Goal: Task Accomplishment & Management: Use online tool/utility

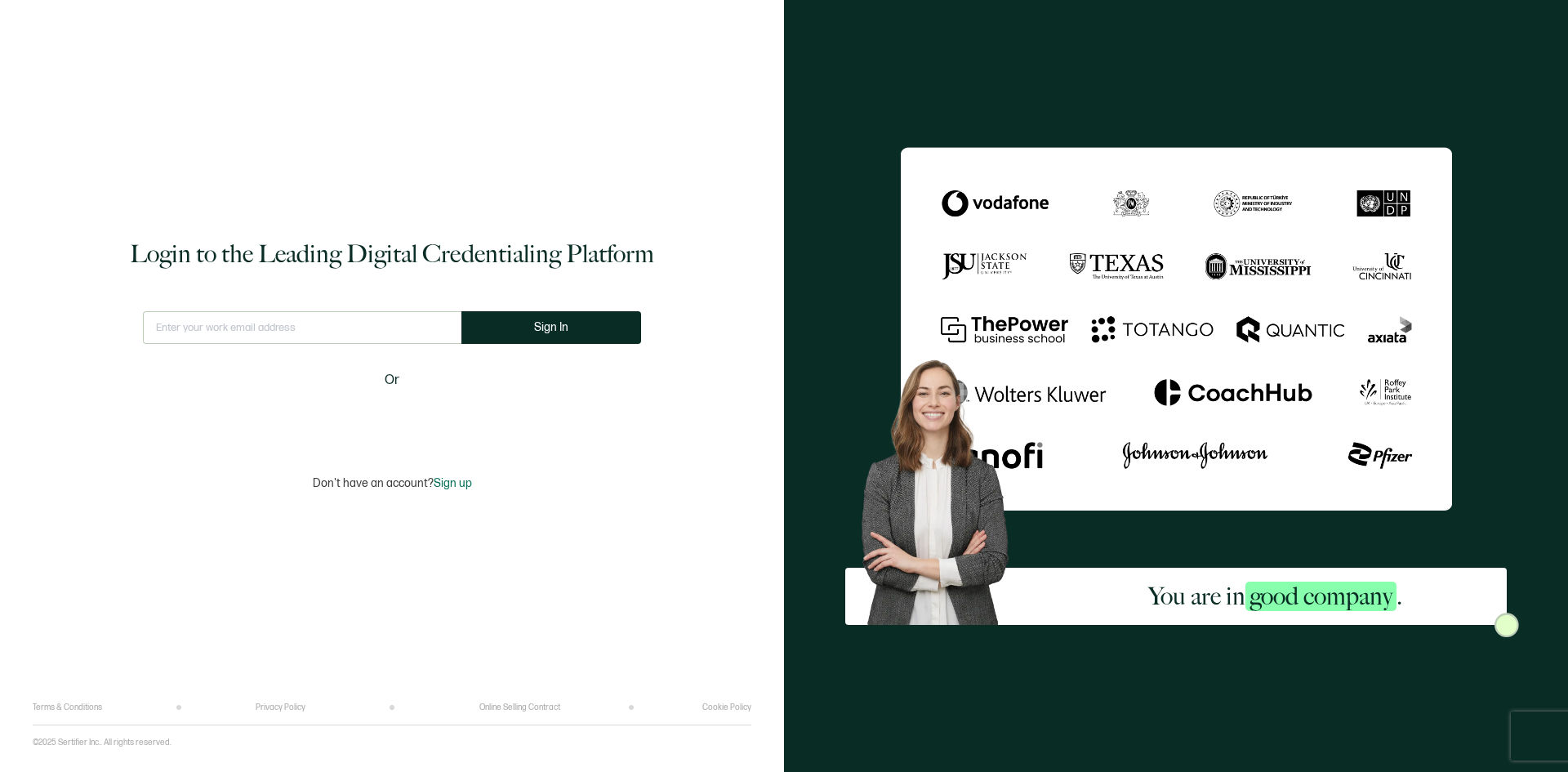
click at [224, 319] on input "text" at bounding box center [302, 328] width 318 height 33
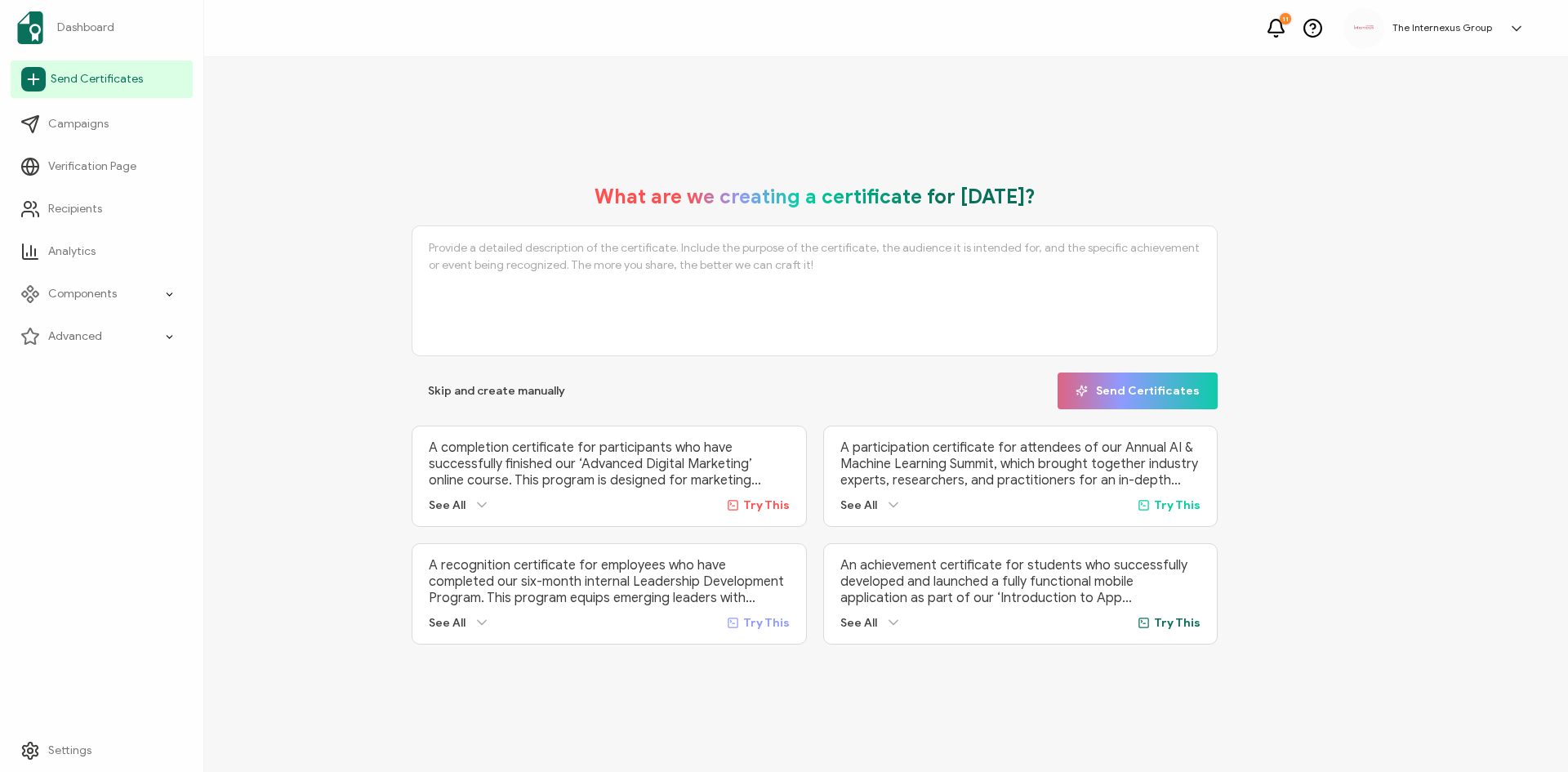
click at [90, 83] on span "Send Certificates" at bounding box center [97, 79] width 92 height 17
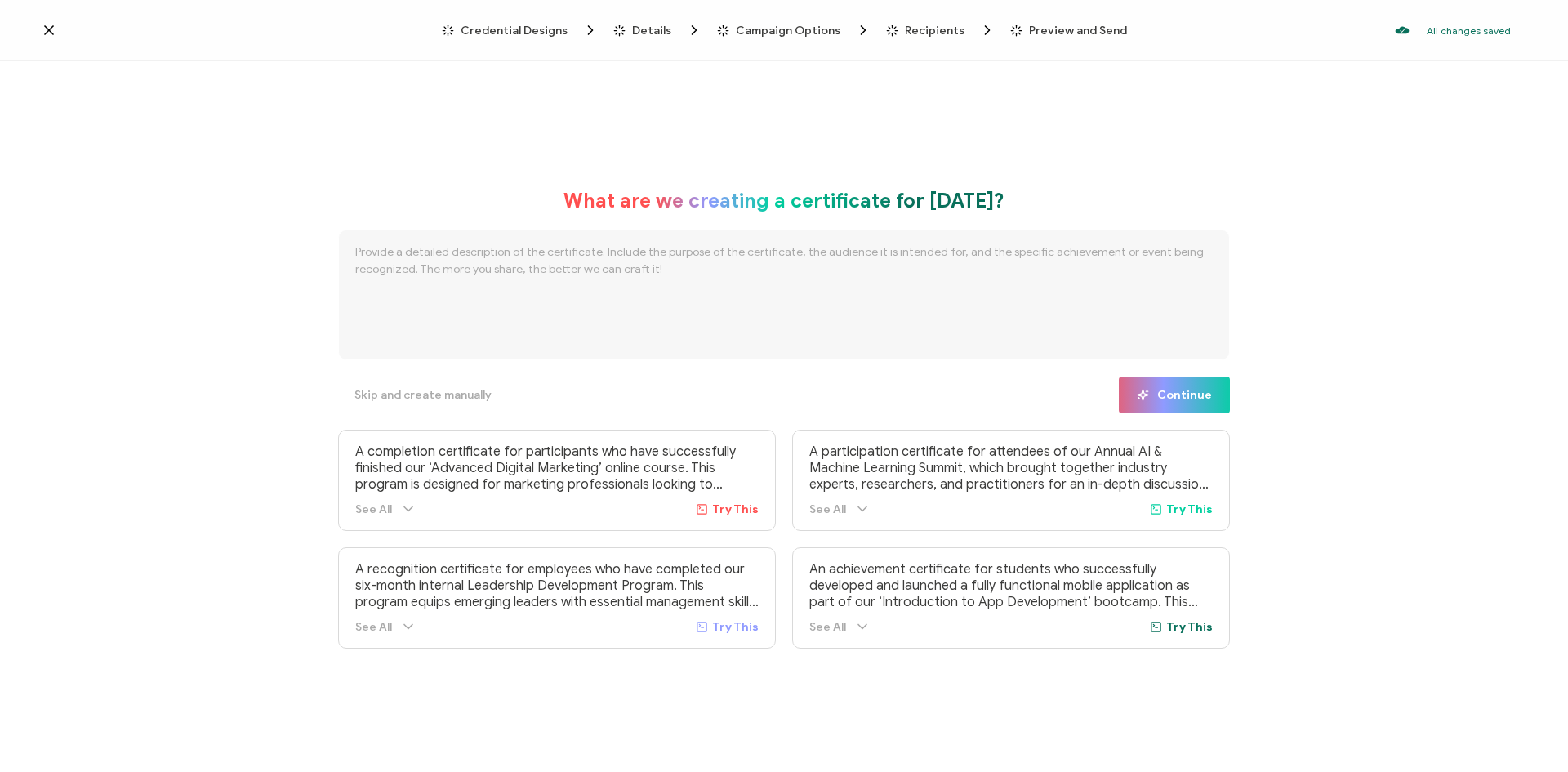
click at [46, 30] on icon at bounding box center [49, 30] width 17 height 17
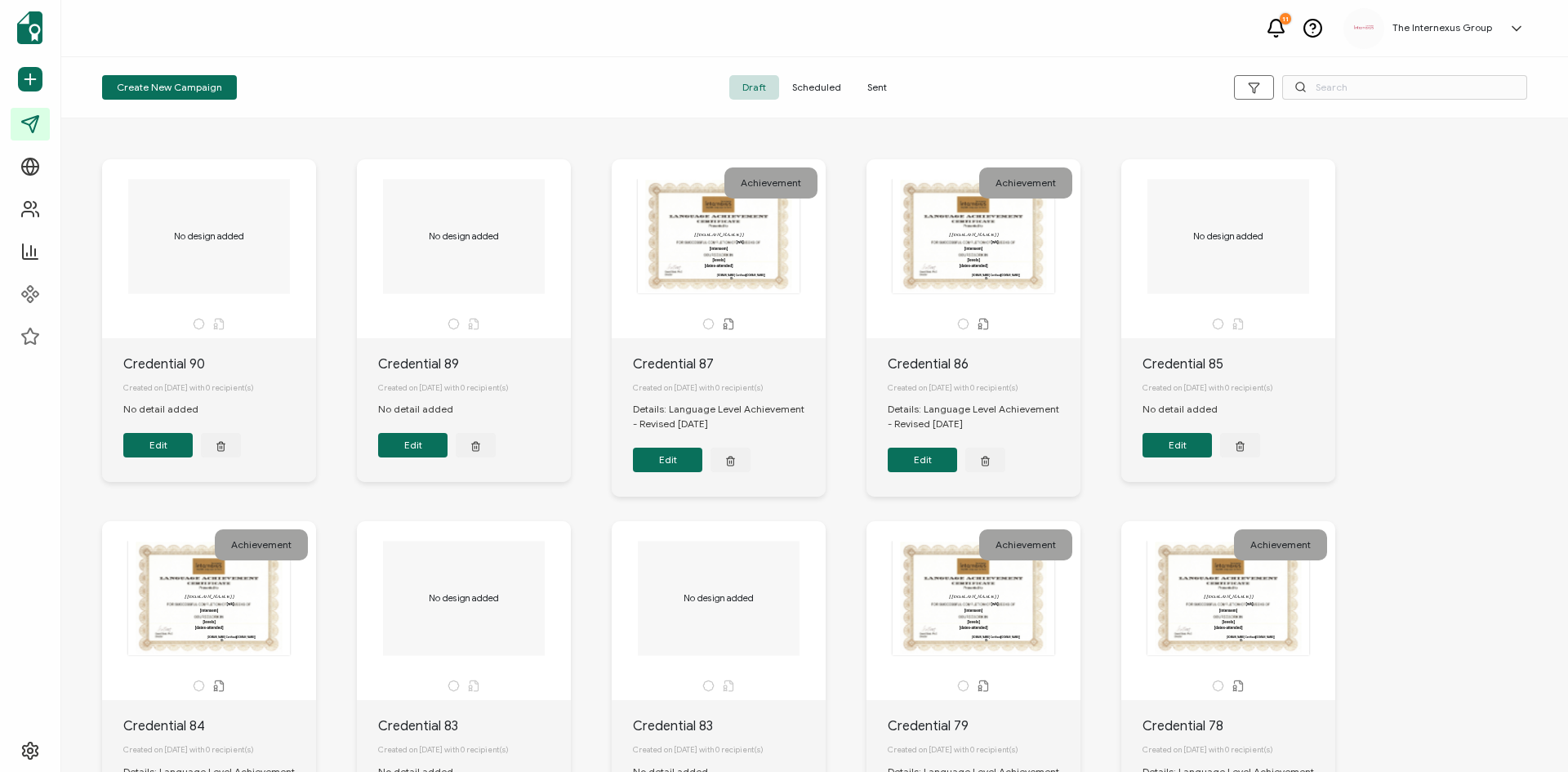
click at [475, 451] on icon "button" at bounding box center [476, 446] width 10 height 12
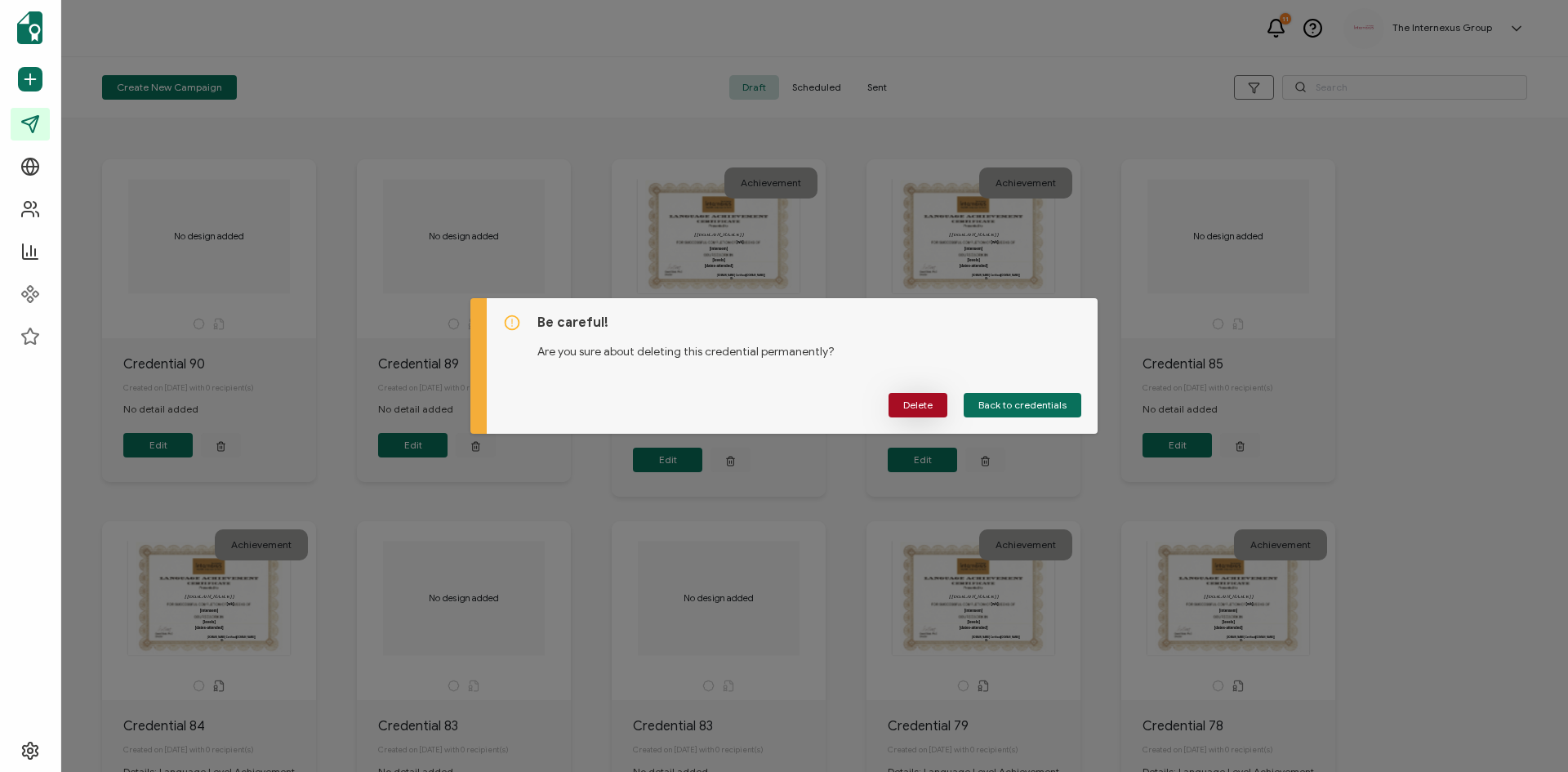
click at [933, 413] on button "Delete" at bounding box center [918, 405] width 59 height 24
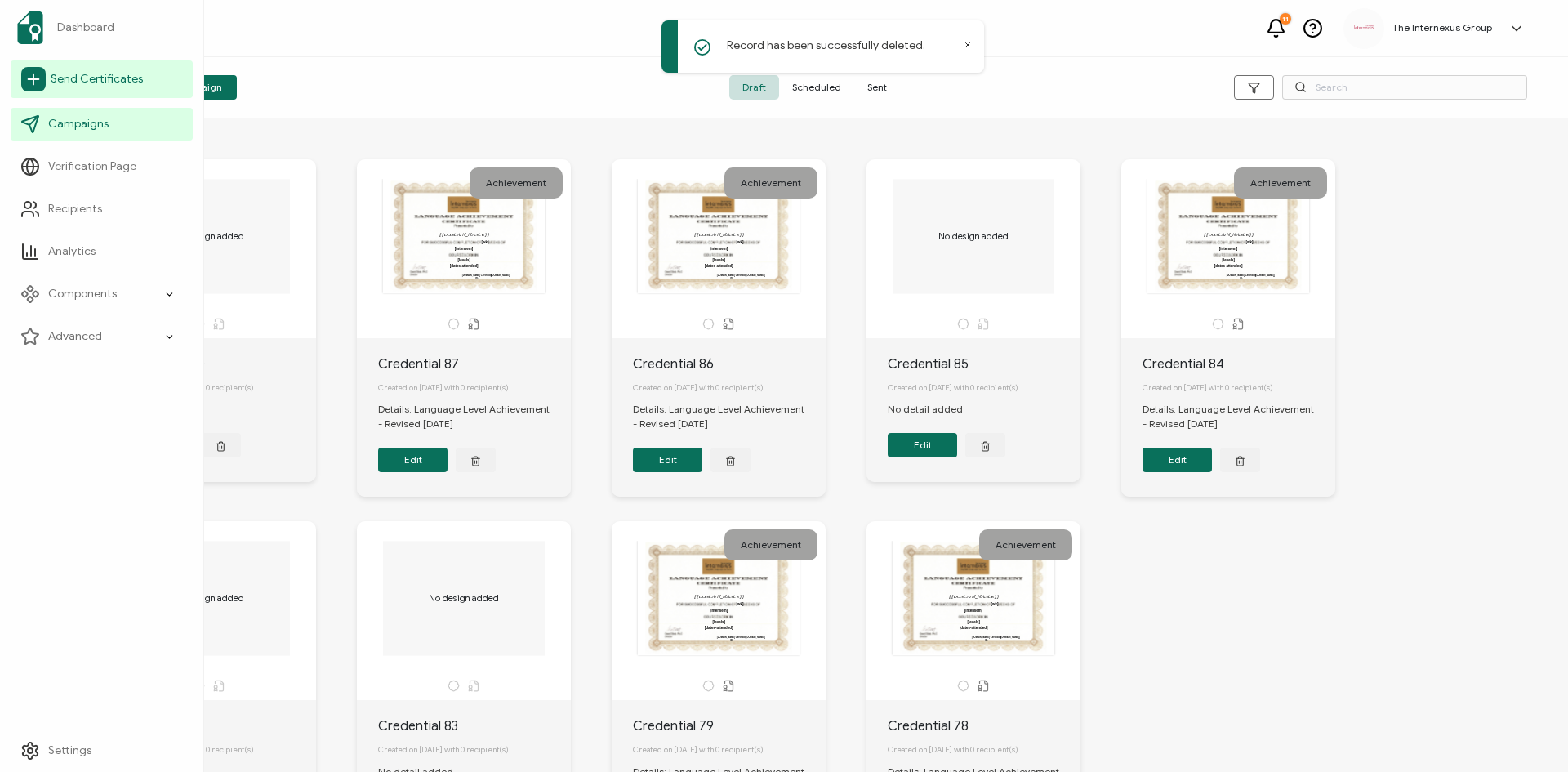
click at [63, 89] on link "Send Certificates" at bounding box center [101, 78] width 182 height 37
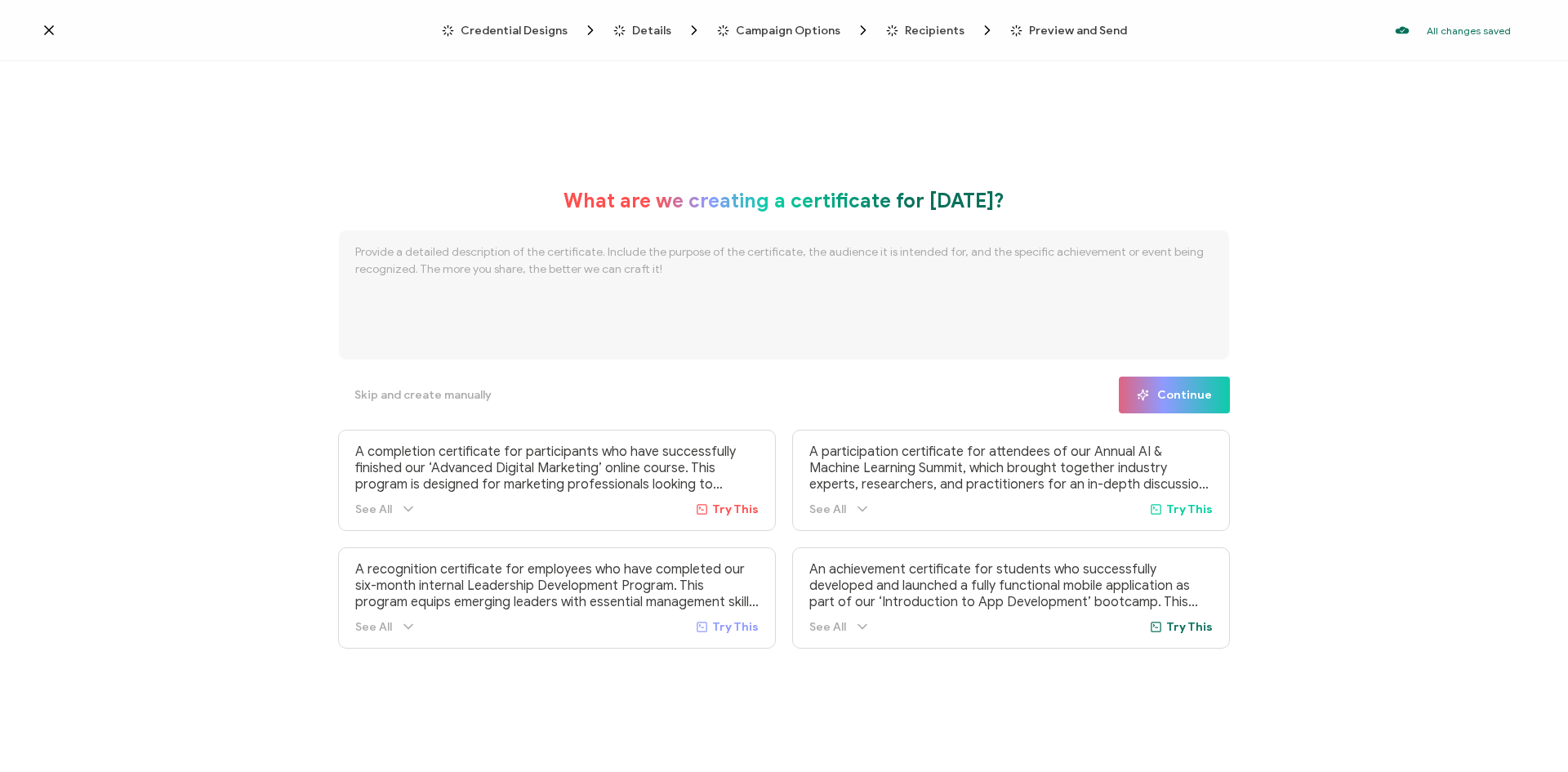
click at [509, 22] on div "Credential Designs" at bounding box center [489, 30] width 94 height 17
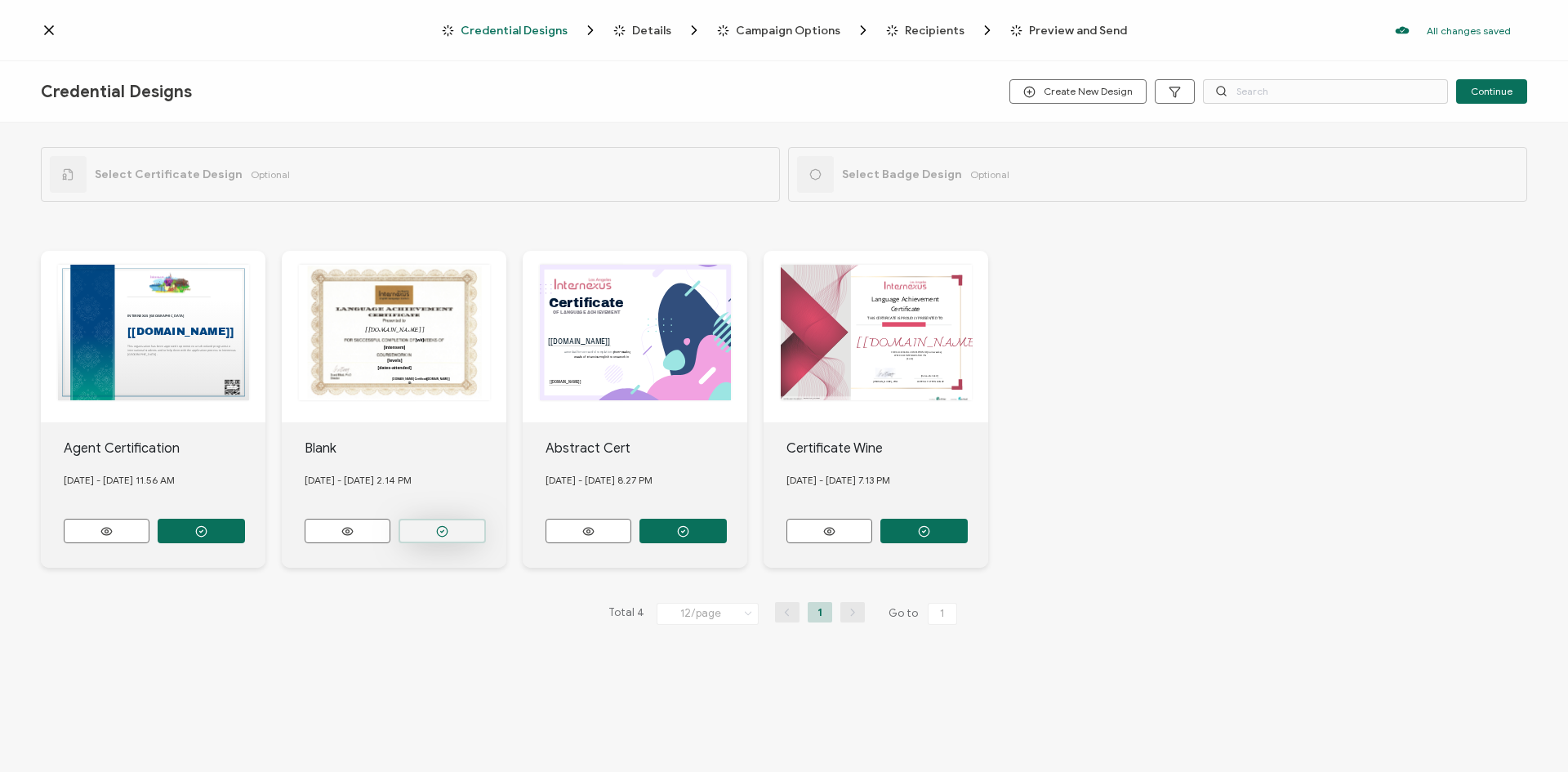
click at [448, 528] on icon "button" at bounding box center [442, 531] width 12 height 12
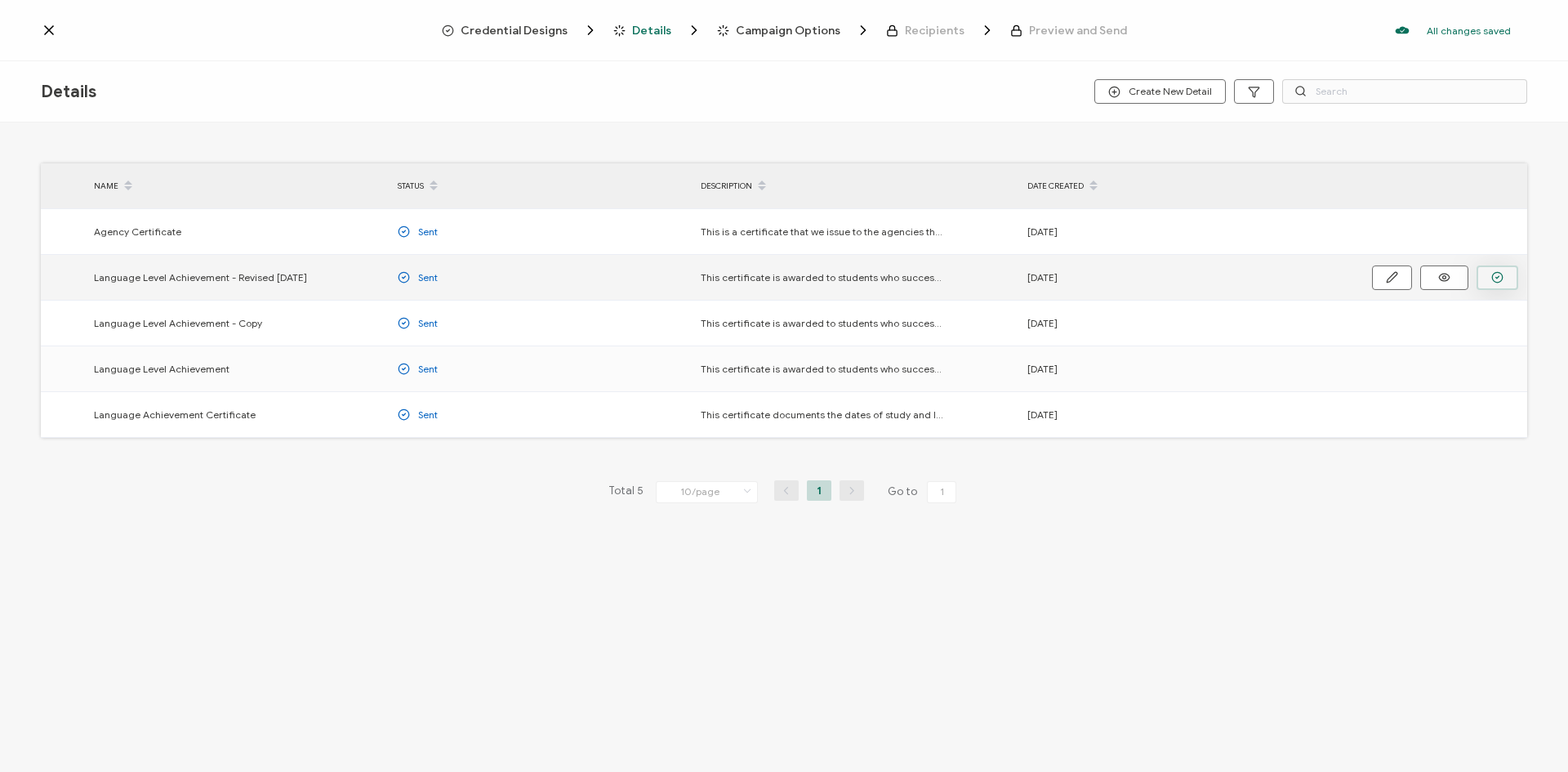
click at [1503, 275] on icon "button" at bounding box center [1497, 278] width 12 height 12
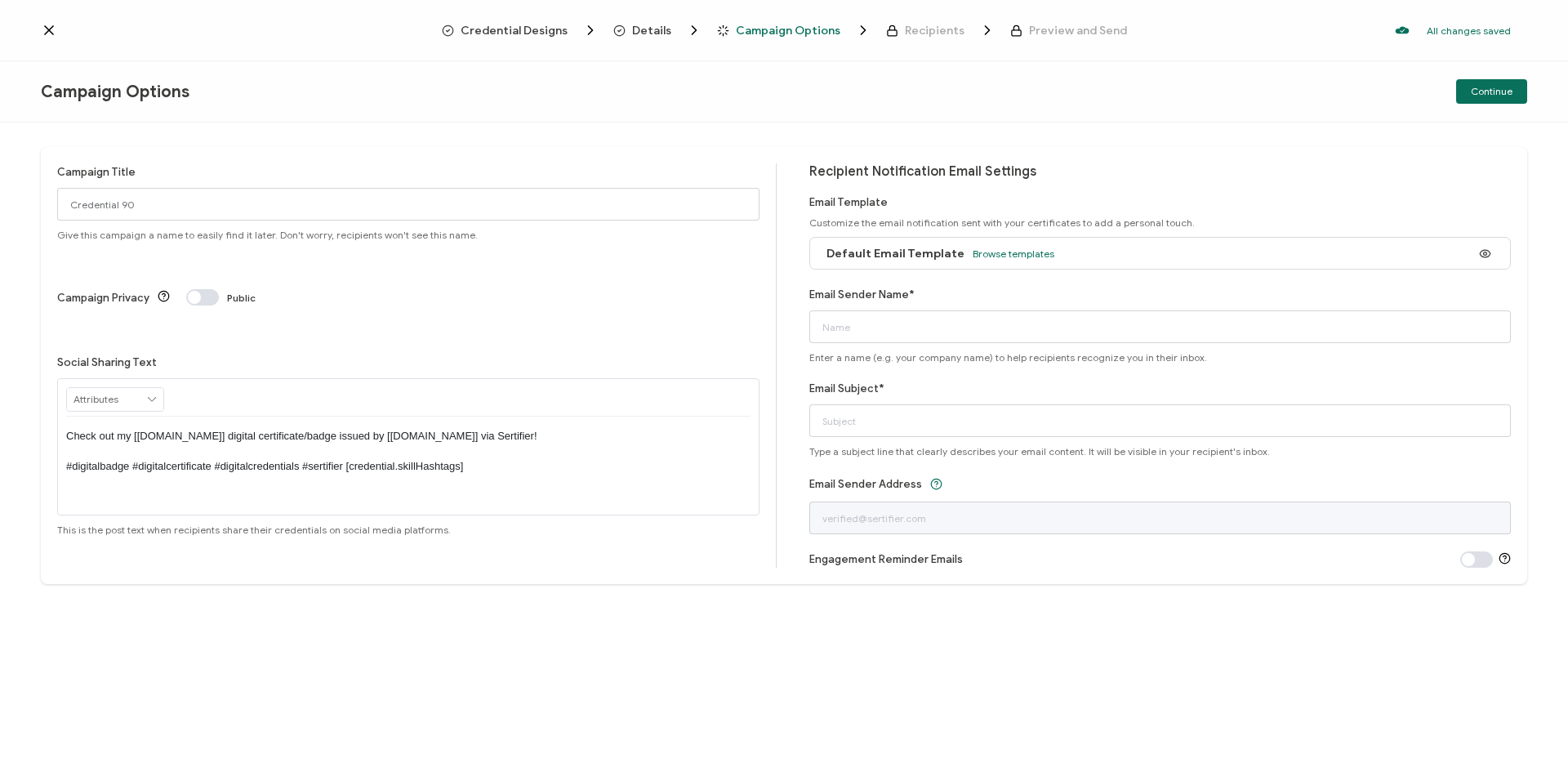
click at [48, 25] on icon at bounding box center [49, 30] width 17 height 17
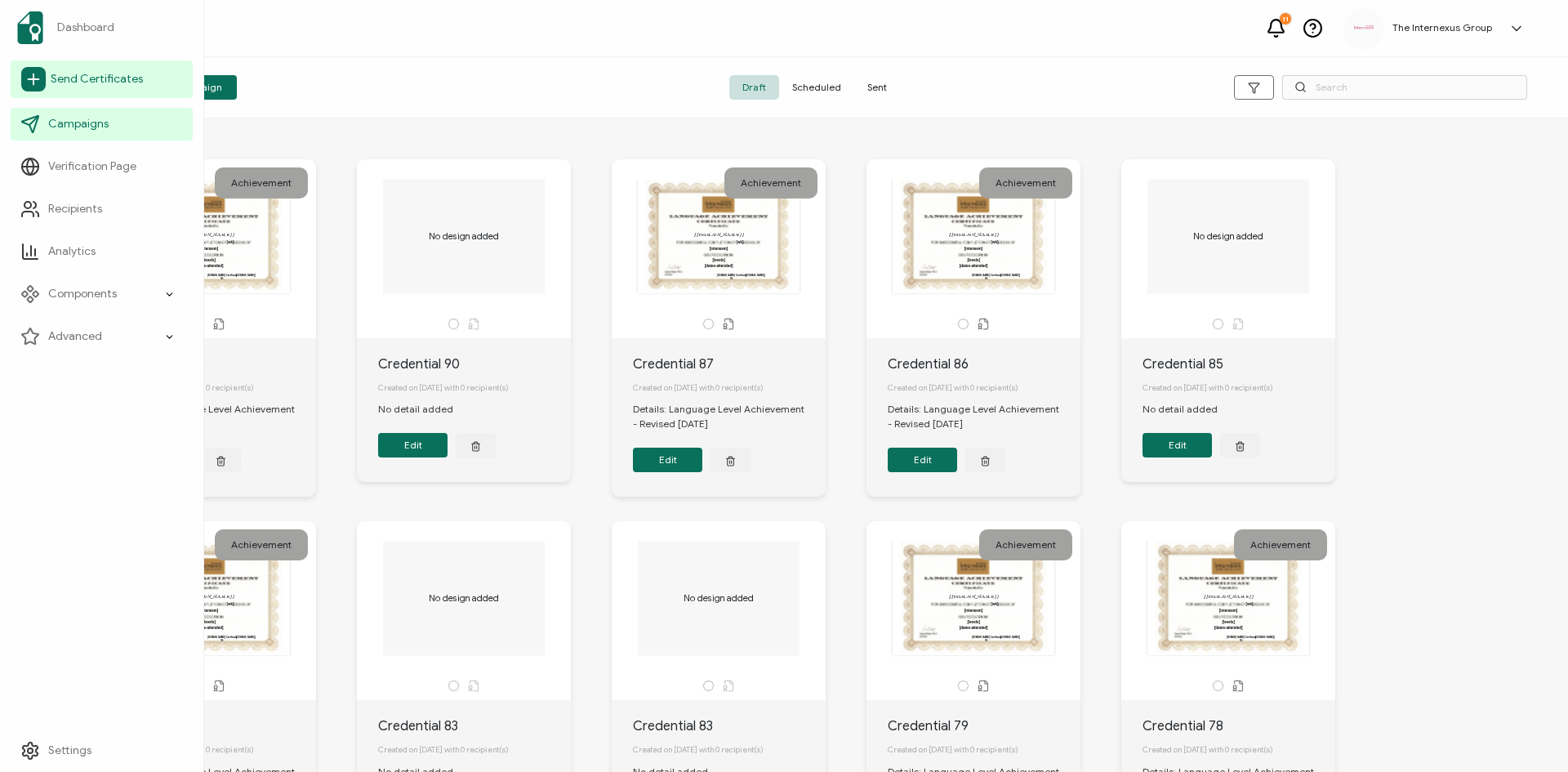
click at [64, 75] on span "Send Certificates" at bounding box center [97, 79] width 92 height 17
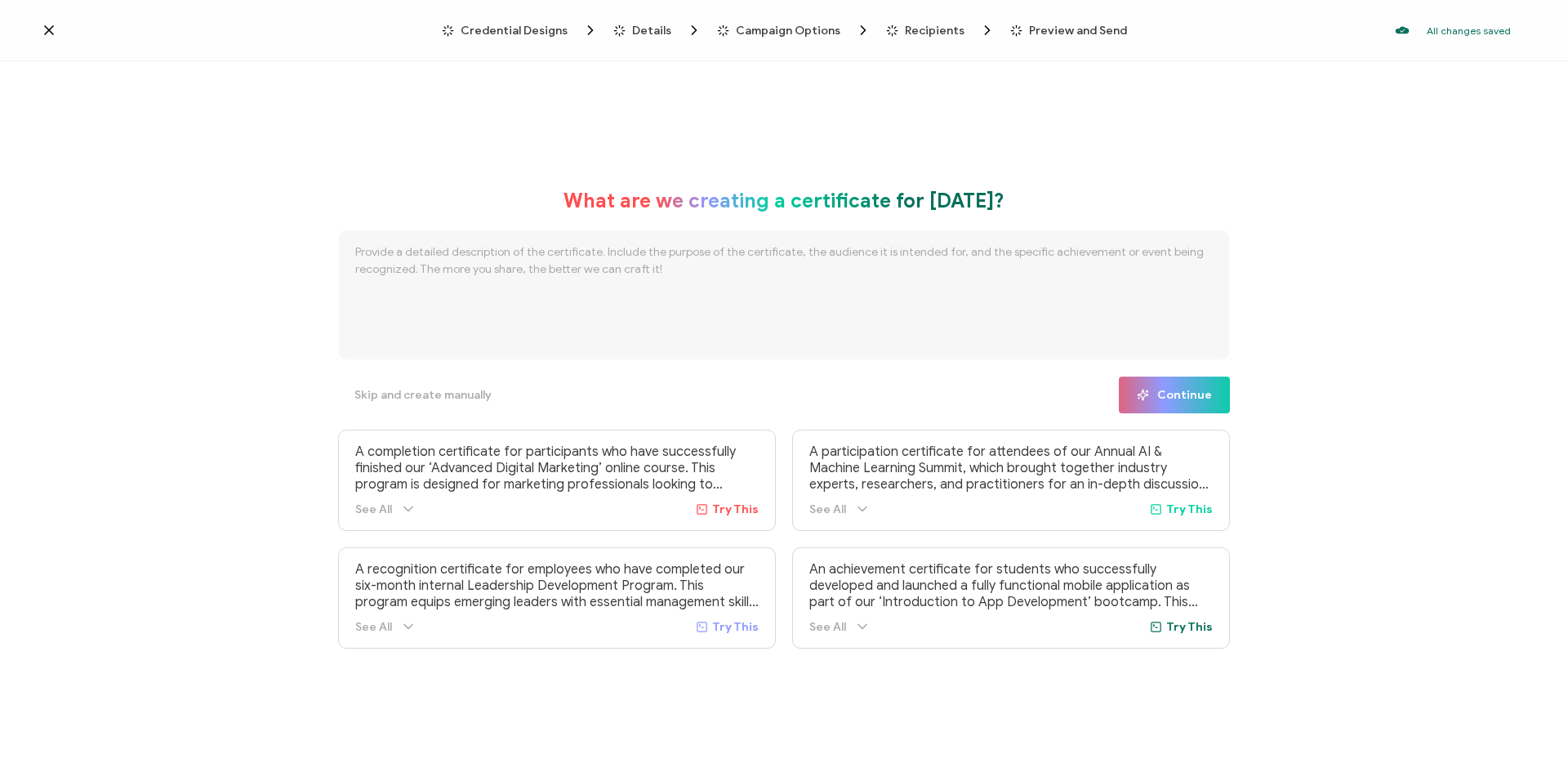
click at [46, 28] on icon at bounding box center [49, 30] width 8 height 8
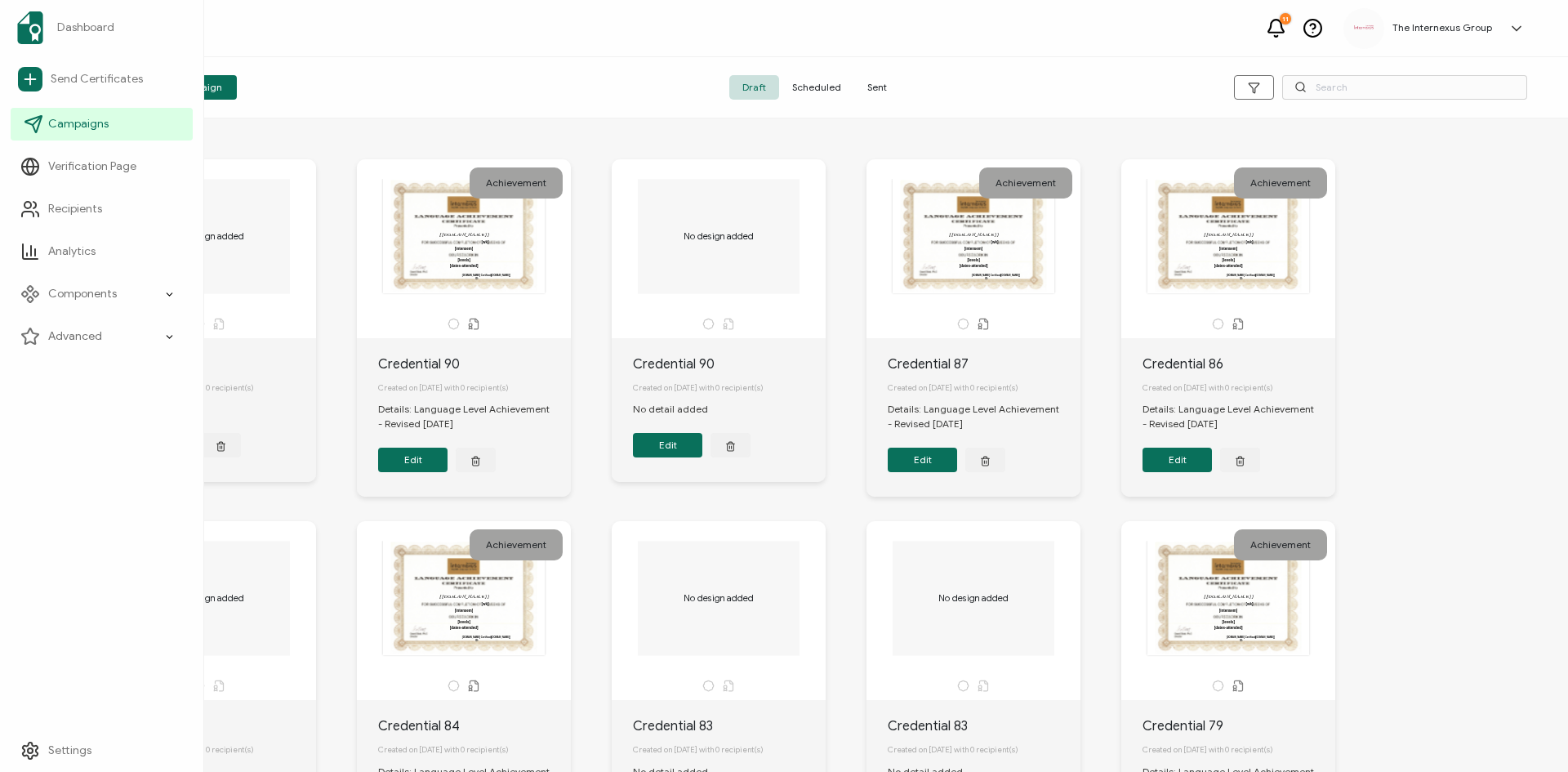
click at [74, 131] on span "Campaigns" at bounding box center [77, 124] width 60 height 17
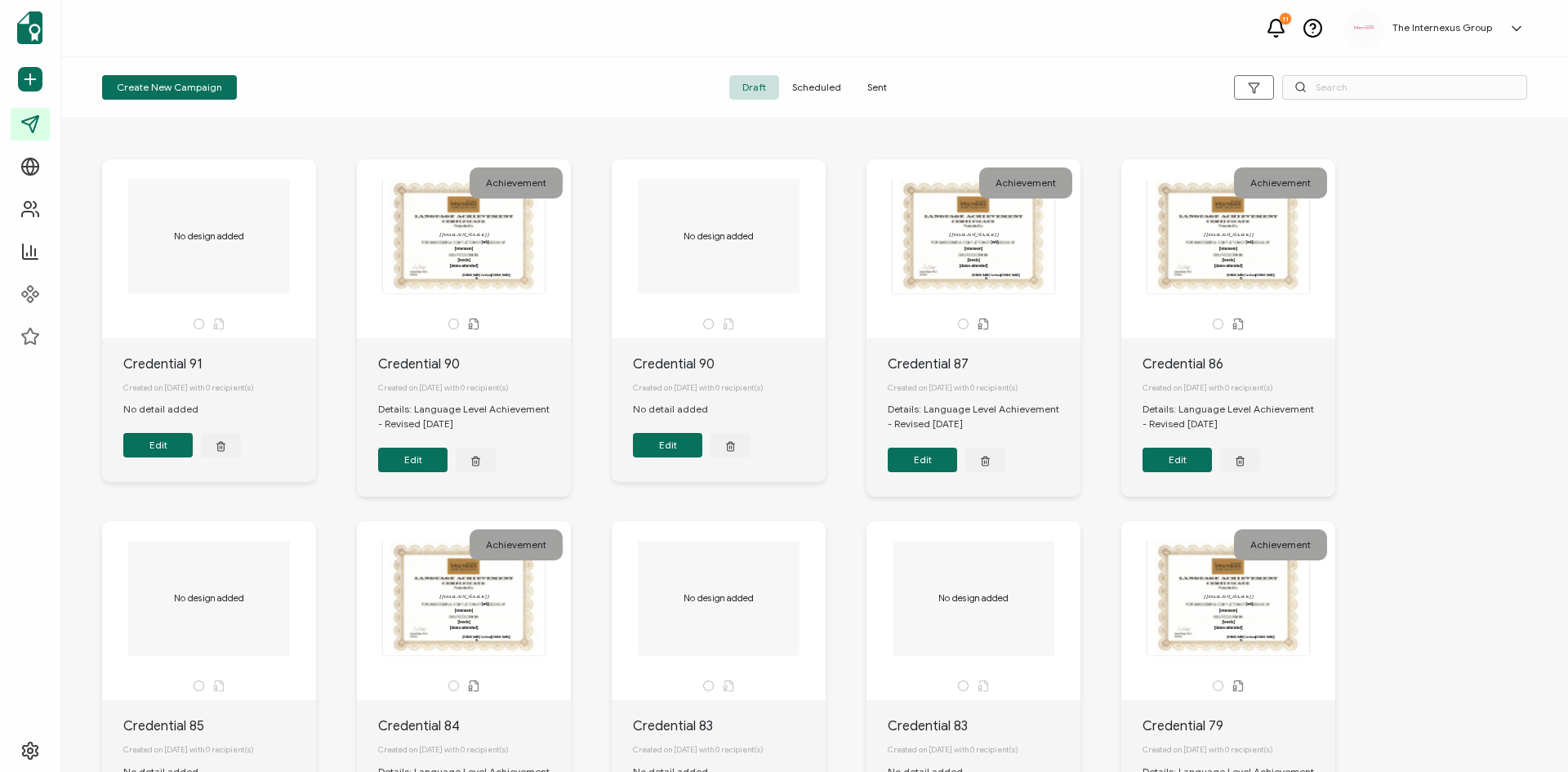
click at [402, 463] on button "Edit" at bounding box center [412, 460] width 70 height 24
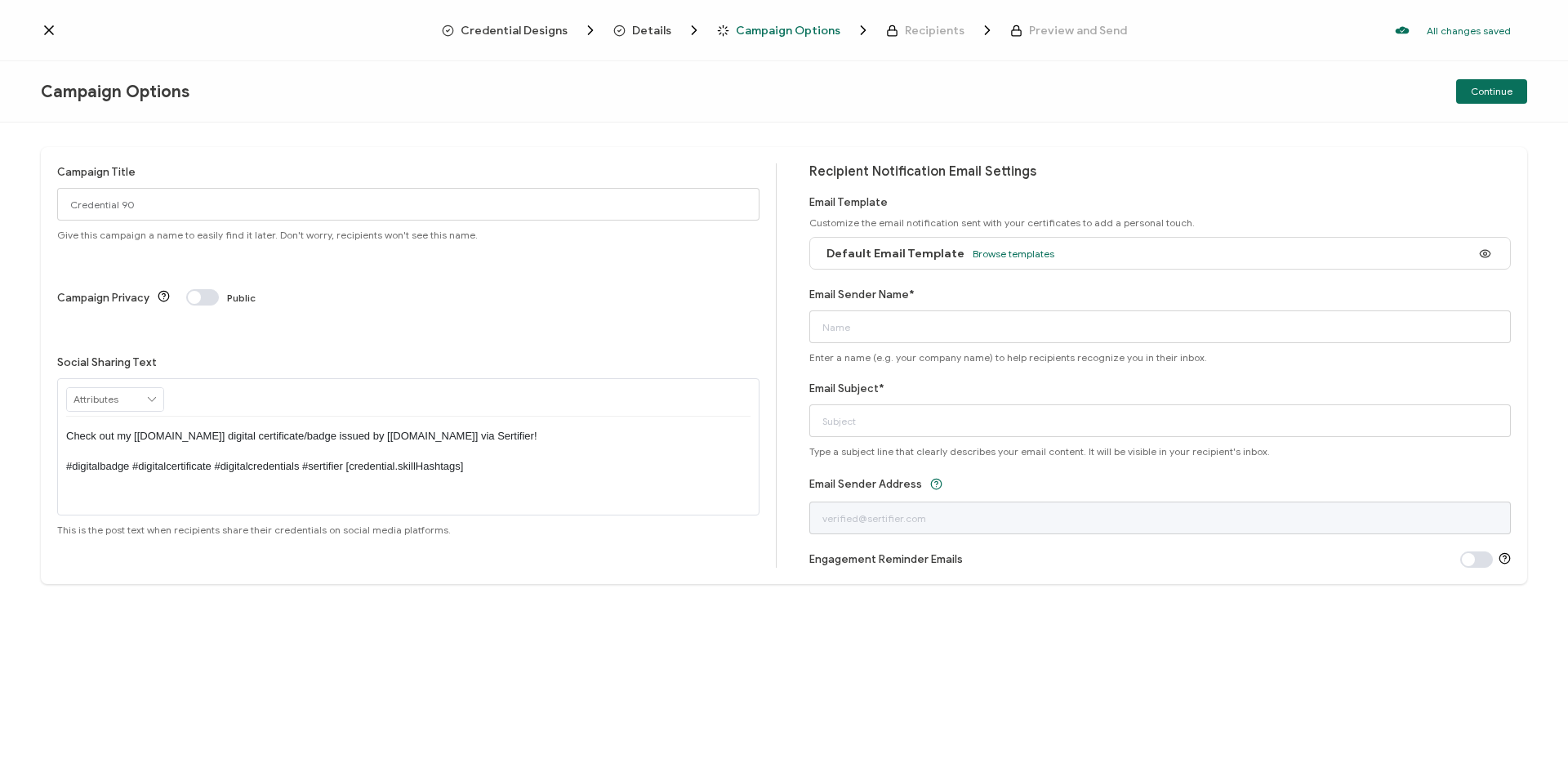
click at [48, 25] on icon at bounding box center [49, 30] width 17 height 17
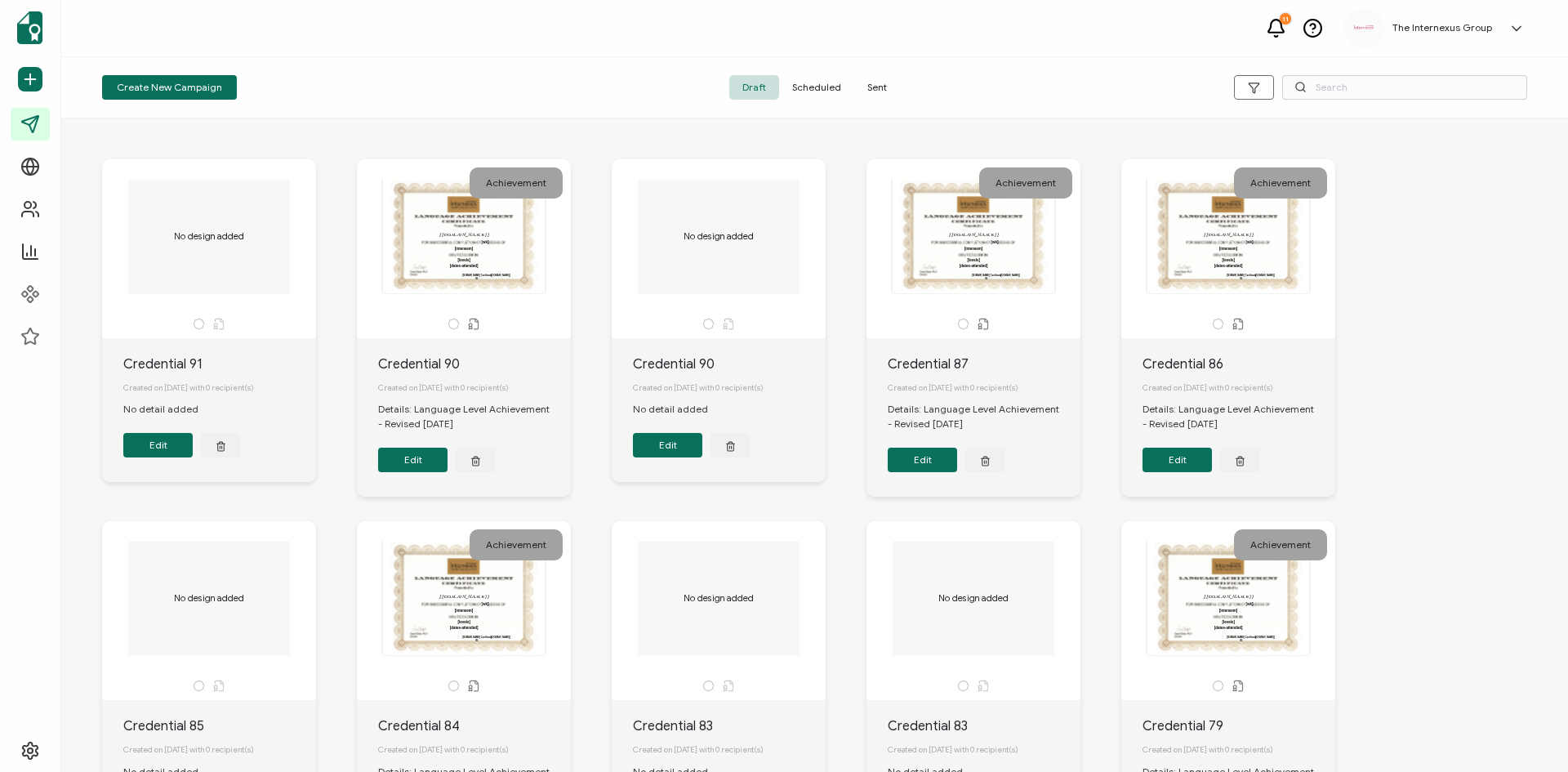
click at [887, 94] on span "Sent" at bounding box center [877, 87] width 46 height 24
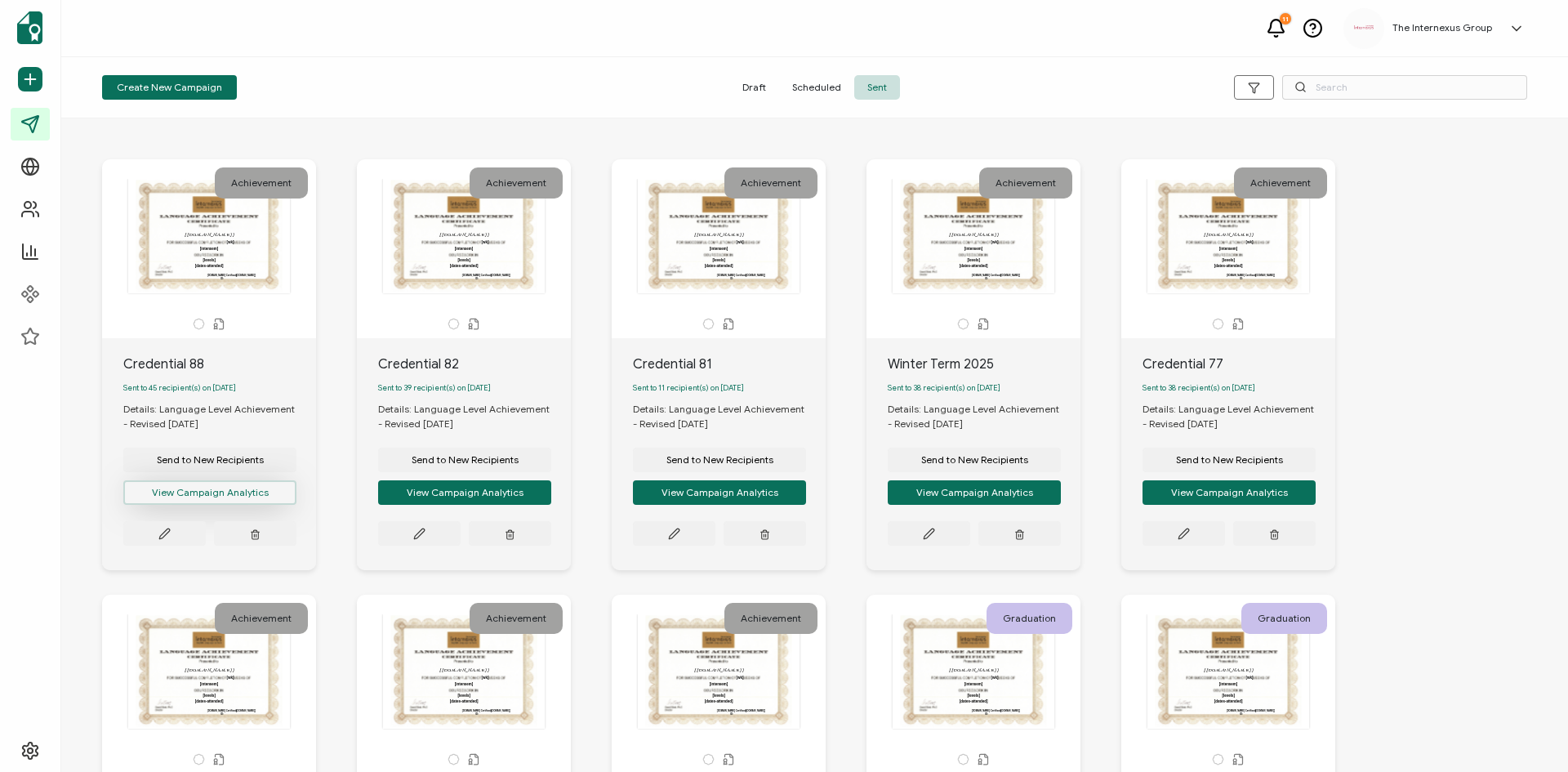
click at [288, 502] on button "View Campaign Analytics" at bounding box center [210, 493] width 173 height 24
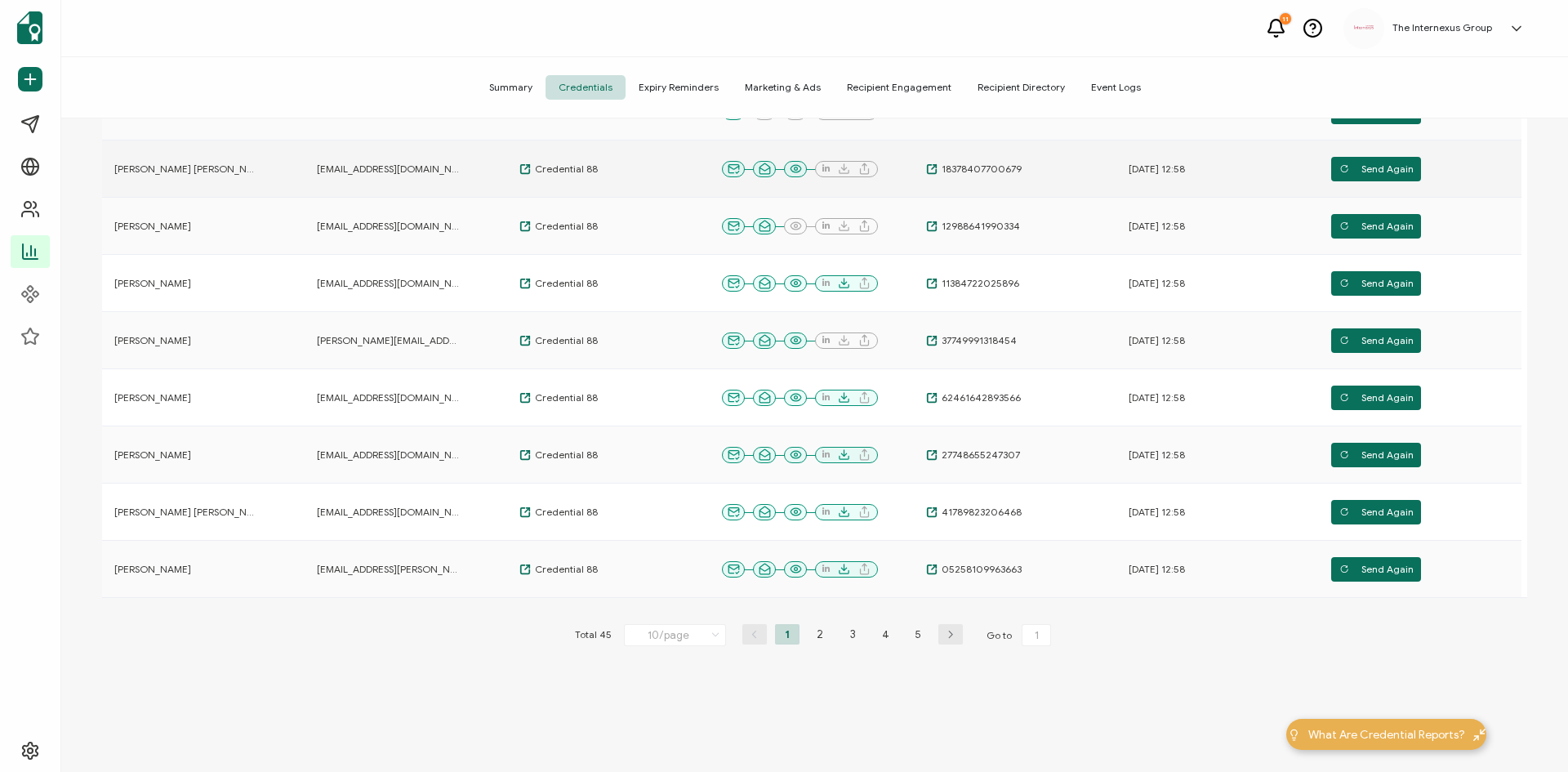
scroll to position [362, 0]
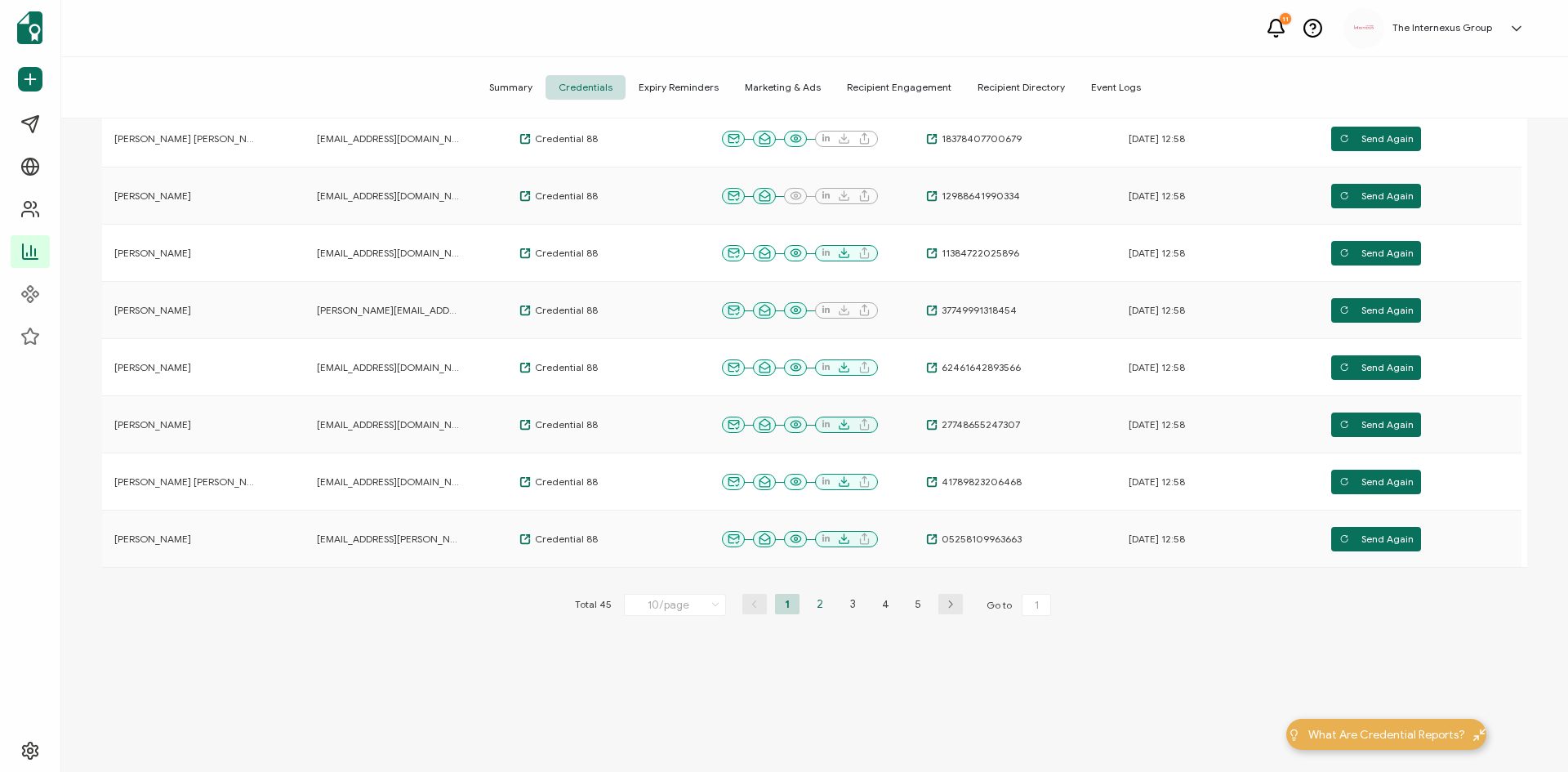
click at [821, 608] on li "2" at bounding box center [820, 603] width 24 height 20
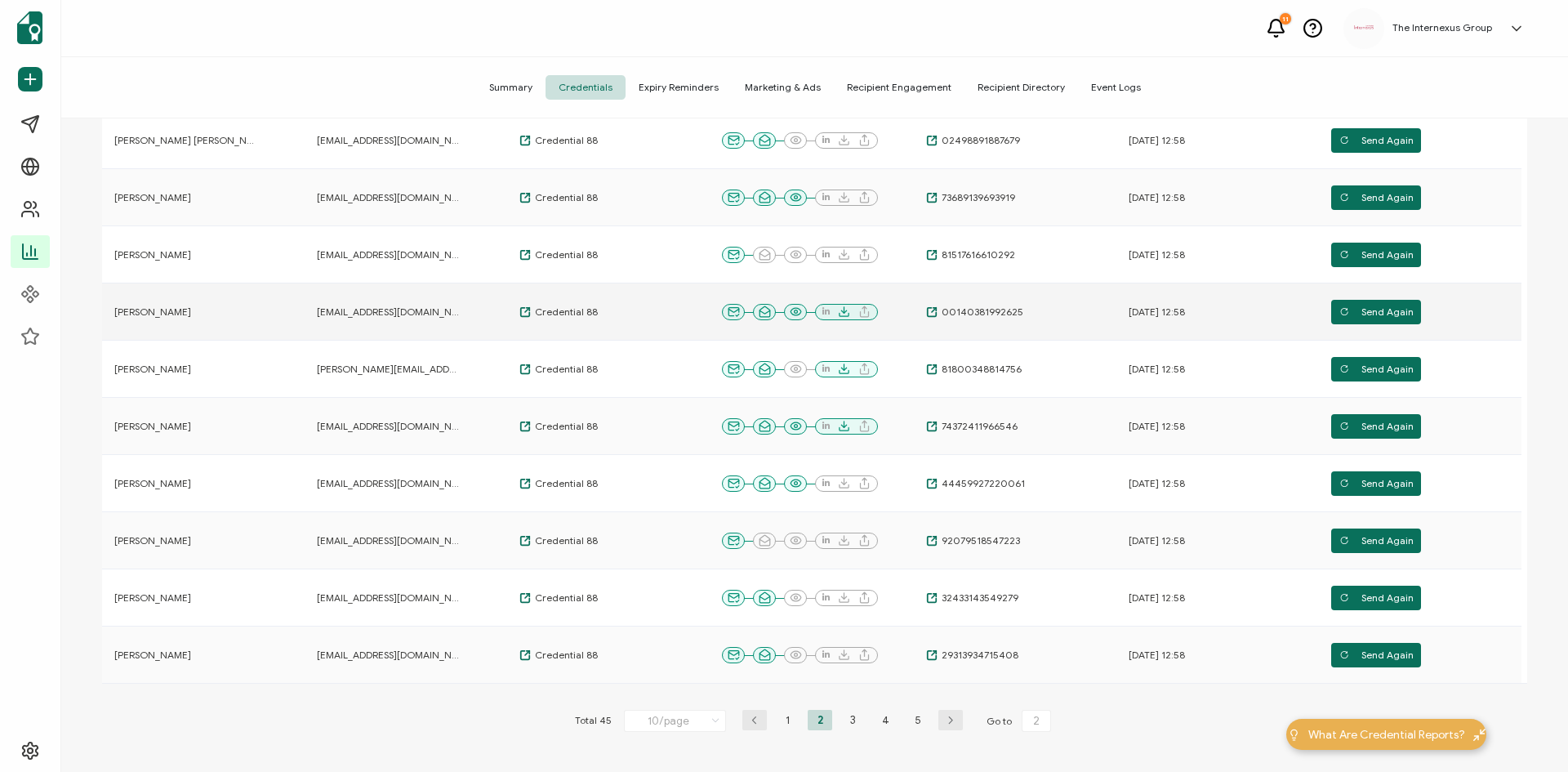
scroll to position [326, 0]
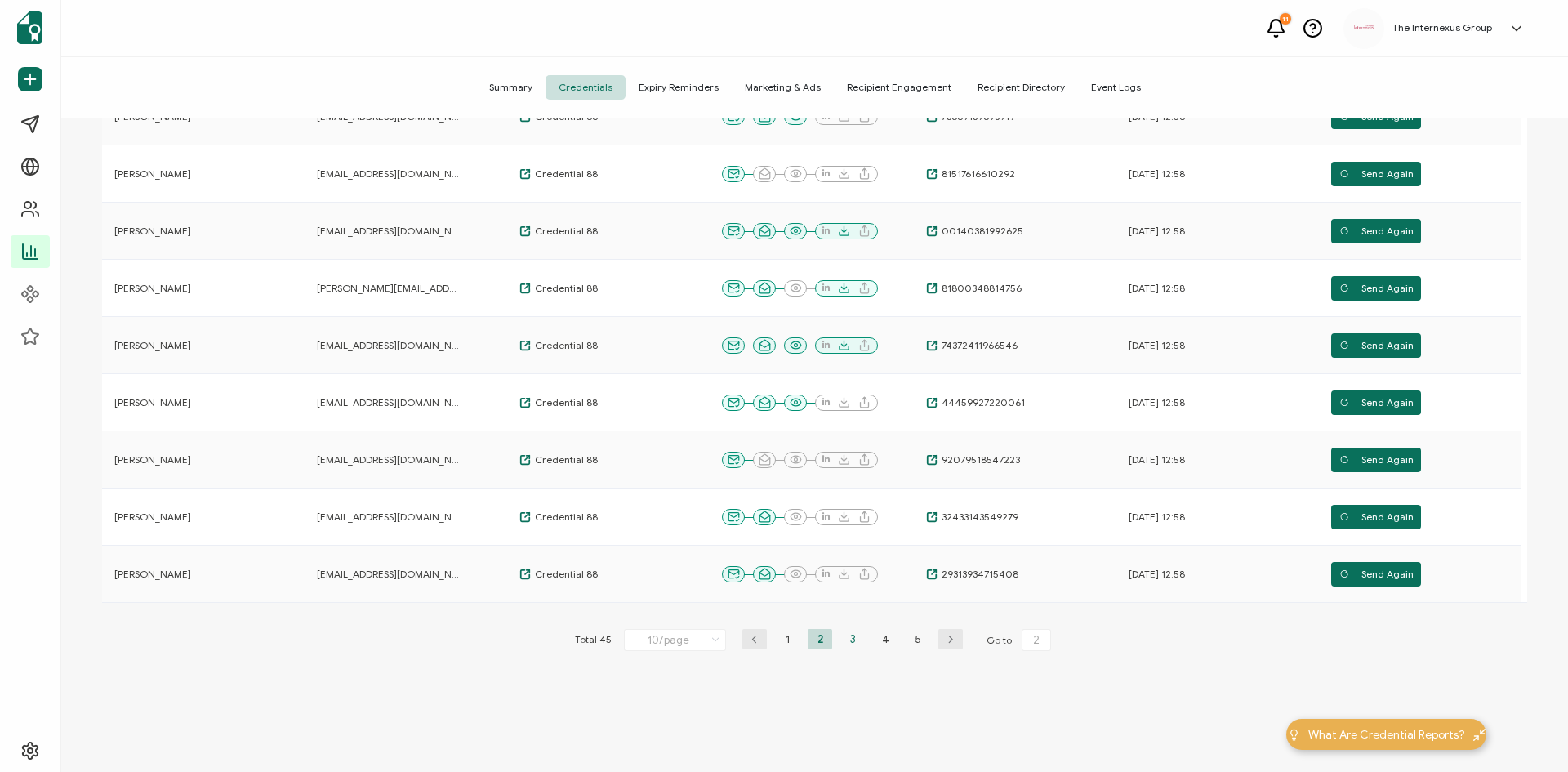
click at [845, 641] on li "3" at bounding box center [853, 639] width 24 height 20
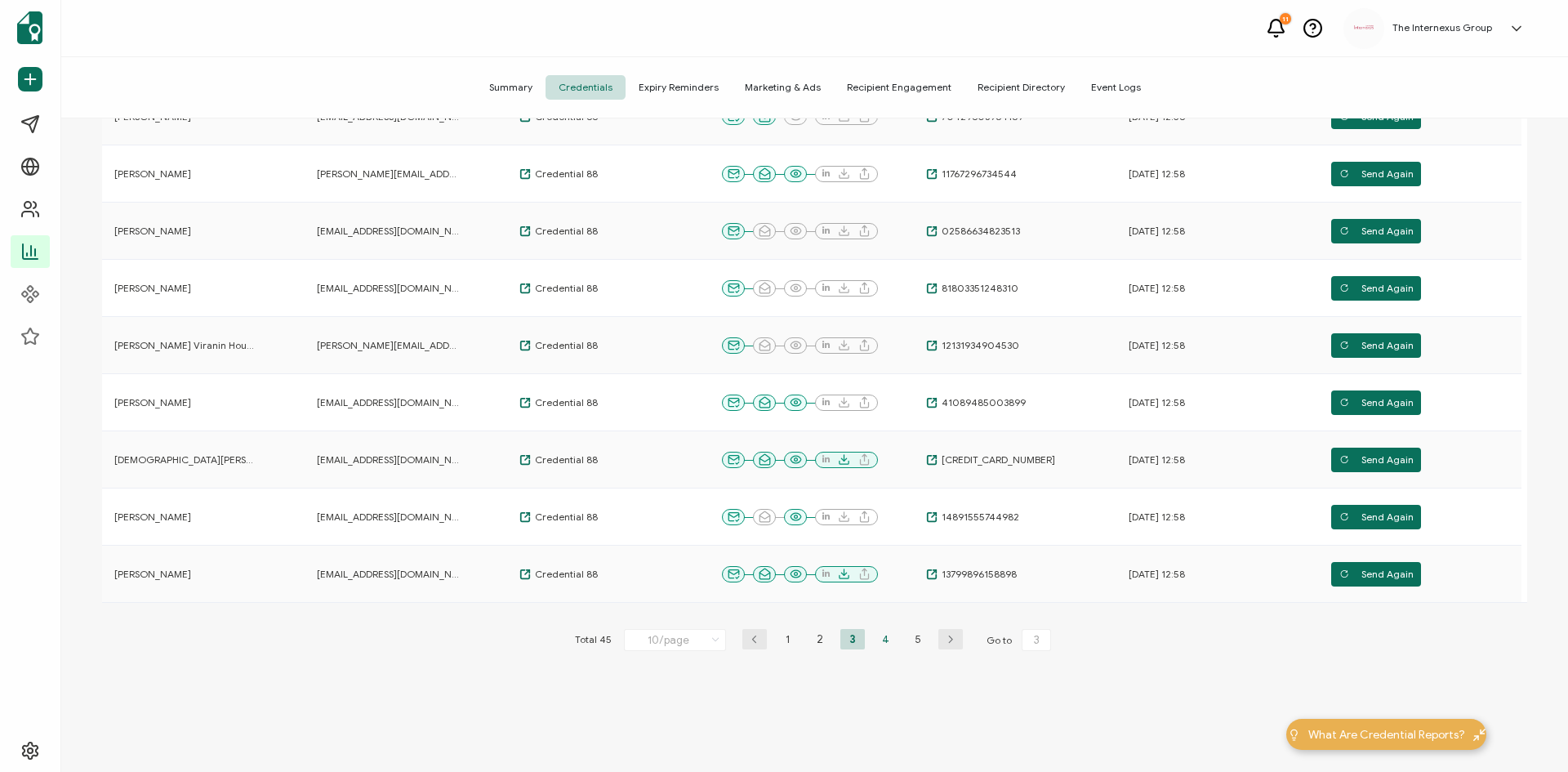
click at [882, 641] on li "4" at bounding box center [885, 639] width 24 height 20
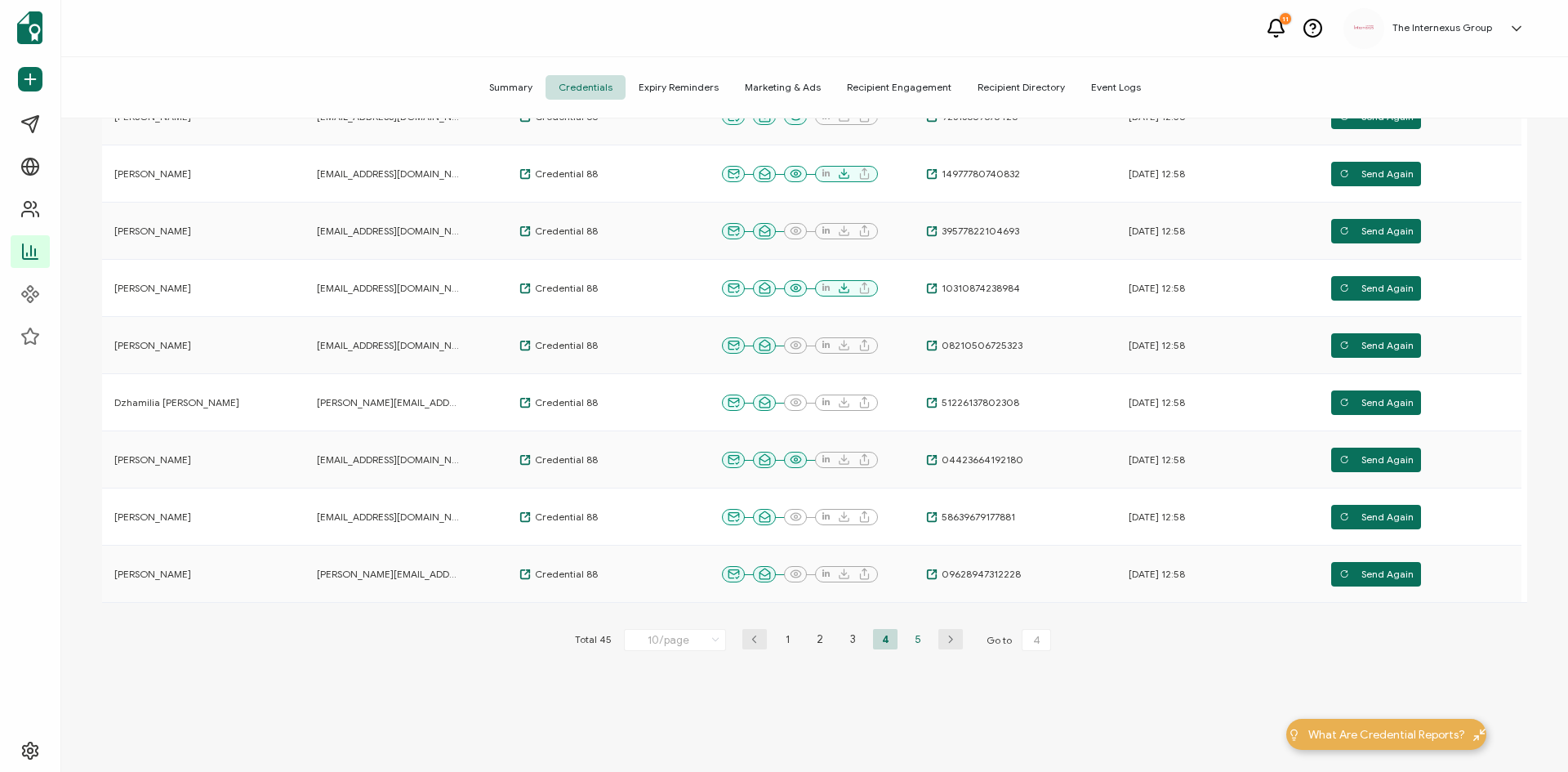
click at [909, 641] on li "5" at bounding box center [918, 639] width 24 height 20
type input "5"
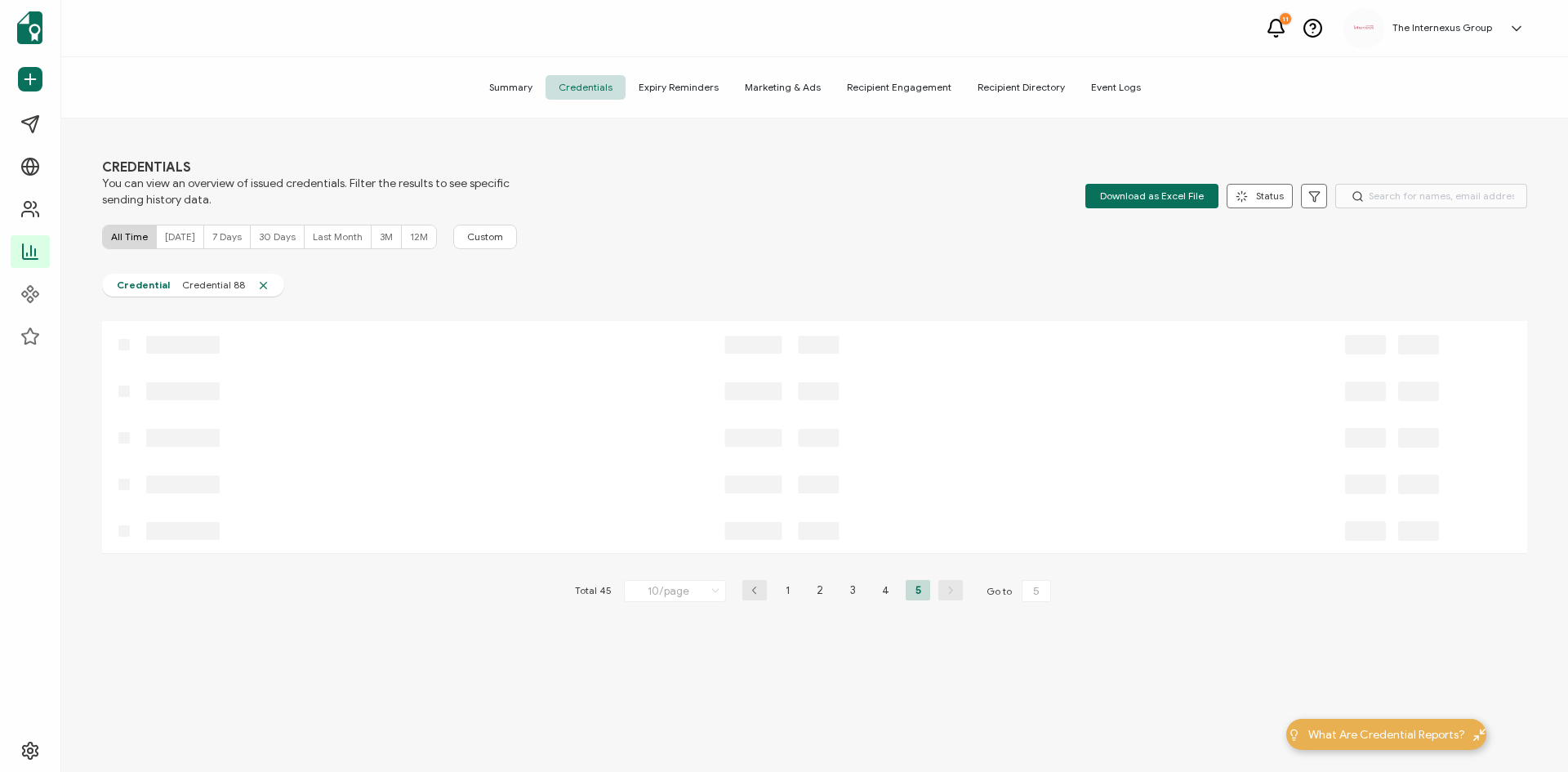
scroll to position [0, 0]
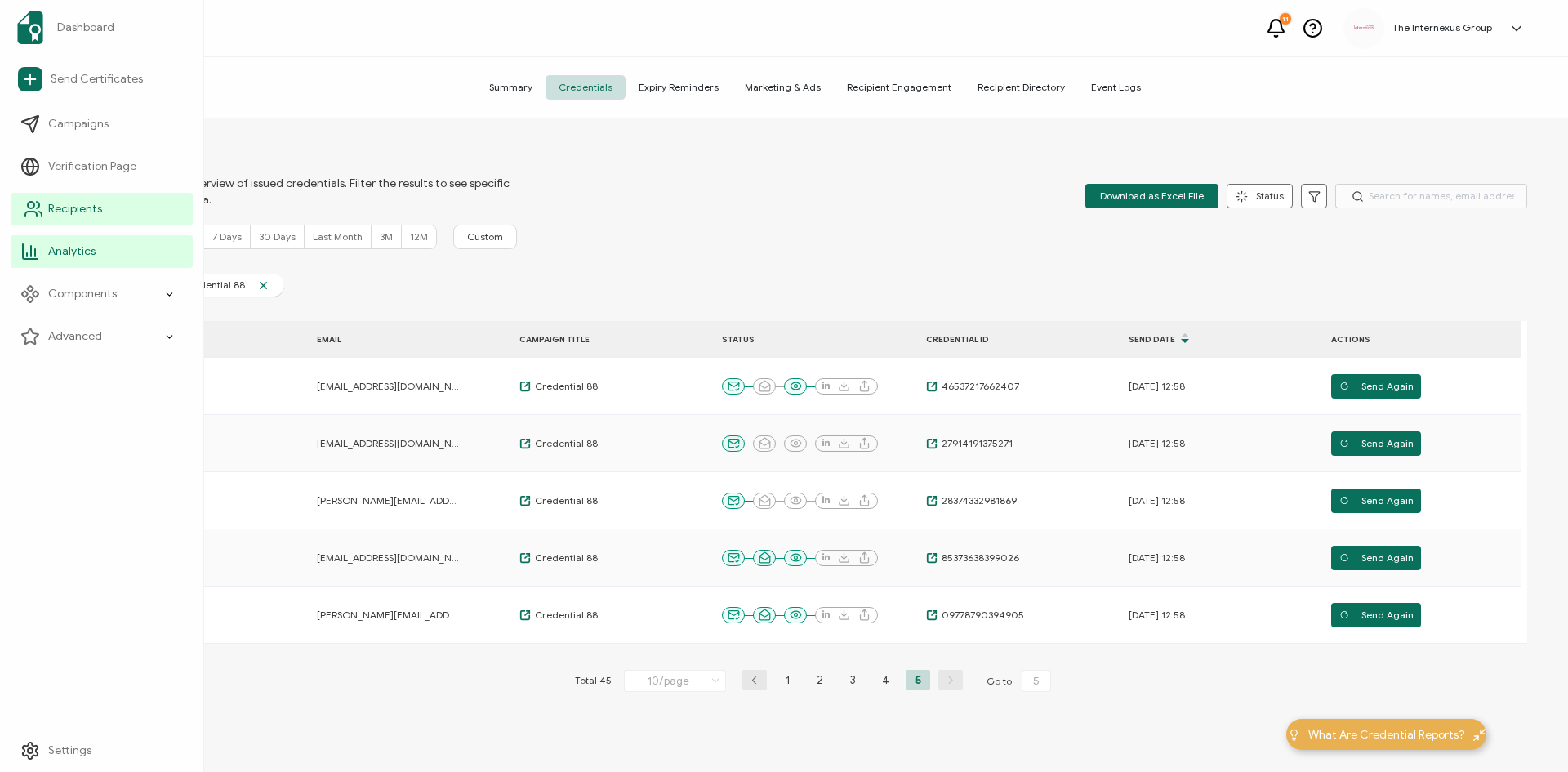
click at [46, 209] on link "Recipients" at bounding box center [101, 209] width 182 height 33
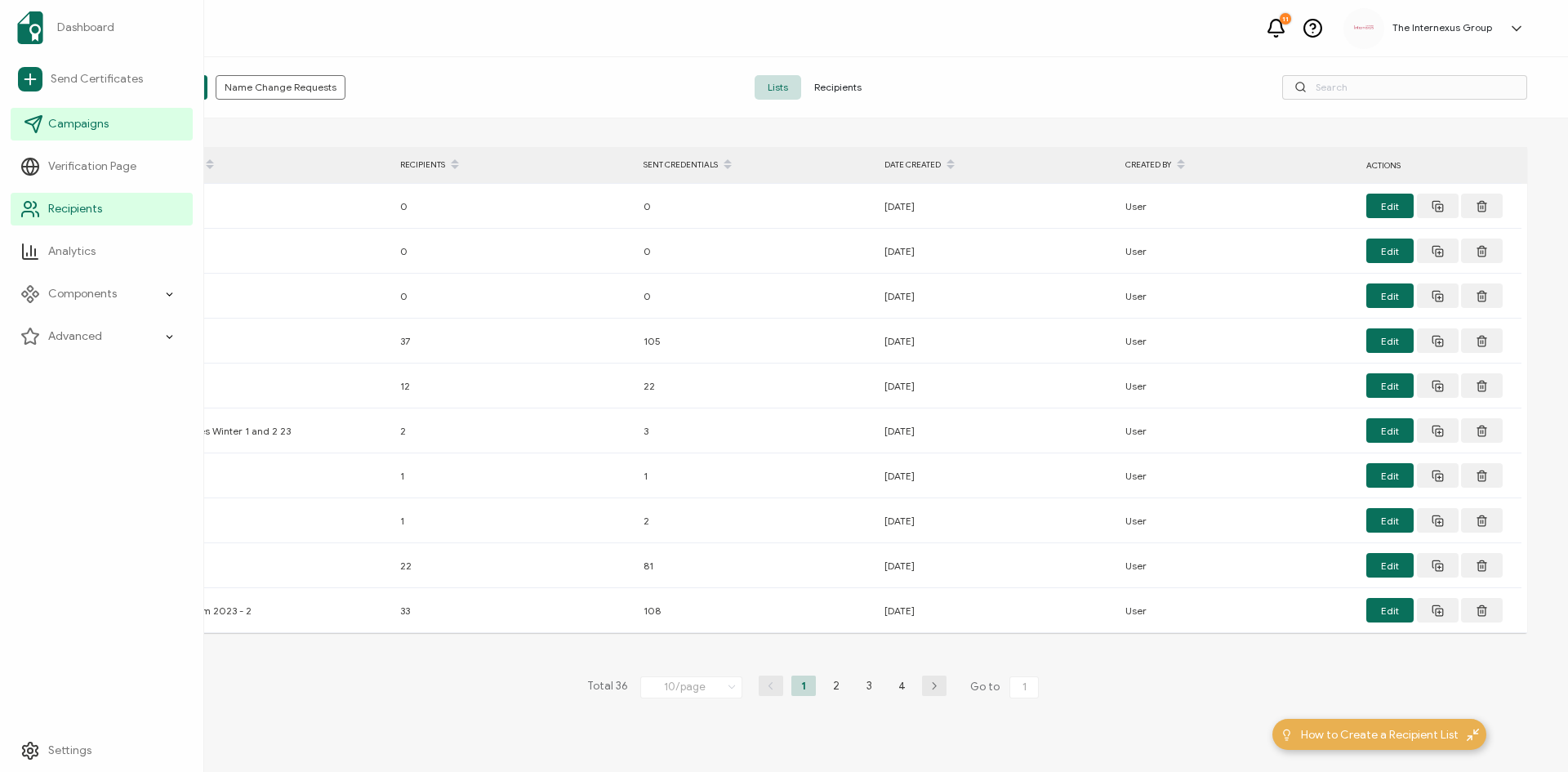
click at [67, 121] on span "Campaigns" at bounding box center [77, 124] width 60 height 17
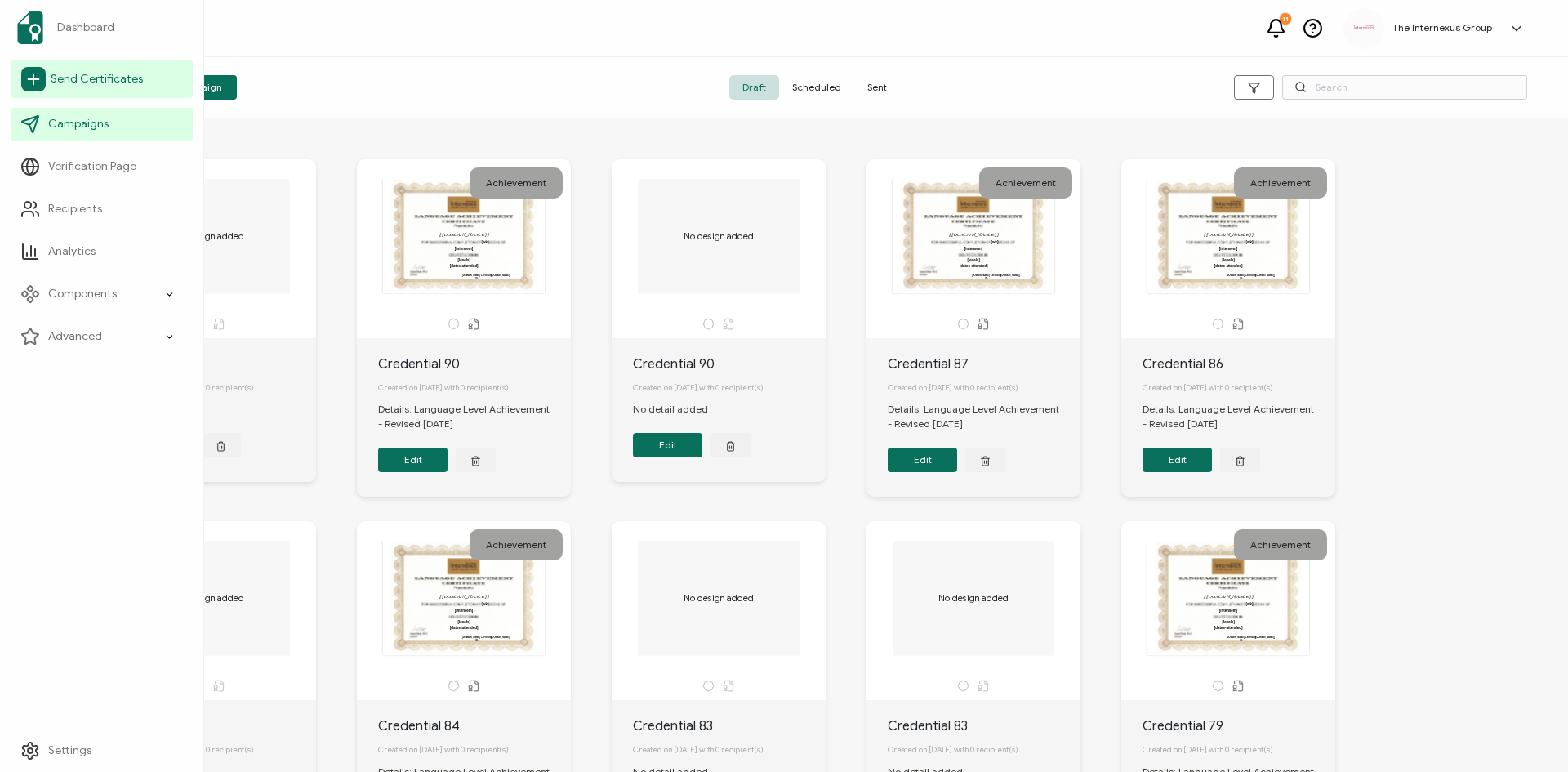
click at [70, 77] on span "Send Certificates" at bounding box center [97, 79] width 92 height 17
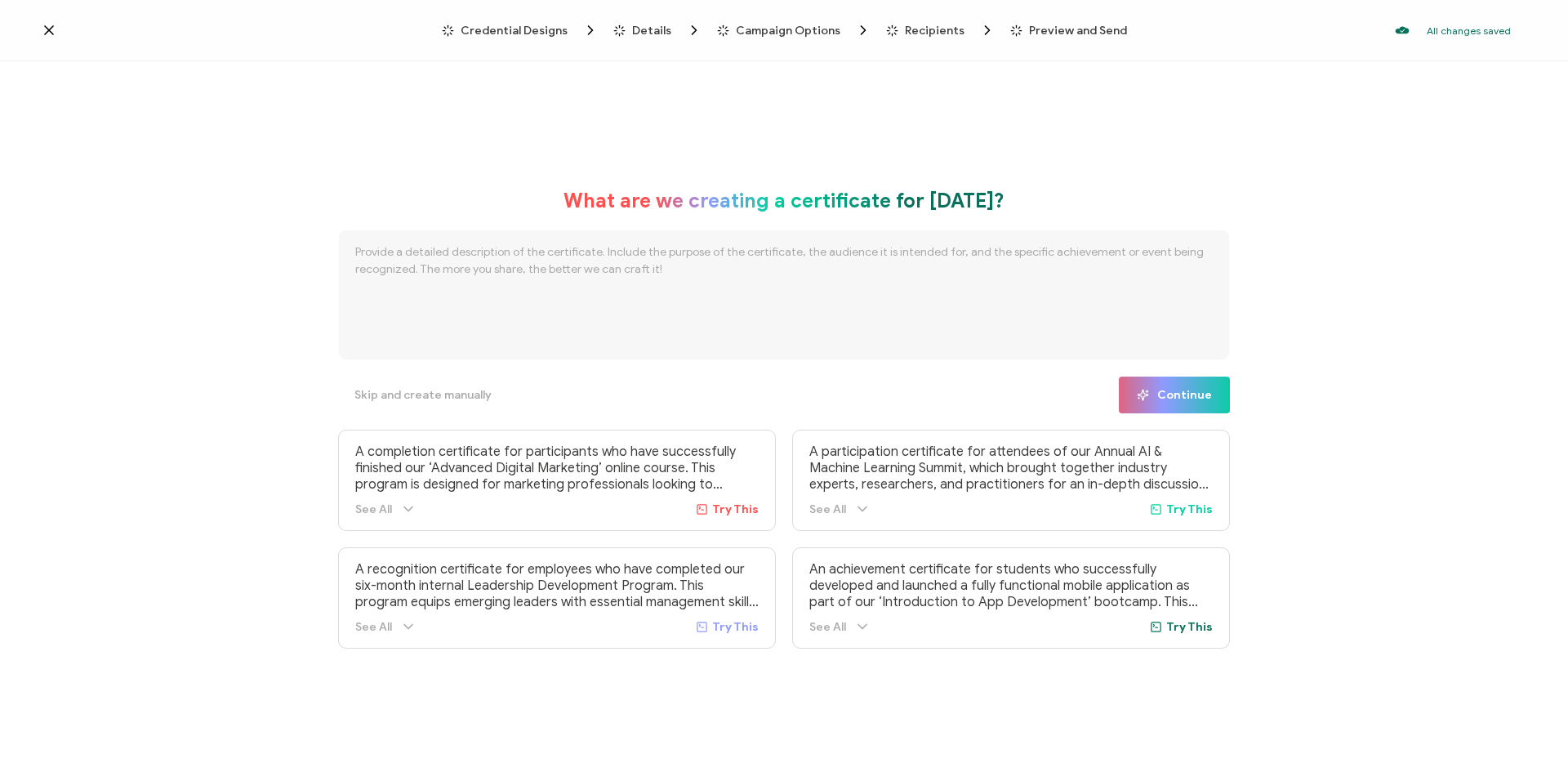
click at [45, 29] on icon at bounding box center [49, 30] width 17 height 17
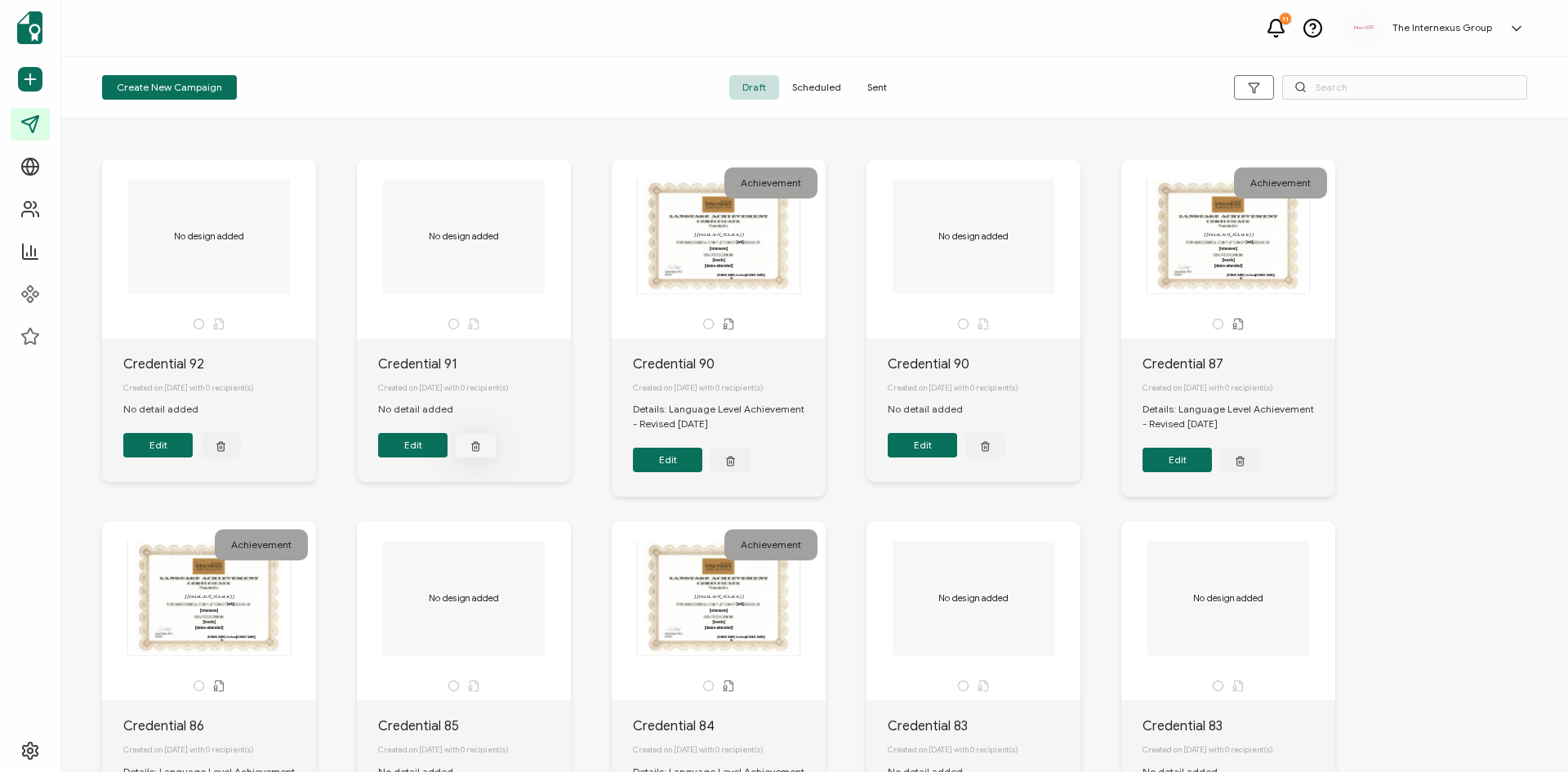
click at [478, 444] on icon "button" at bounding box center [475, 444] width 8 height 0
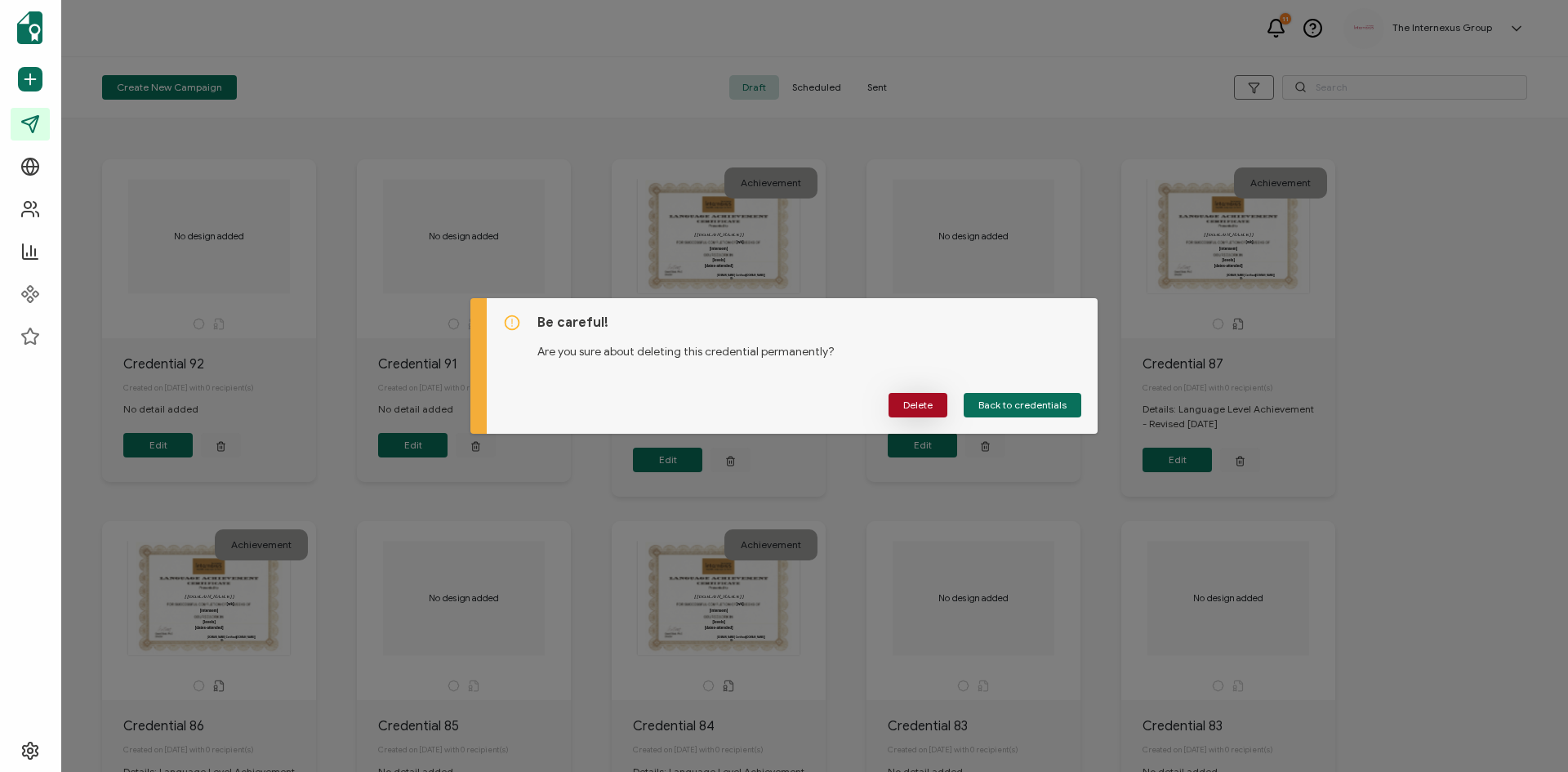
click at [911, 408] on span "Delete" at bounding box center [918, 405] width 30 height 10
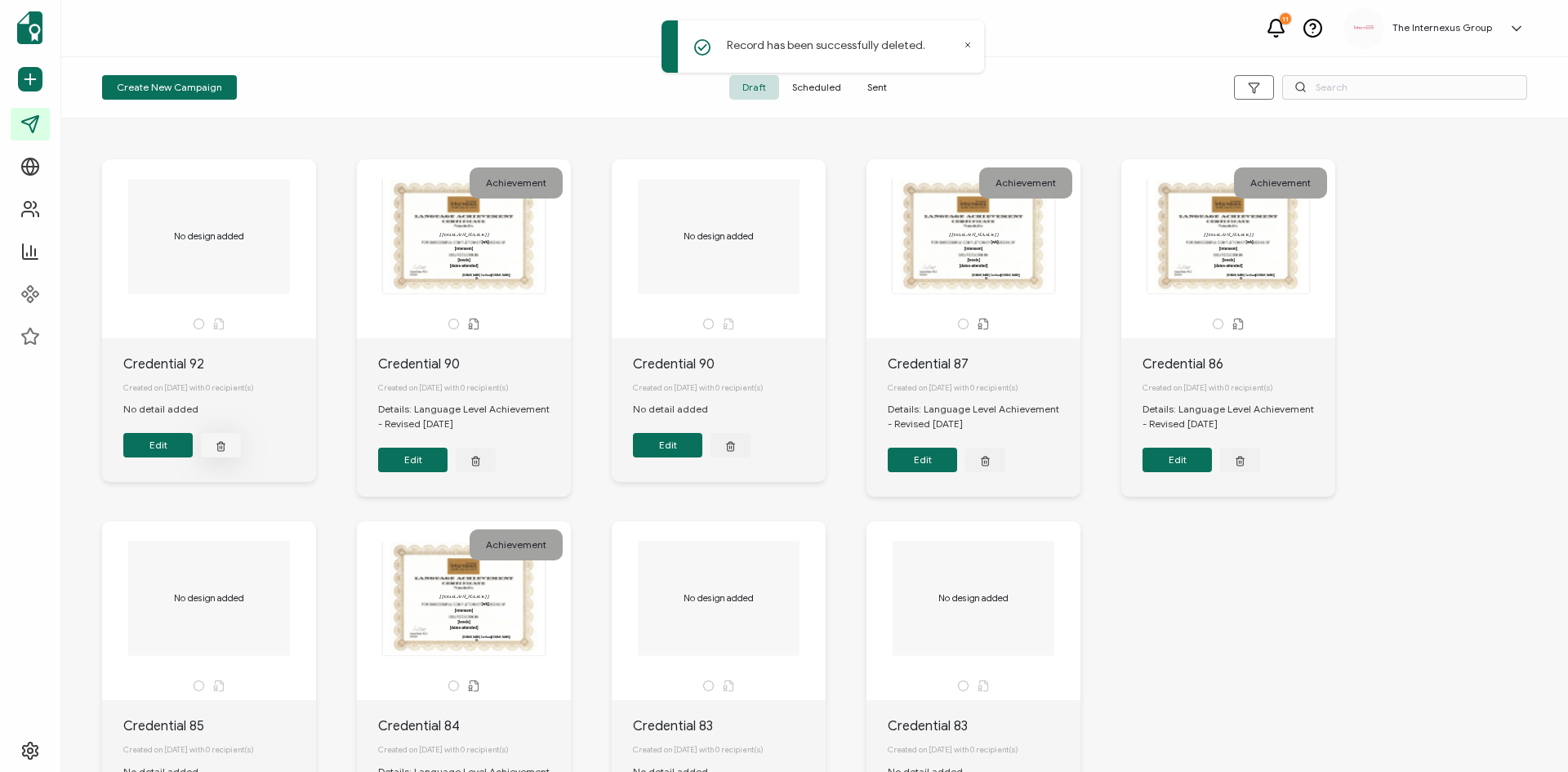
click at [224, 445] on icon "button" at bounding box center [221, 446] width 10 height 12
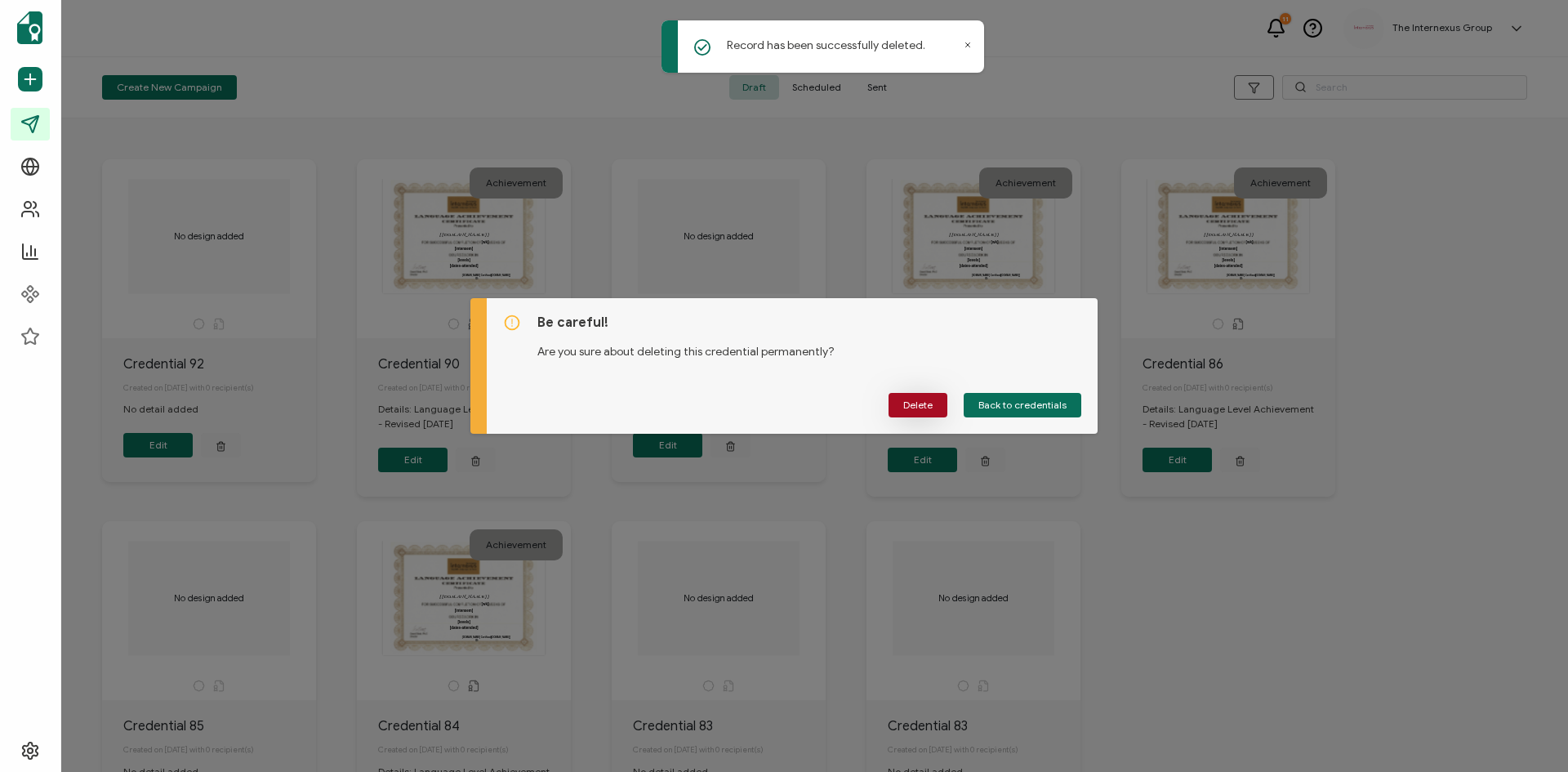
click at [939, 409] on button "Delete" at bounding box center [918, 405] width 59 height 24
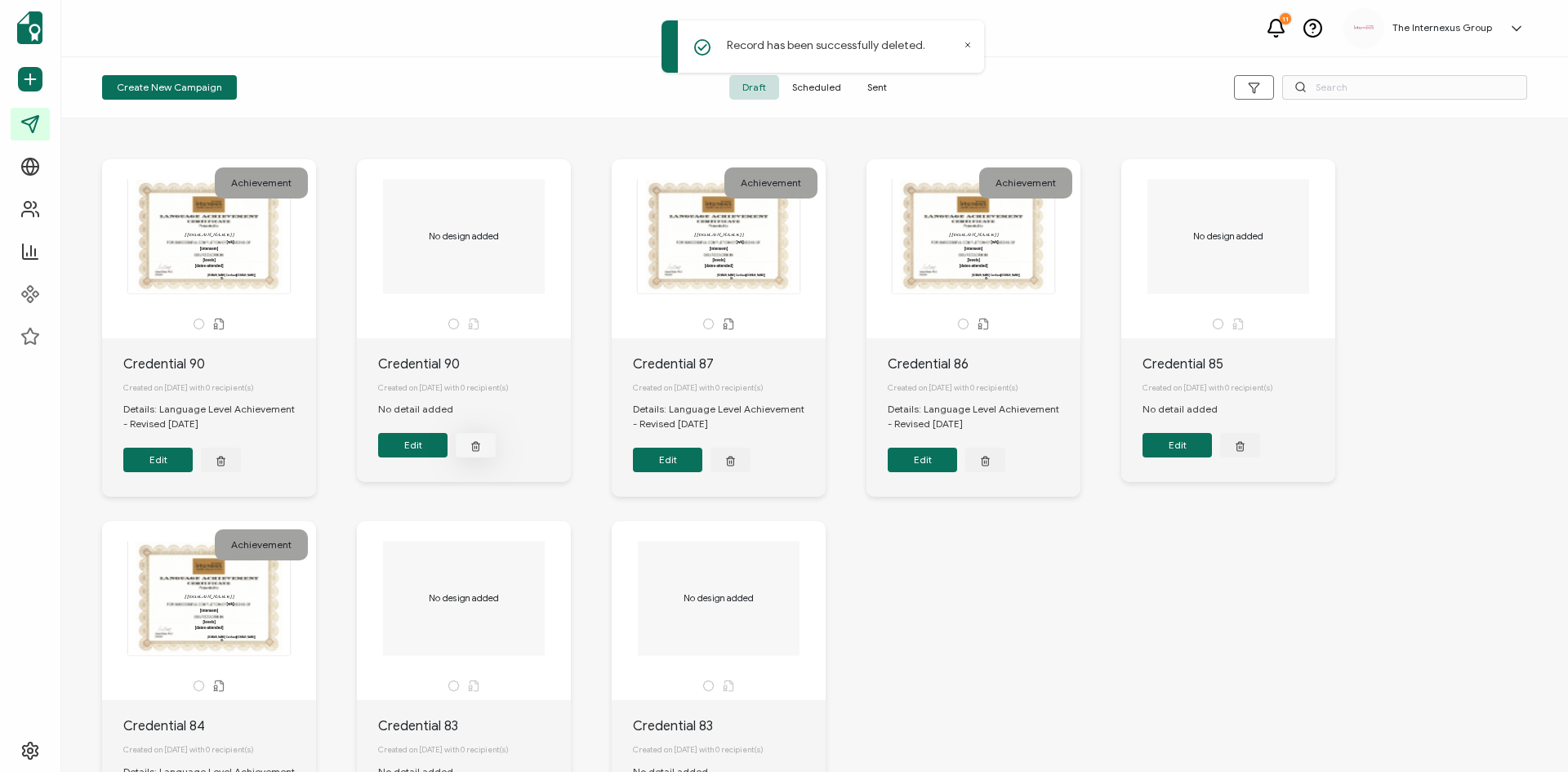
click at [476, 457] on button "button" at bounding box center [476, 445] width 40 height 24
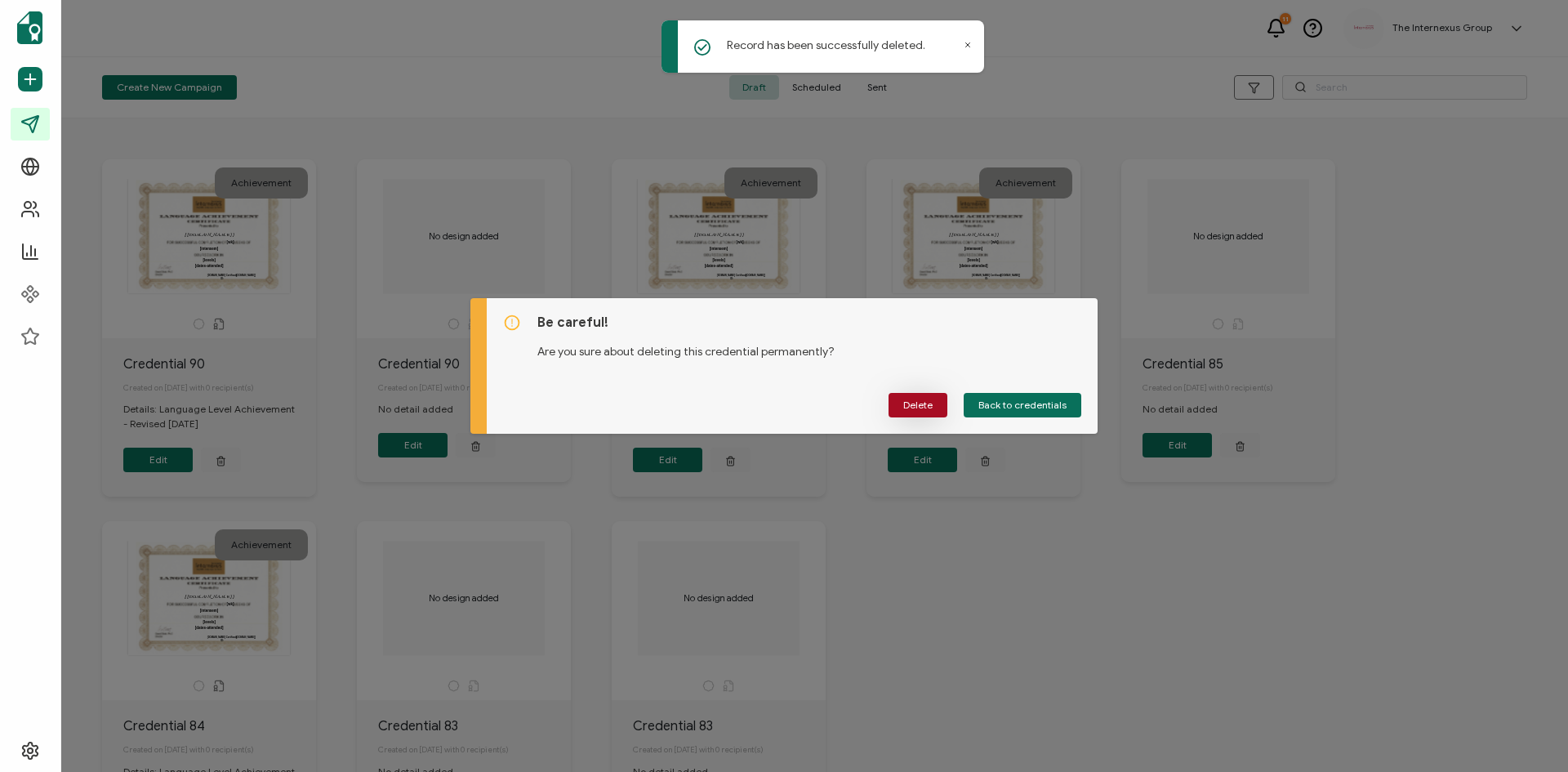
click at [900, 400] on button "Delete" at bounding box center [918, 405] width 59 height 24
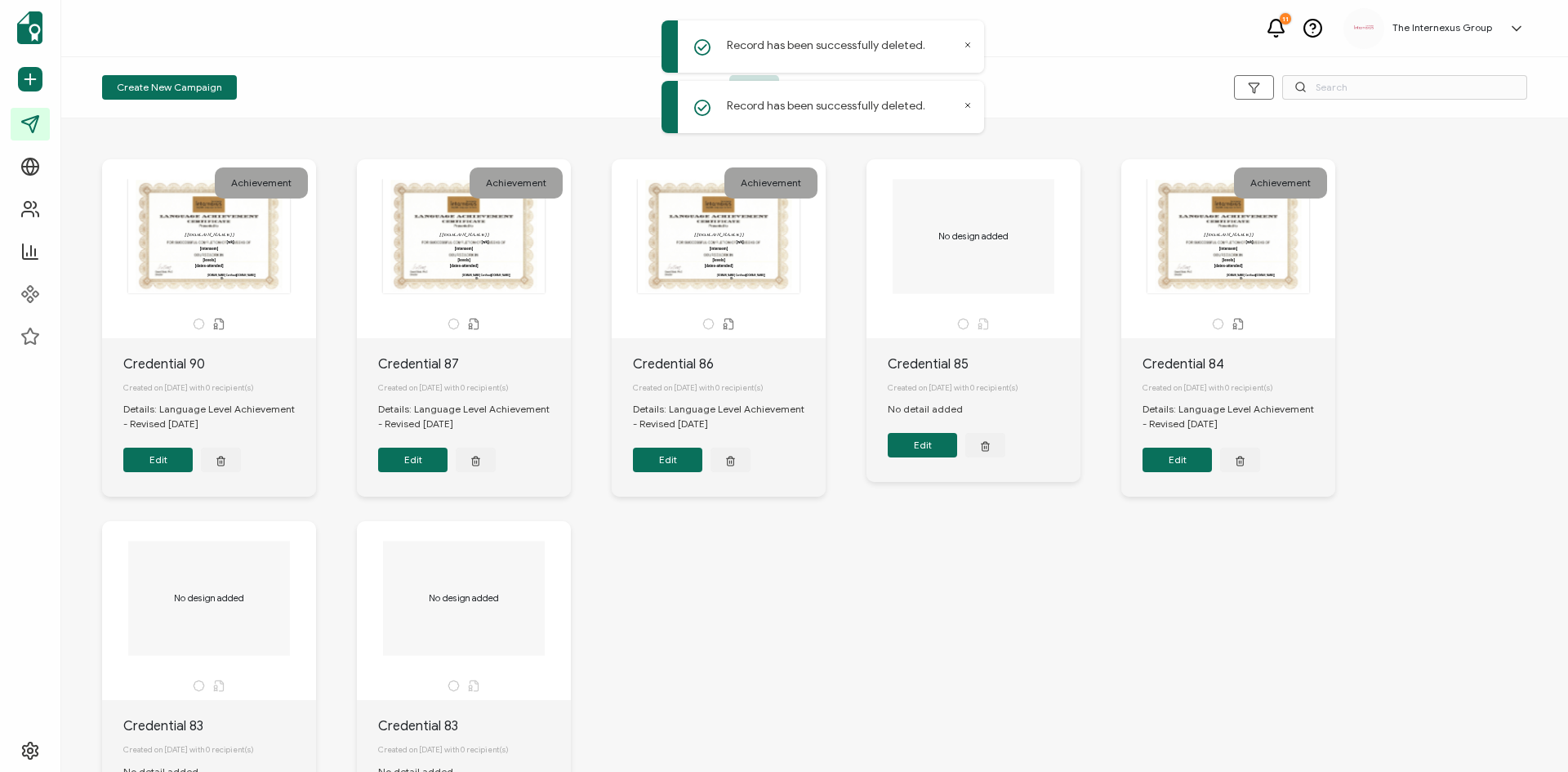
click at [165, 468] on button "Edit" at bounding box center [158, 460] width 70 height 24
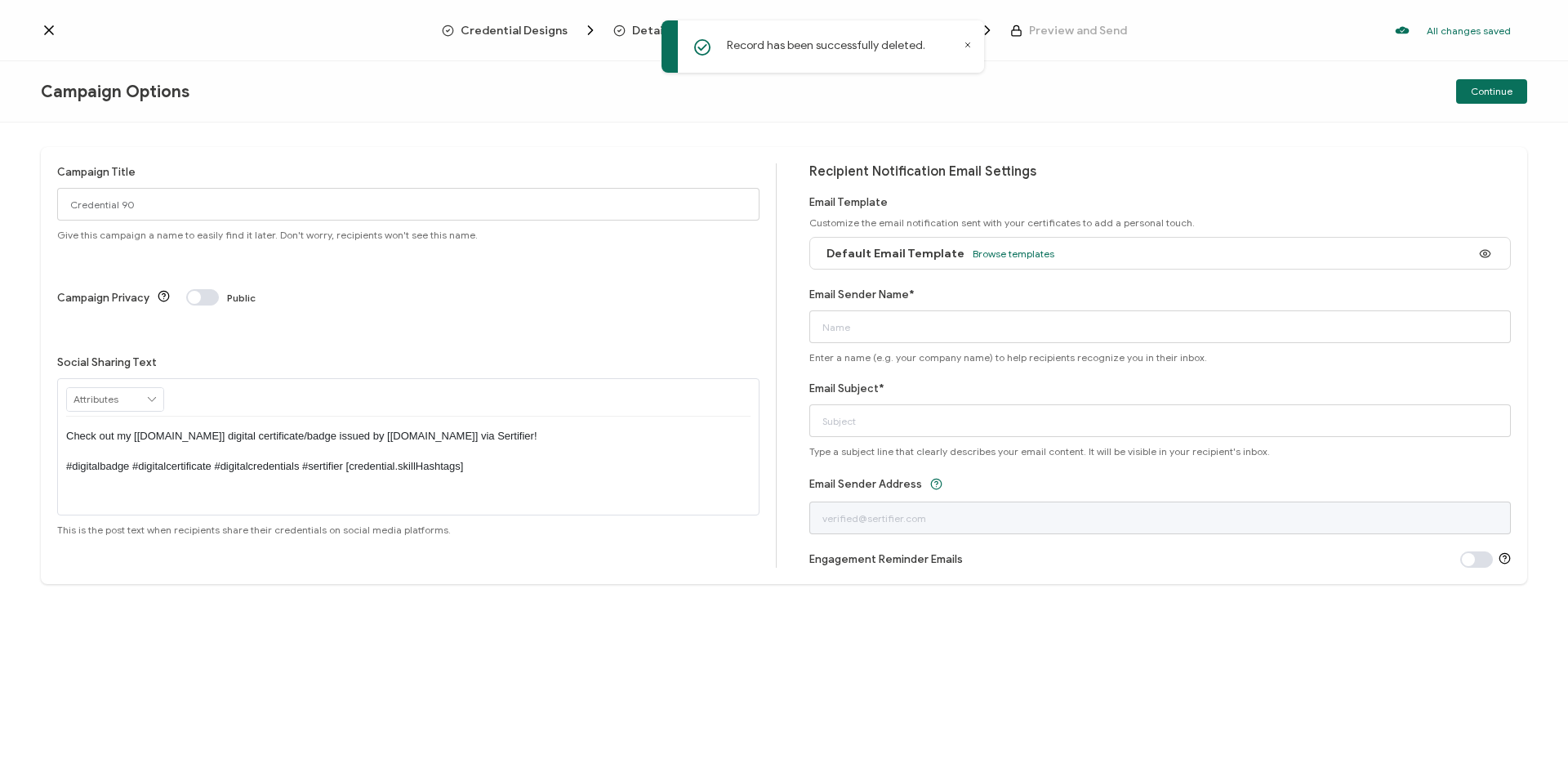
click at [1102, 243] on div "Default Email Template Browse templates" at bounding box center [1160, 253] width 702 height 33
click at [1484, 258] on icon at bounding box center [1484, 253] width 20 height 12
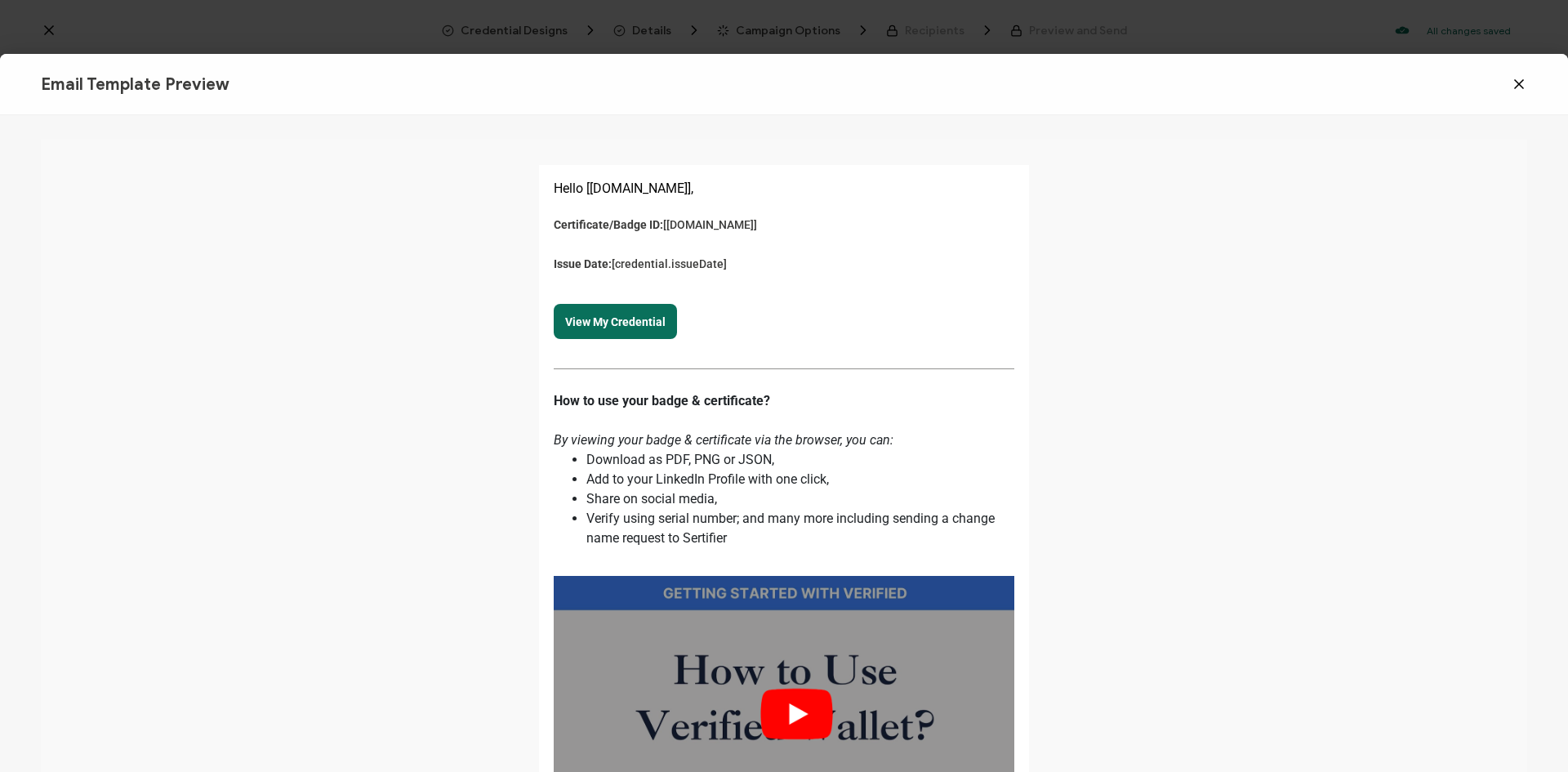
click at [1521, 86] on icon at bounding box center [1518, 84] width 8 height 8
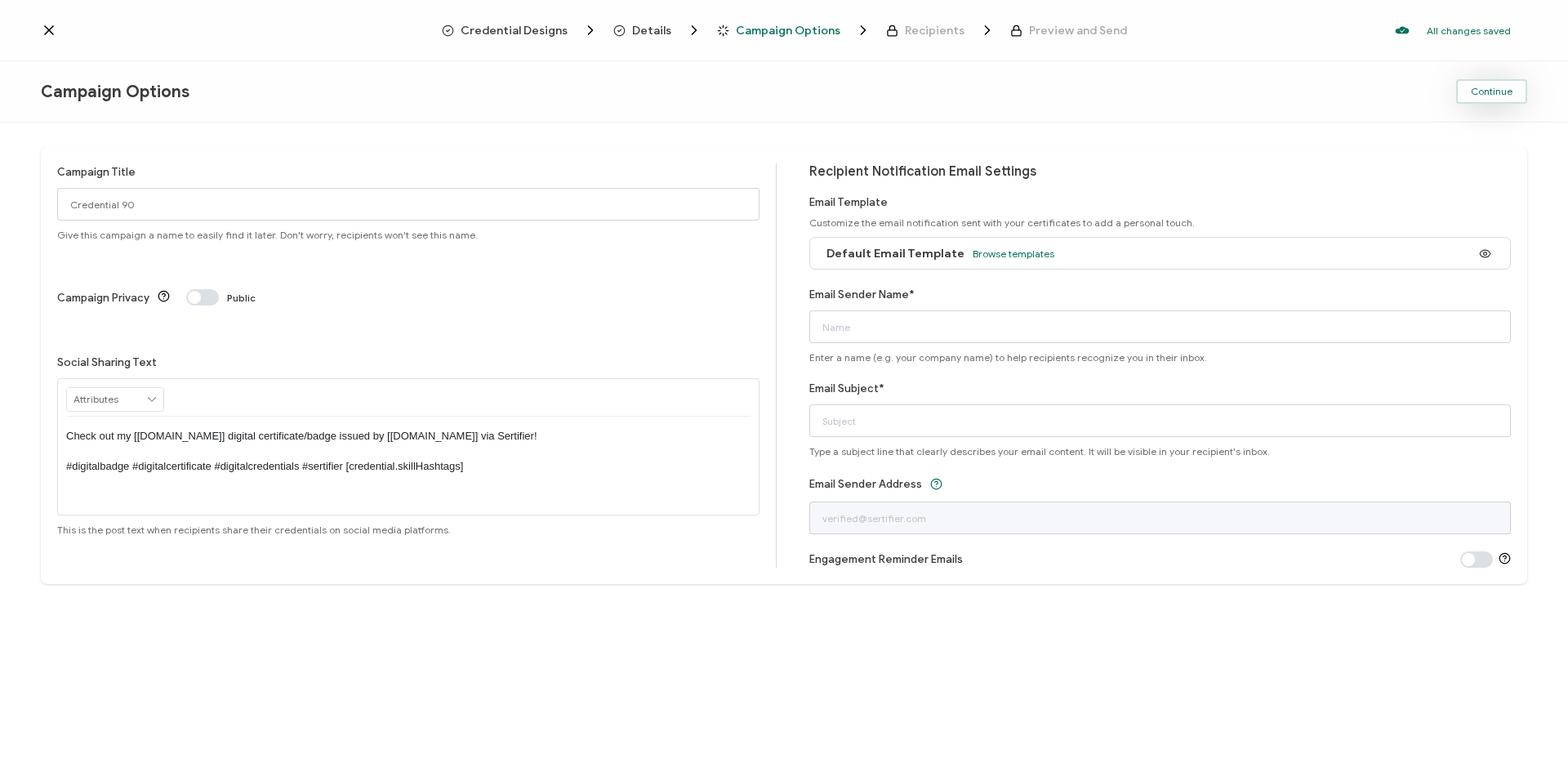
click at [1509, 82] on button "Continue" at bounding box center [1491, 91] width 71 height 24
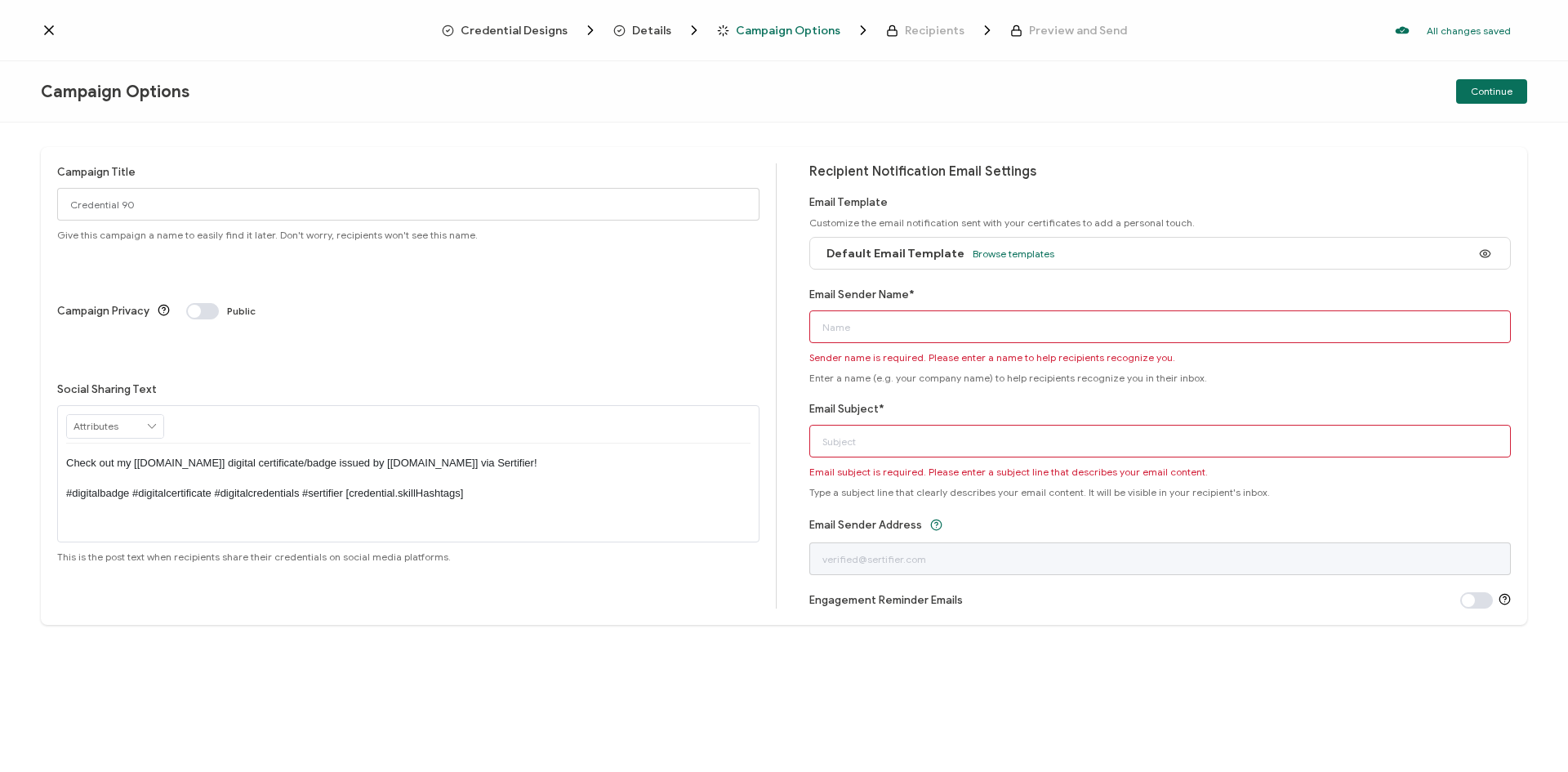
click at [895, 319] on input "Email Sender Name*" at bounding box center [1160, 327] width 702 height 33
click at [143, 415] on input "text" at bounding box center [115, 426] width 97 height 23
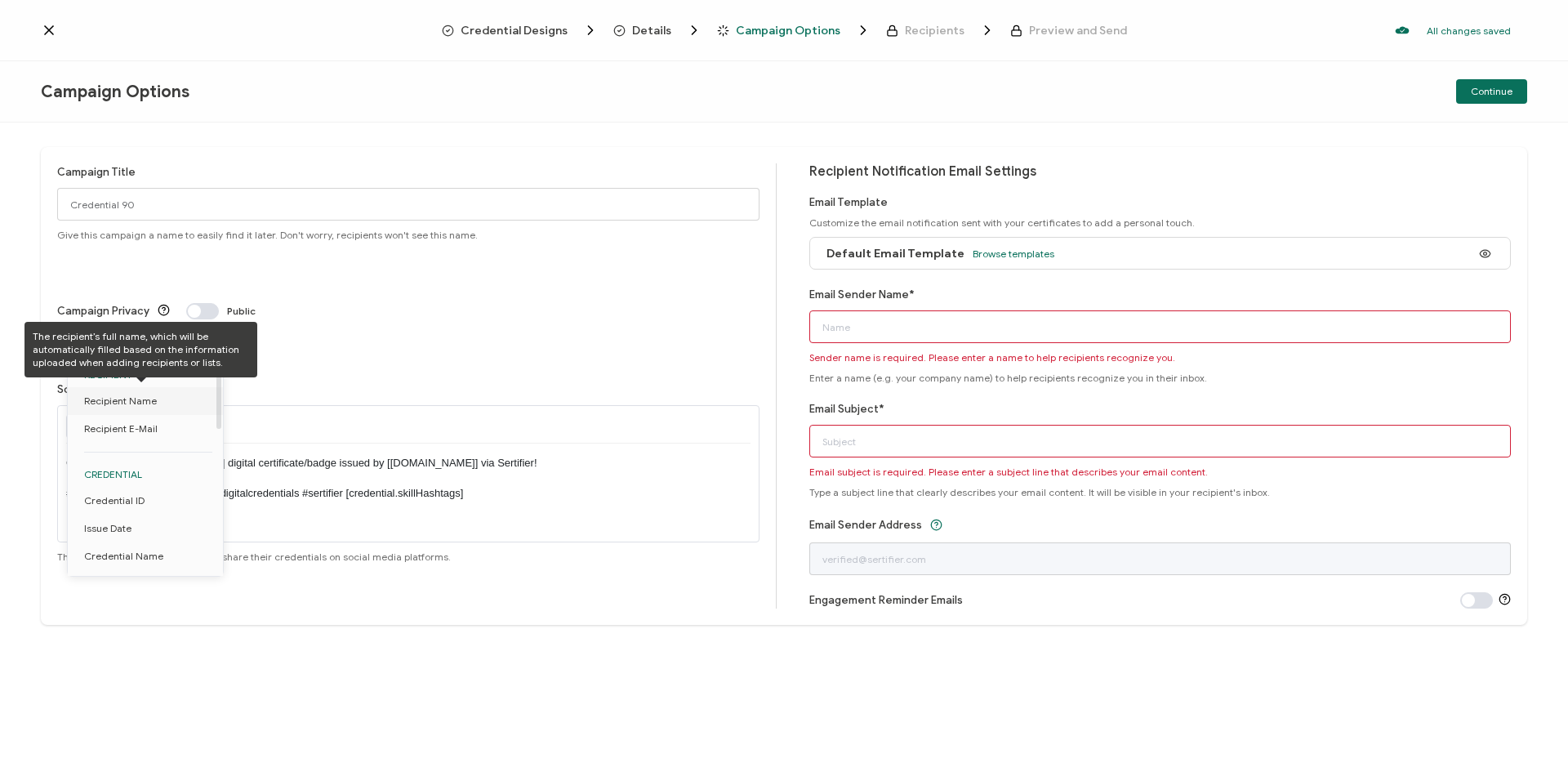
click at [154, 407] on li "Recipient Name" at bounding box center [148, 401] width 161 height 28
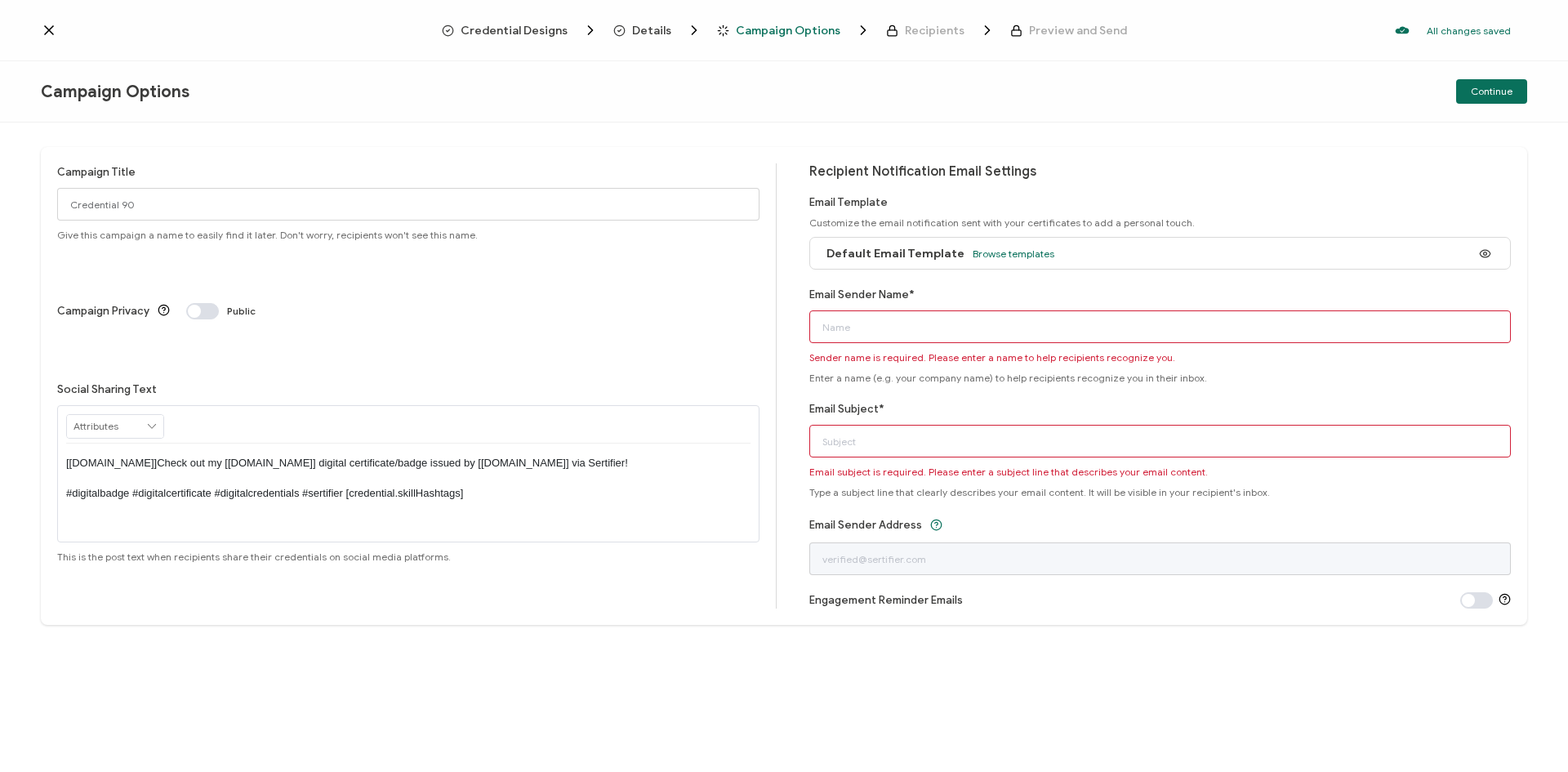
click at [38, 28] on div "Credential Designs Details Campaign Options Recipients Preview and Send All cha…" at bounding box center [784, 30] width 1568 height 61
click at [50, 27] on icon at bounding box center [49, 30] width 17 height 17
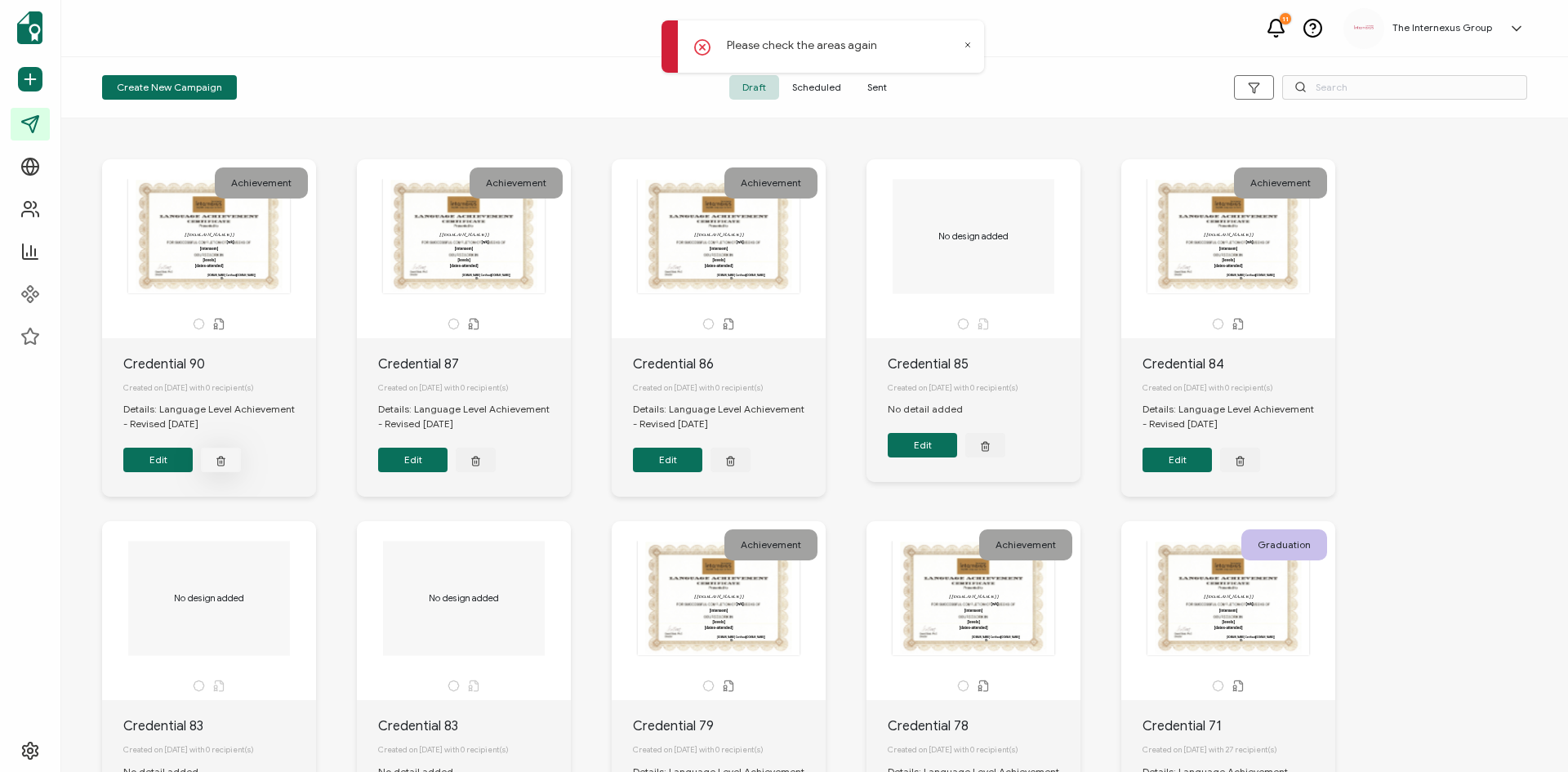
click at [221, 465] on icon "button" at bounding box center [221, 460] width 10 height 12
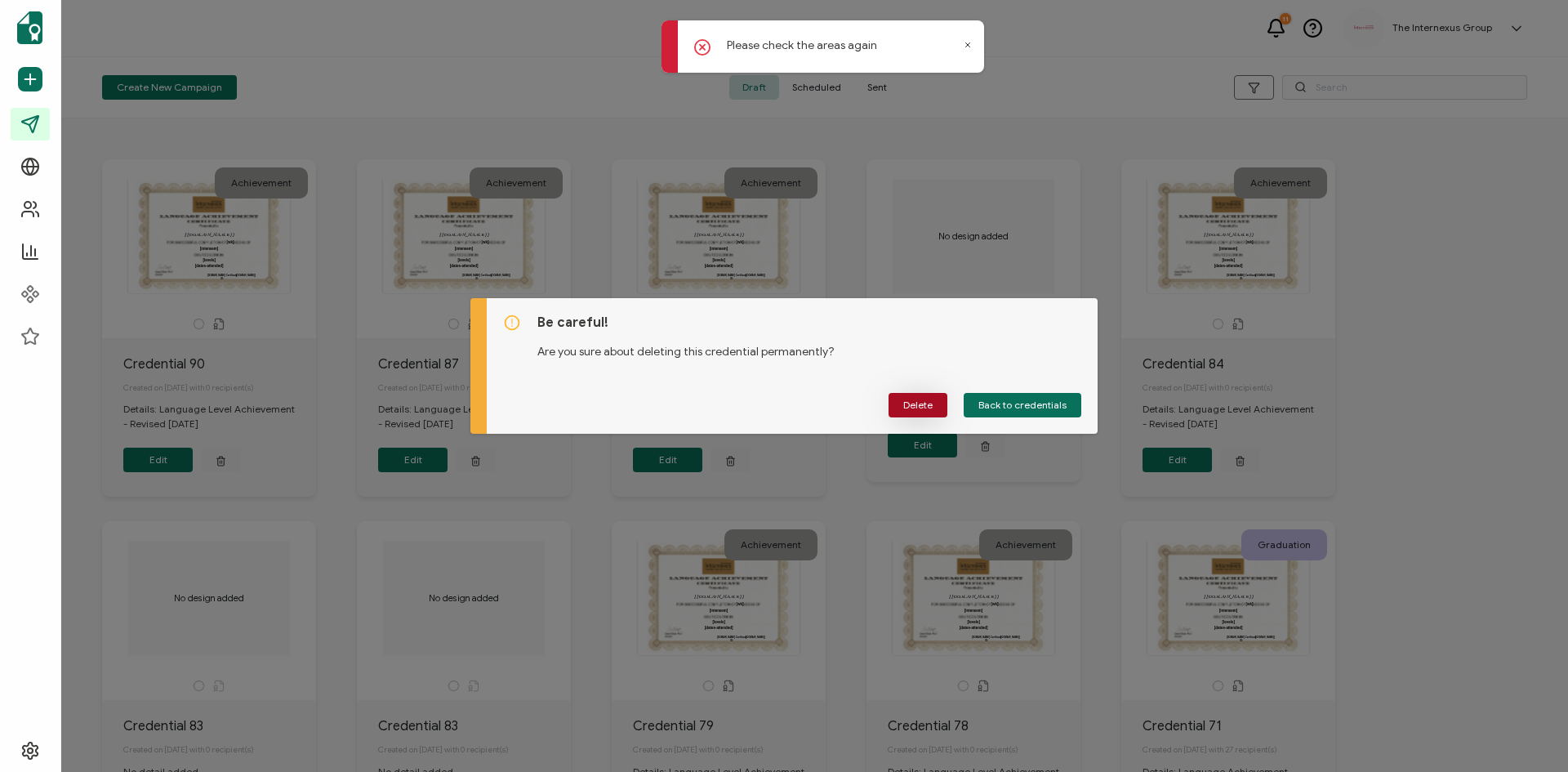
click at [919, 414] on button "Delete" at bounding box center [918, 405] width 59 height 24
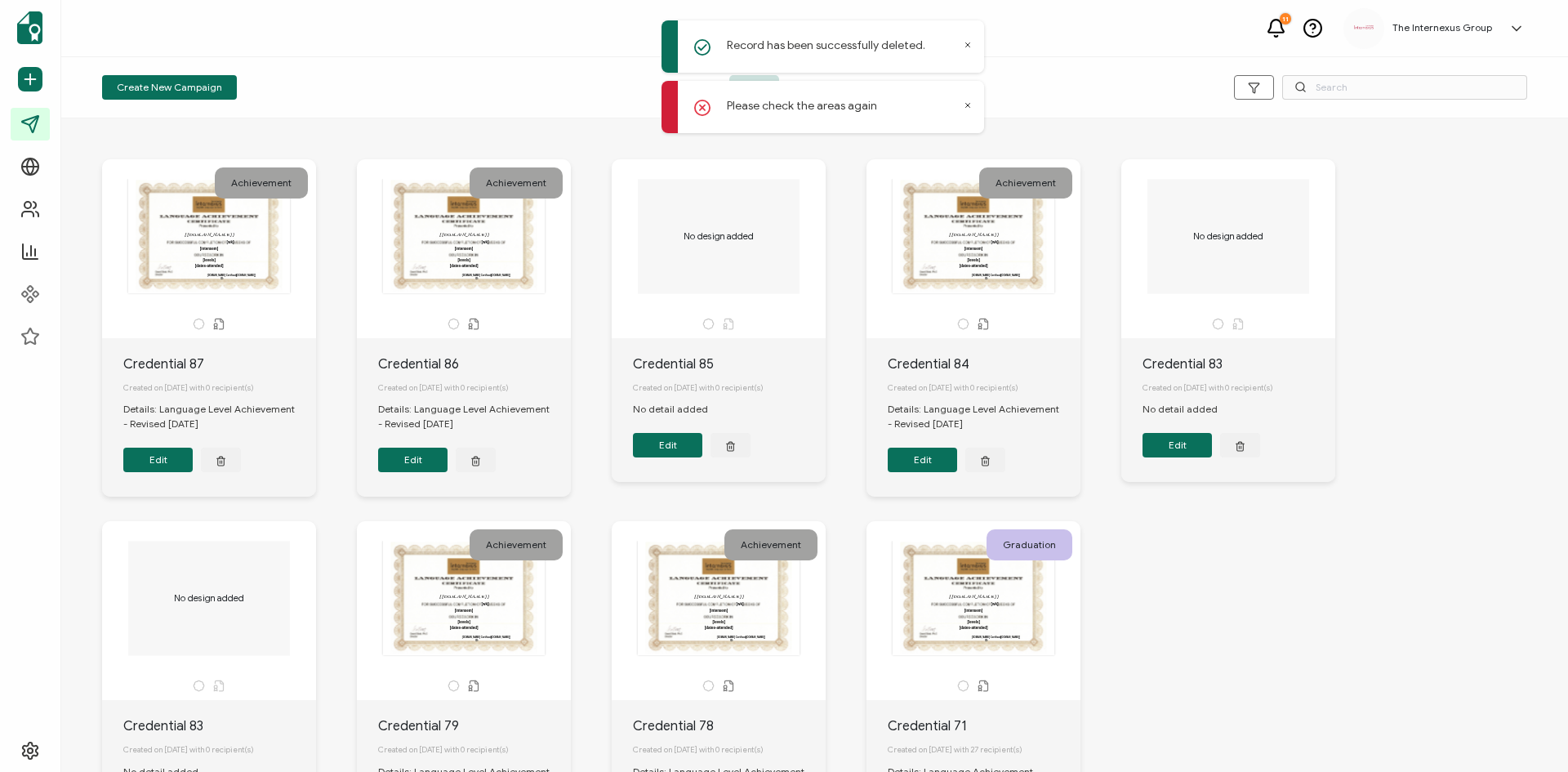
click at [1349, 597] on div "Achievement This box will change accordingly to the corresponding values in the…" at bounding box center [814, 520] width 1457 height 789
click at [190, 94] on button "Create New Campaign" at bounding box center [169, 87] width 135 height 24
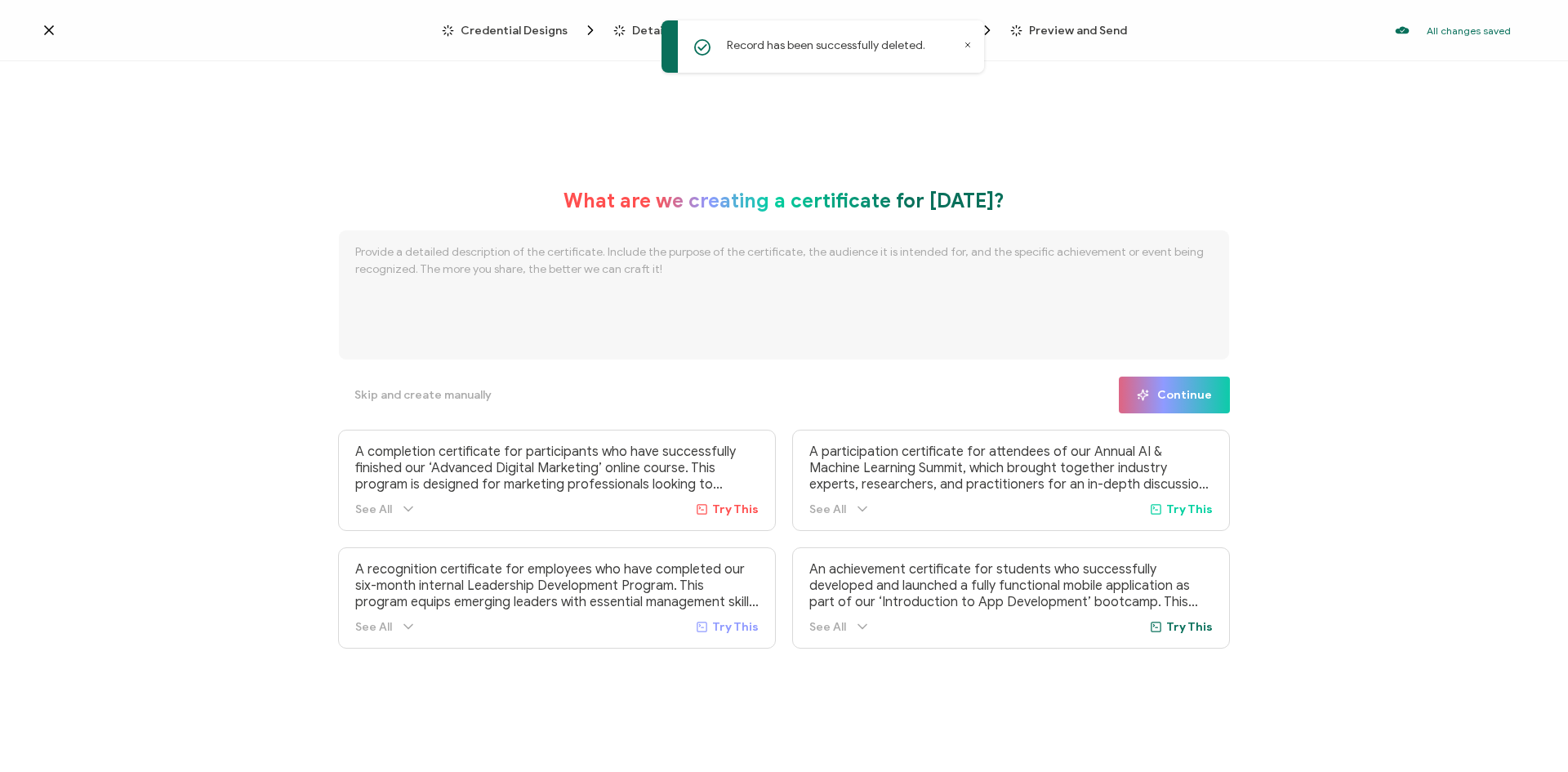
click at [50, 30] on icon at bounding box center [49, 30] width 8 height 8
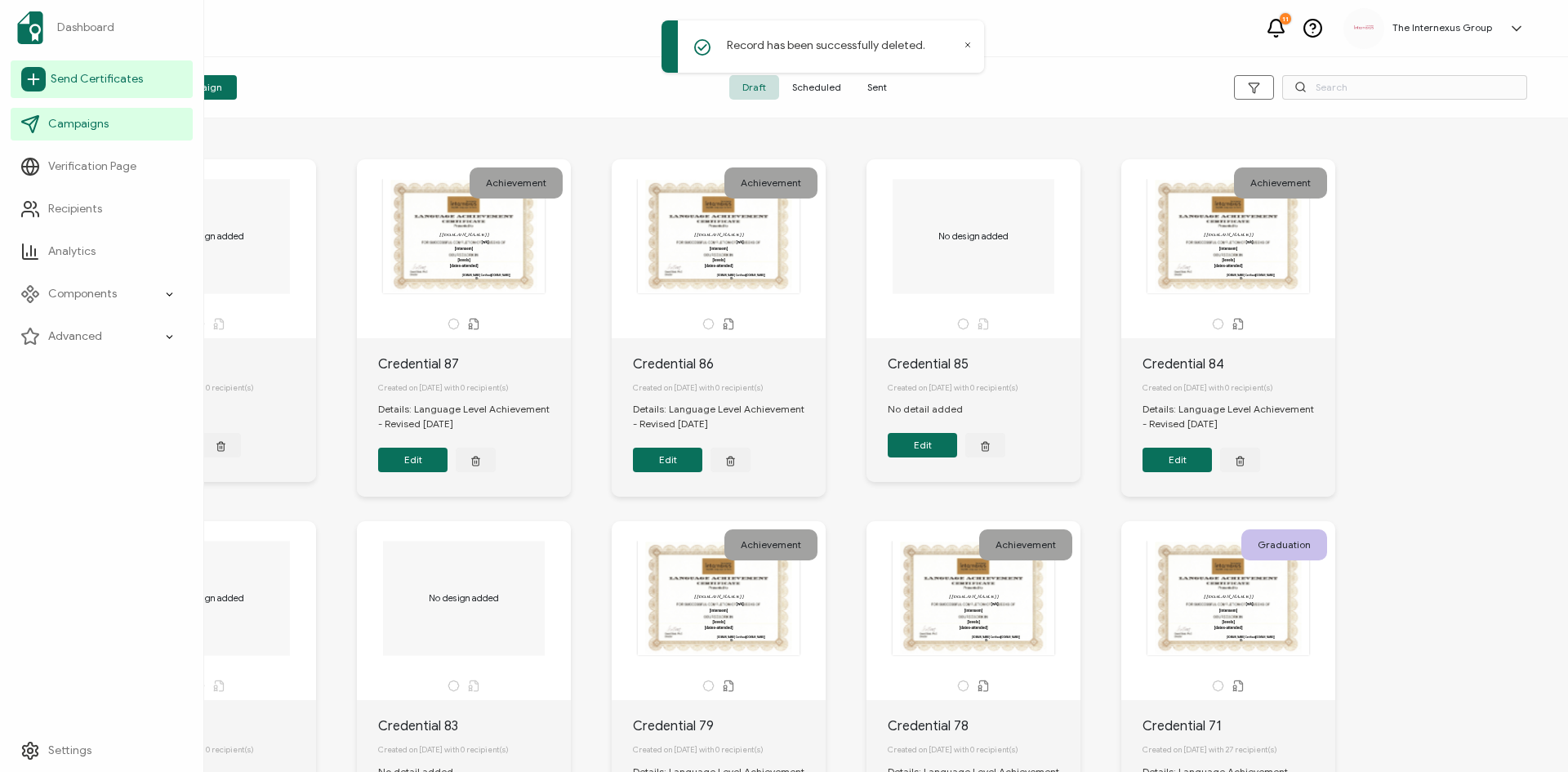
click at [115, 82] on span "Send Certificates" at bounding box center [97, 79] width 92 height 17
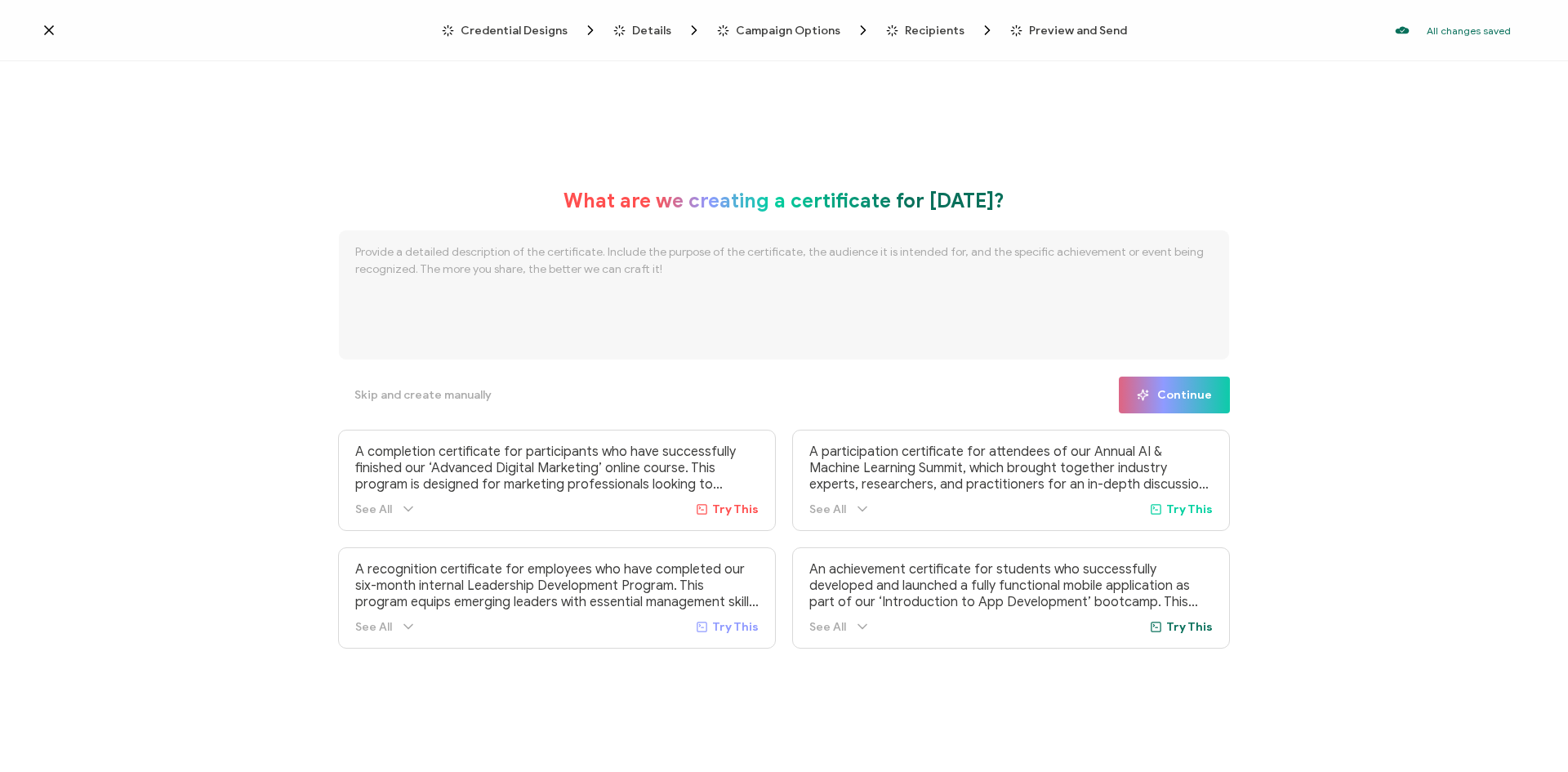
click at [493, 31] on span "Credential Designs" at bounding box center [513, 30] width 107 height 12
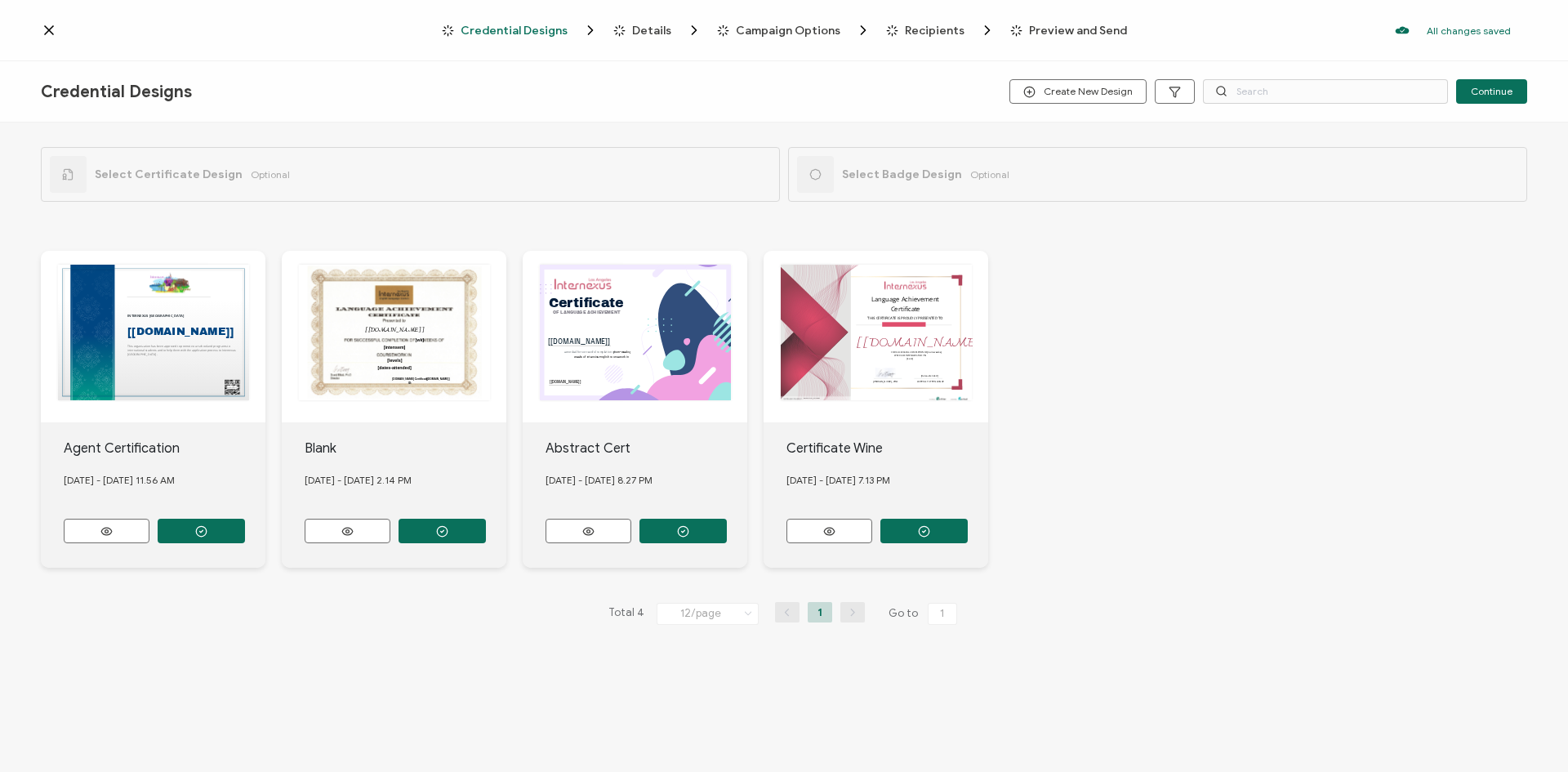
click at [431, 526] on button "button" at bounding box center [442, 531] width 87 height 24
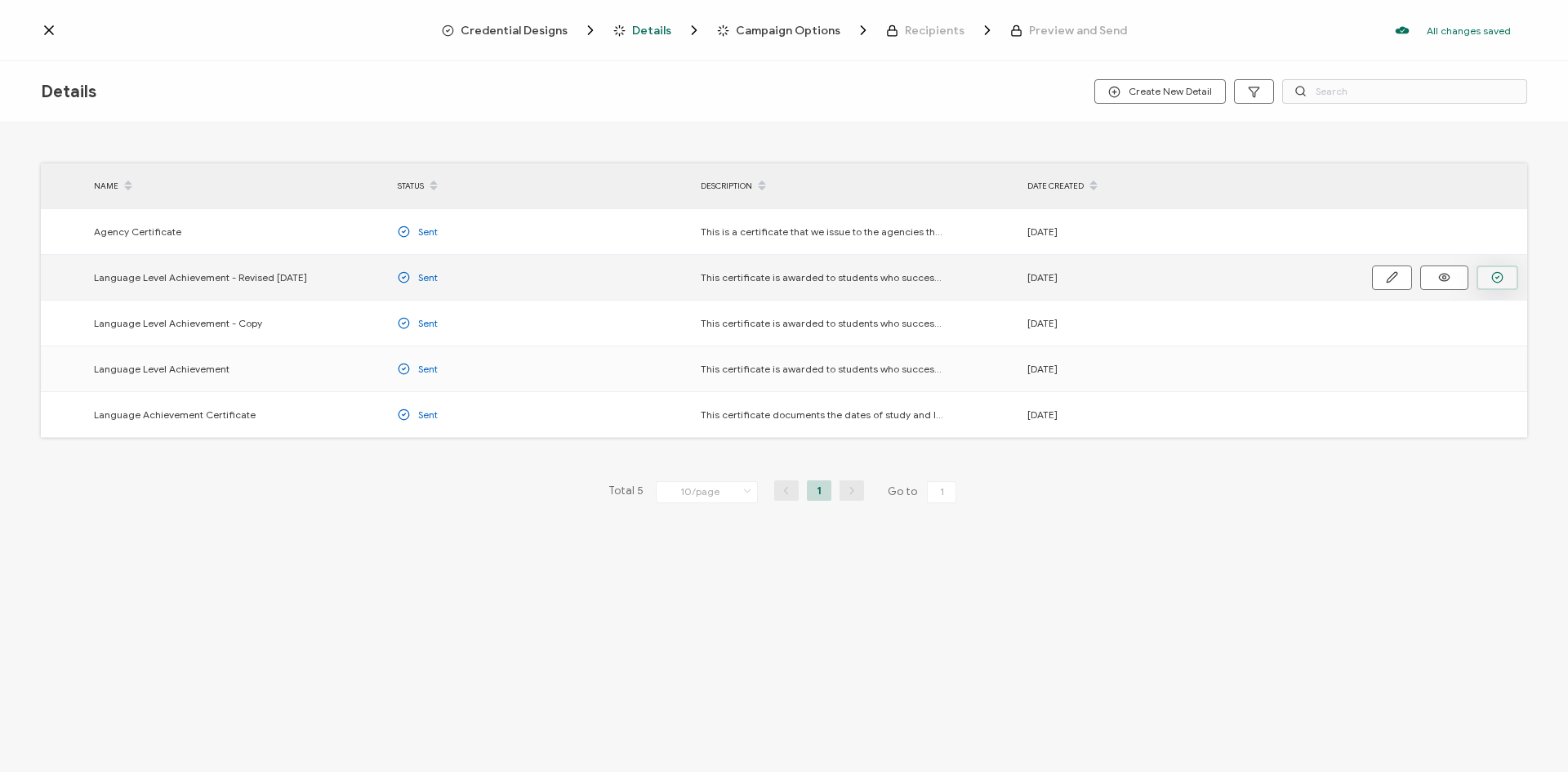
click at [1498, 271] on button "button" at bounding box center [1498, 278] width 42 height 24
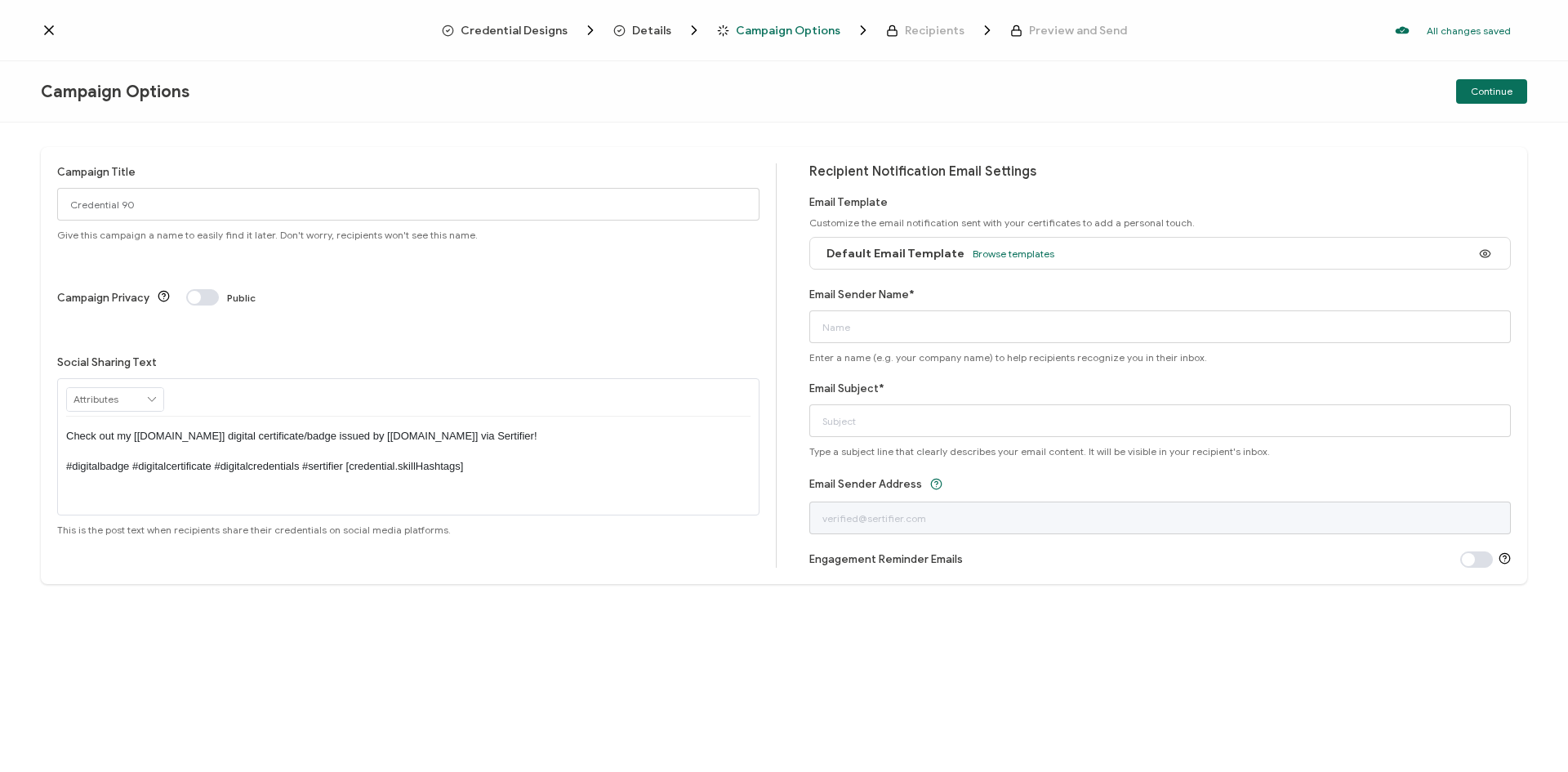
click at [762, 31] on span "Campaign Options" at bounding box center [787, 30] width 104 height 12
click at [145, 388] on icon at bounding box center [151, 399] width 15 height 23
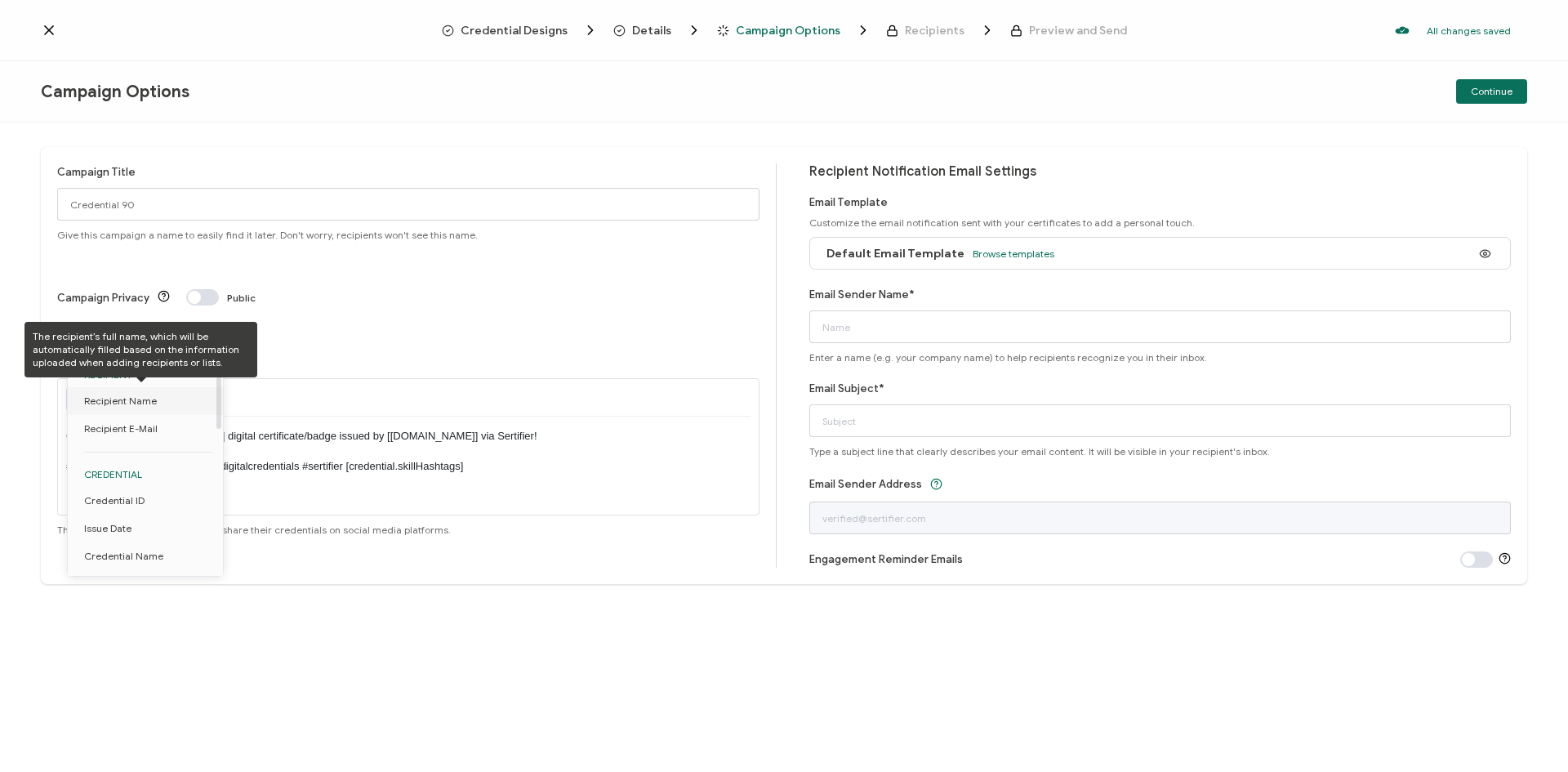
click at [154, 407] on li "Recipient Name" at bounding box center [148, 401] width 161 height 28
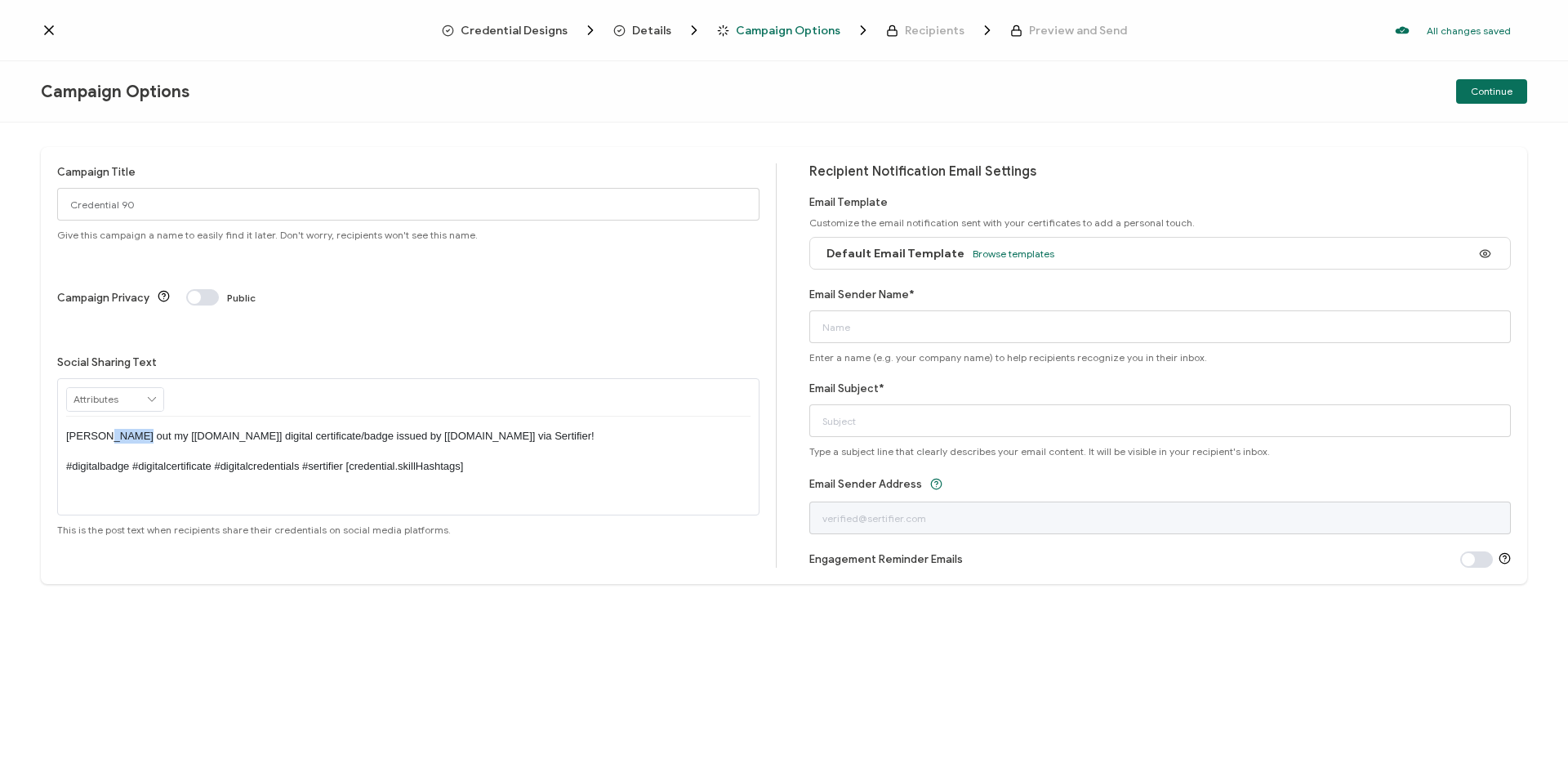
drag, startPoint x: 121, startPoint y: 368, endPoint x: 94, endPoint y: 372, distance: 27.3
click at [94, 429] on p "[PERSON_NAME] out my [[DOMAIN_NAME]] digital certificate/badge issued by [[DOMA…" at bounding box center [408, 452] width 684 height 45
click at [134, 429] on p "[PERSON_NAME] out my [[DOMAIN_NAME]] digital certificate/badge issued by [[DOMA…" at bounding box center [408, 452] width 684 height 45
drag, startPoint x: 206, startPoint y: 372, endPoint x: 288, endPoint y: 372, distance: 82.0
click at [288, 429] on p "[PERSON_NAME] Check out my [[DOMAIN_NAME]] digital certificate/badge issued by …" at bounding box center [408, 452] width 684 height 45
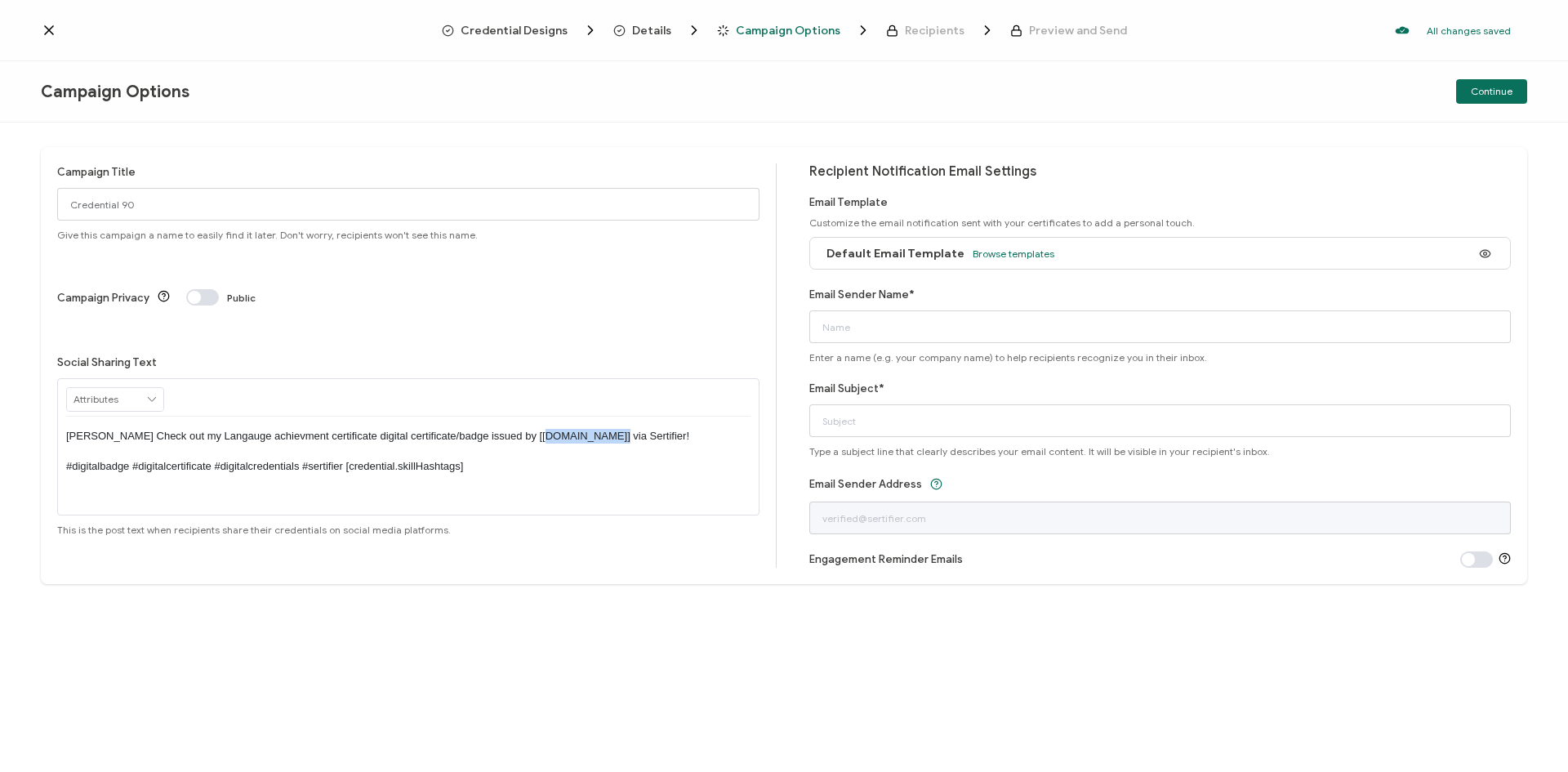
drag, startPoint x: 519, startPoint y: 378, endPoint x: 582, endPoint y: 373, distance: 63.2
click at [582, 429] on p "[PERSON_NAME] Check out my Langauge achievment certificate digital certificate/…" at bounding box center [408, 452] width 684 height 45
click at [573, 429] on p "[PERSON_NAME] Check out my Langauge achievment certificate digital certificate/…" at bounding box center [408, 452] width 684 height 45
click at [519, 429] on p "[PERSON_NAME] Check out my Langauge achievment certificate digital certificate/…" at bounding box center [408, 452] width 684 height 45
drag, startPoint x: 696, startPoint y: 371, endPoint x: 33, endPoint y: 372, distance: 663.0
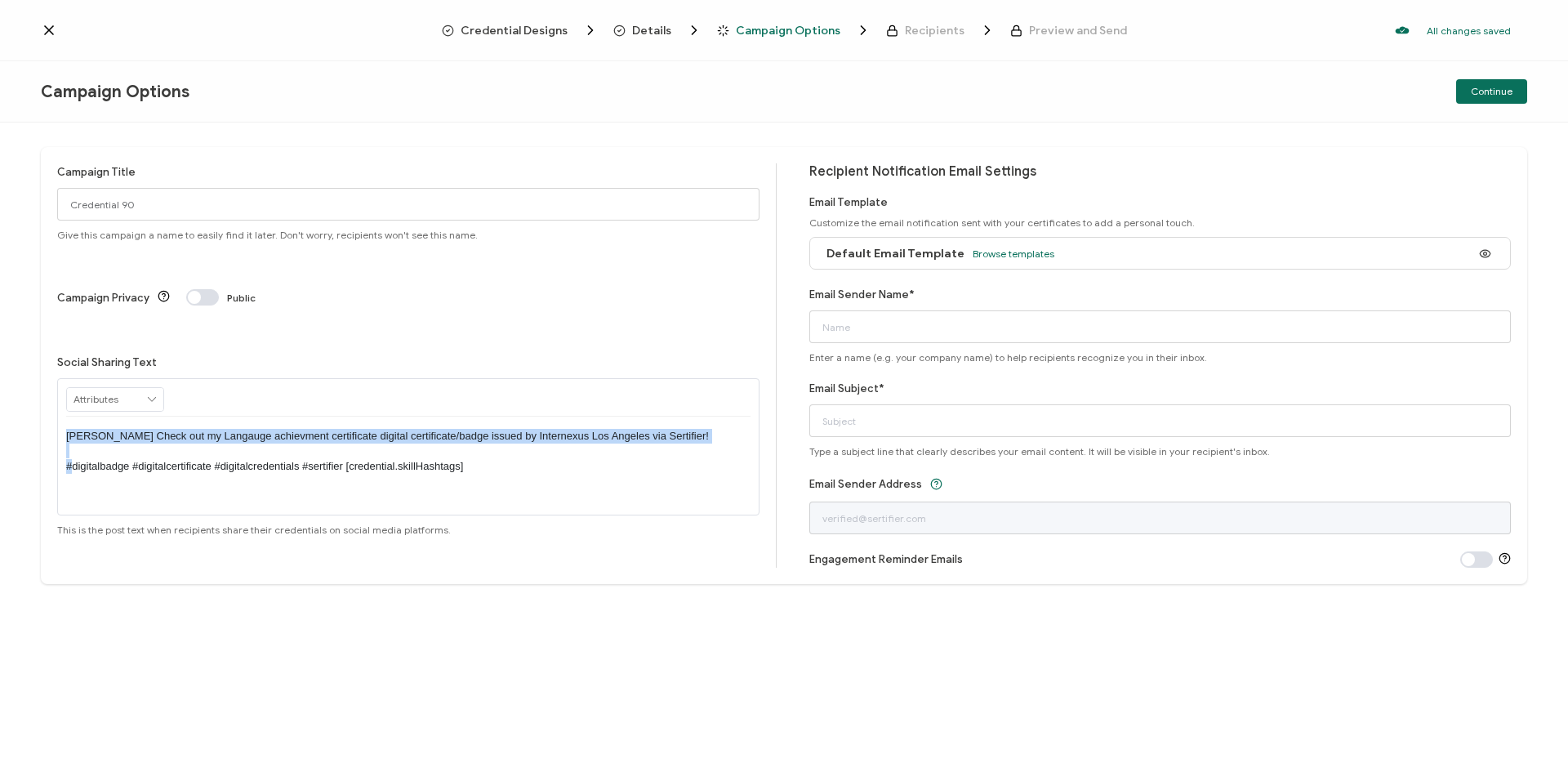
click at [33, 372] on div "Campaign Title Credential 90 Give this campaign a name to easily find it later.…" at bounding box center [784, 447] width 1568 height 649
copy p "[PERSON_NAME] Check out my Langauge achievment certificate digital certificate/…"
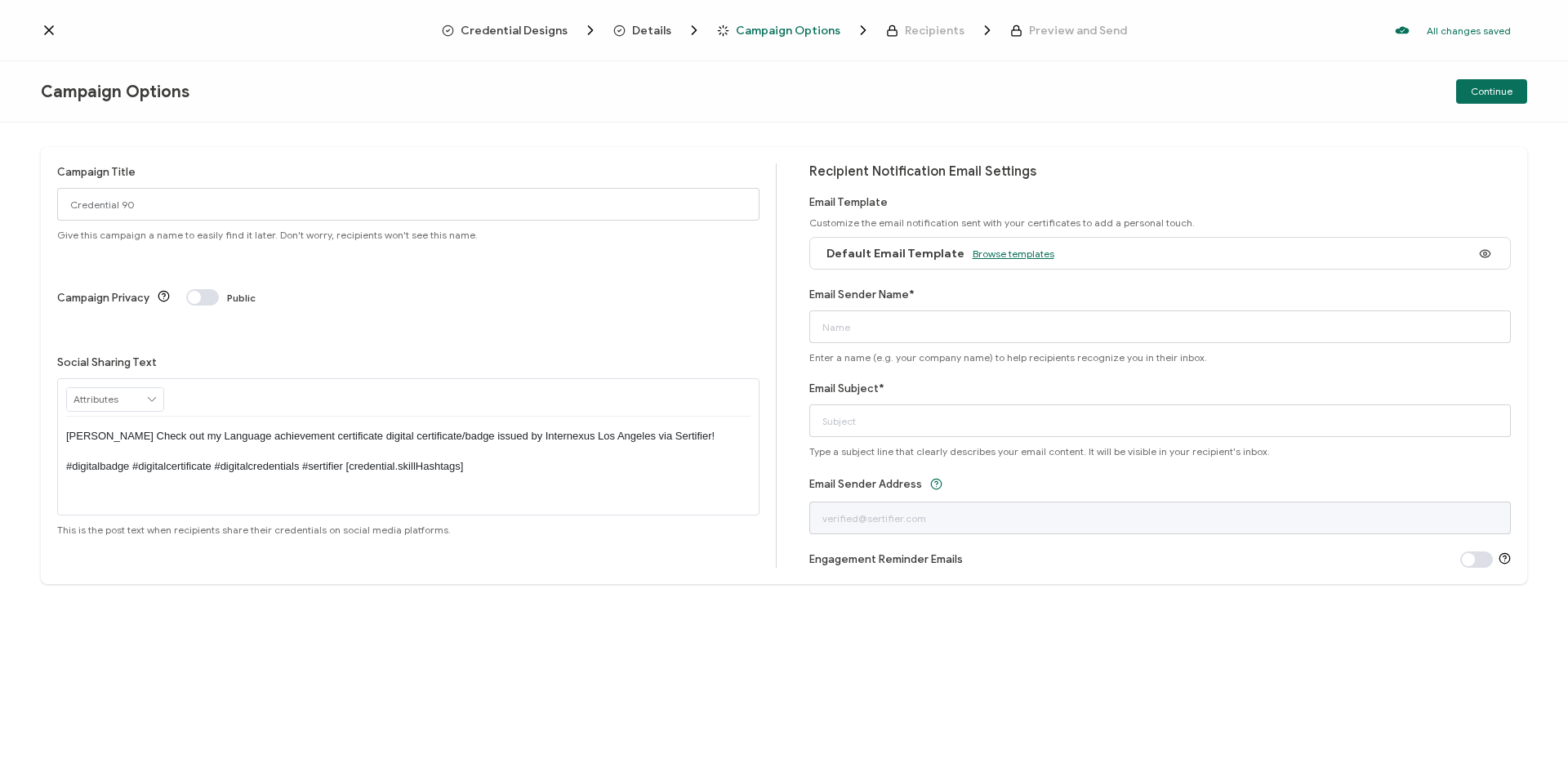
click at [1010, 256] on span "Browse templates" at bounding box center [1014, 253] width 82 height 12
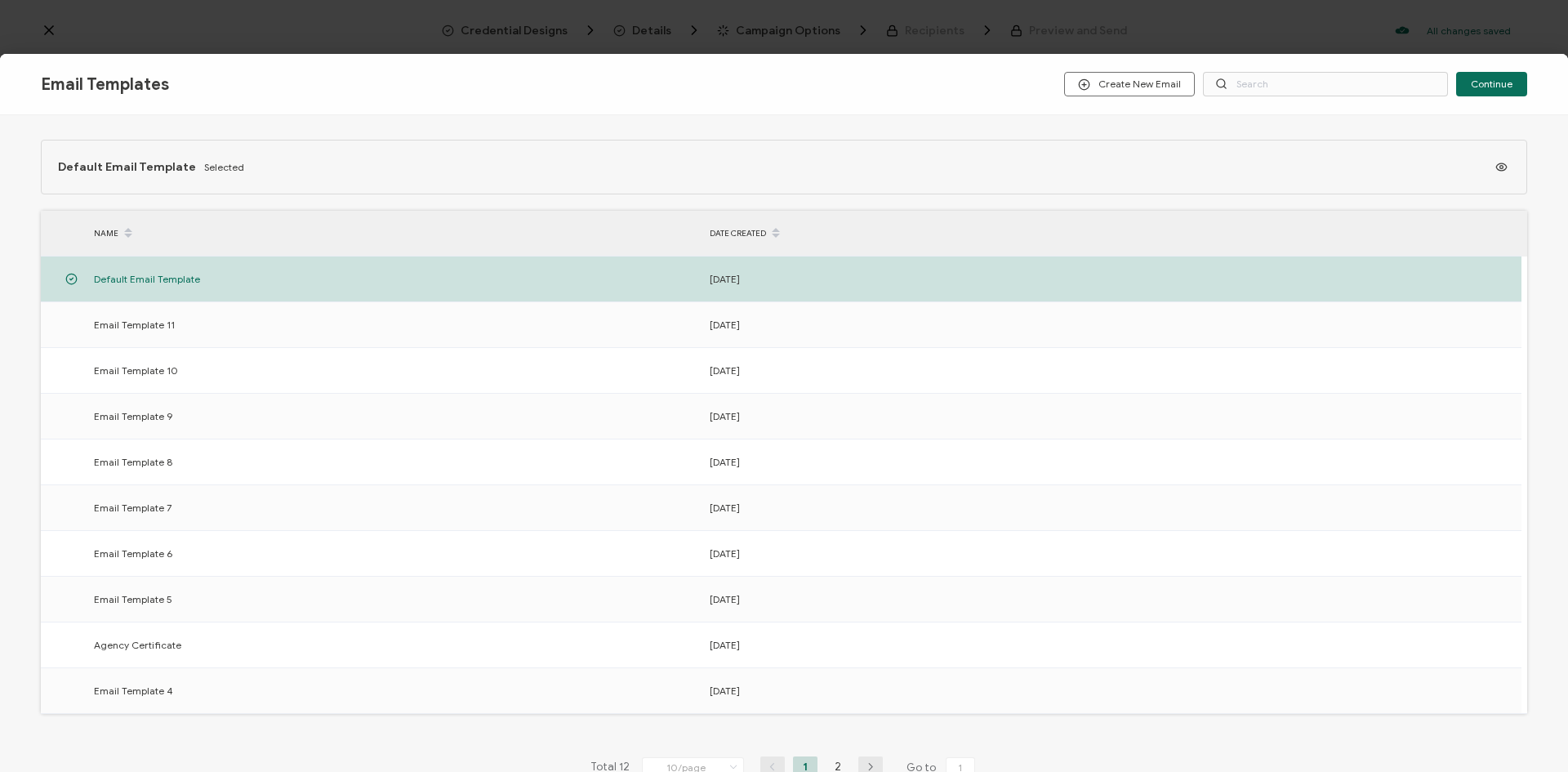
click at [368, 123] on div "Default Email Template Selected NAME DATE CREATED Default Email Template [DATE]…" at bounding box center [784, 443] width 1568 height 656
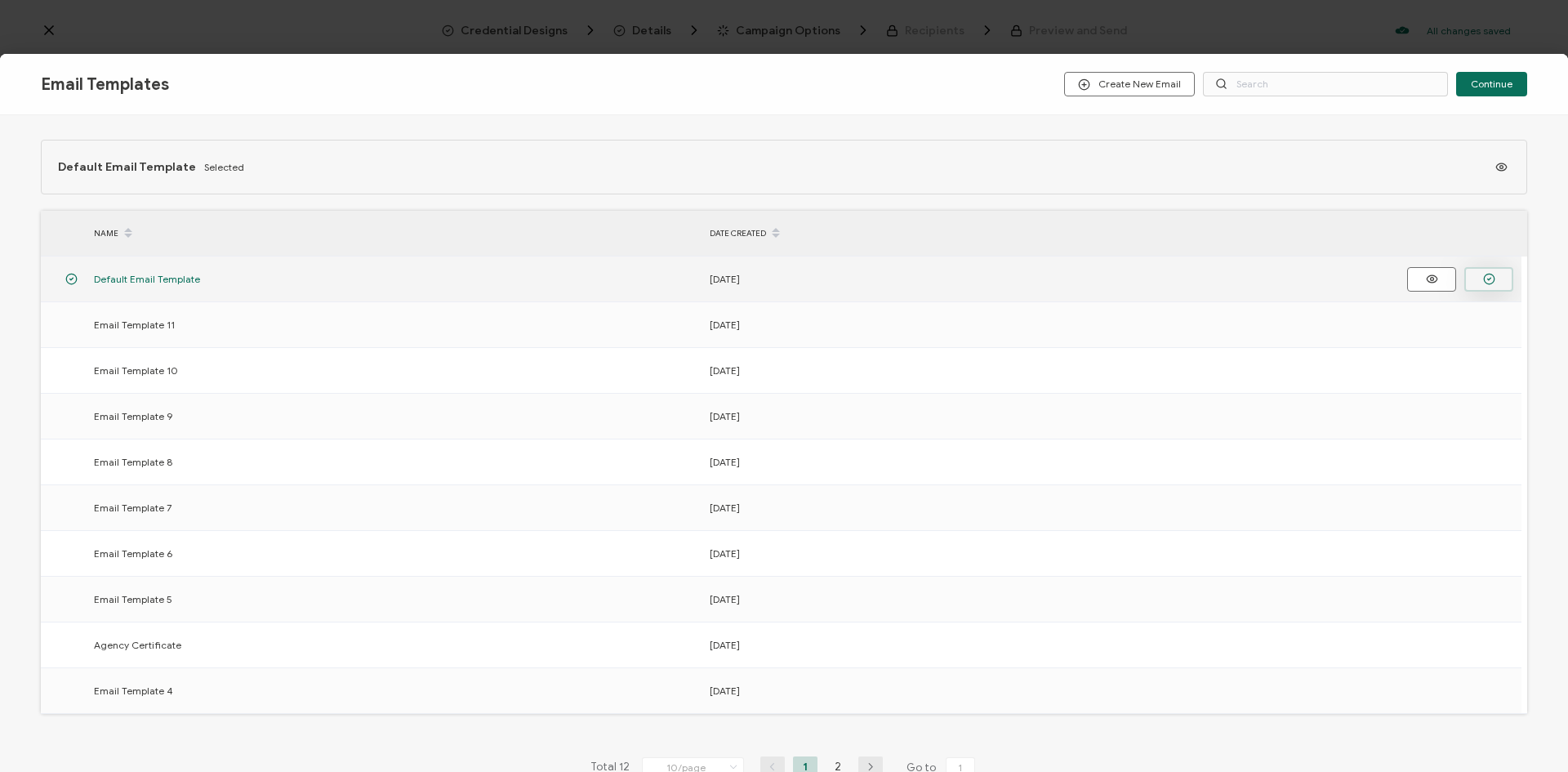
click at [1478, 278] on button "button" at bounding box center [1489, 279] width 49 height 24
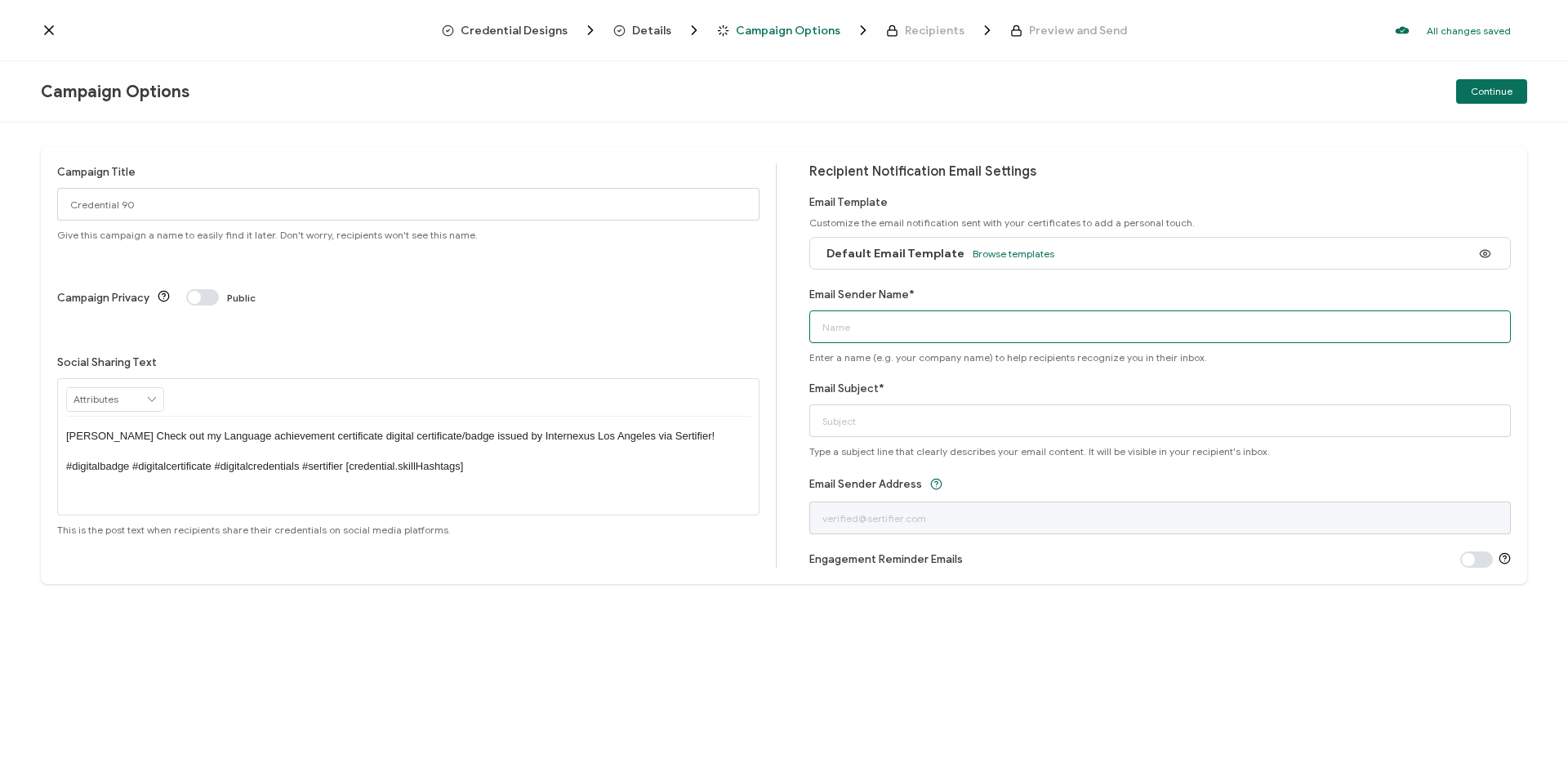
click at [955, 330] on input "Email Sender Name*" at bounding box center [1160, 327] width 702 height 33
click at [901, 326] on input "Email Sender Name*" at bounding box center [1160, 327] width 702 height 33
click at [922, 328] on input "Internexus Los Angelews" at bounding box center [1160, 327] width 702 height 33
type input "Internexus [GEOGRAPHIC_DATA]"
click at [1036, 386] on div "Email Subject* Type a subject line that clearly describes your email content. I…" at bounding box center [1160, 418] width 702 height 77
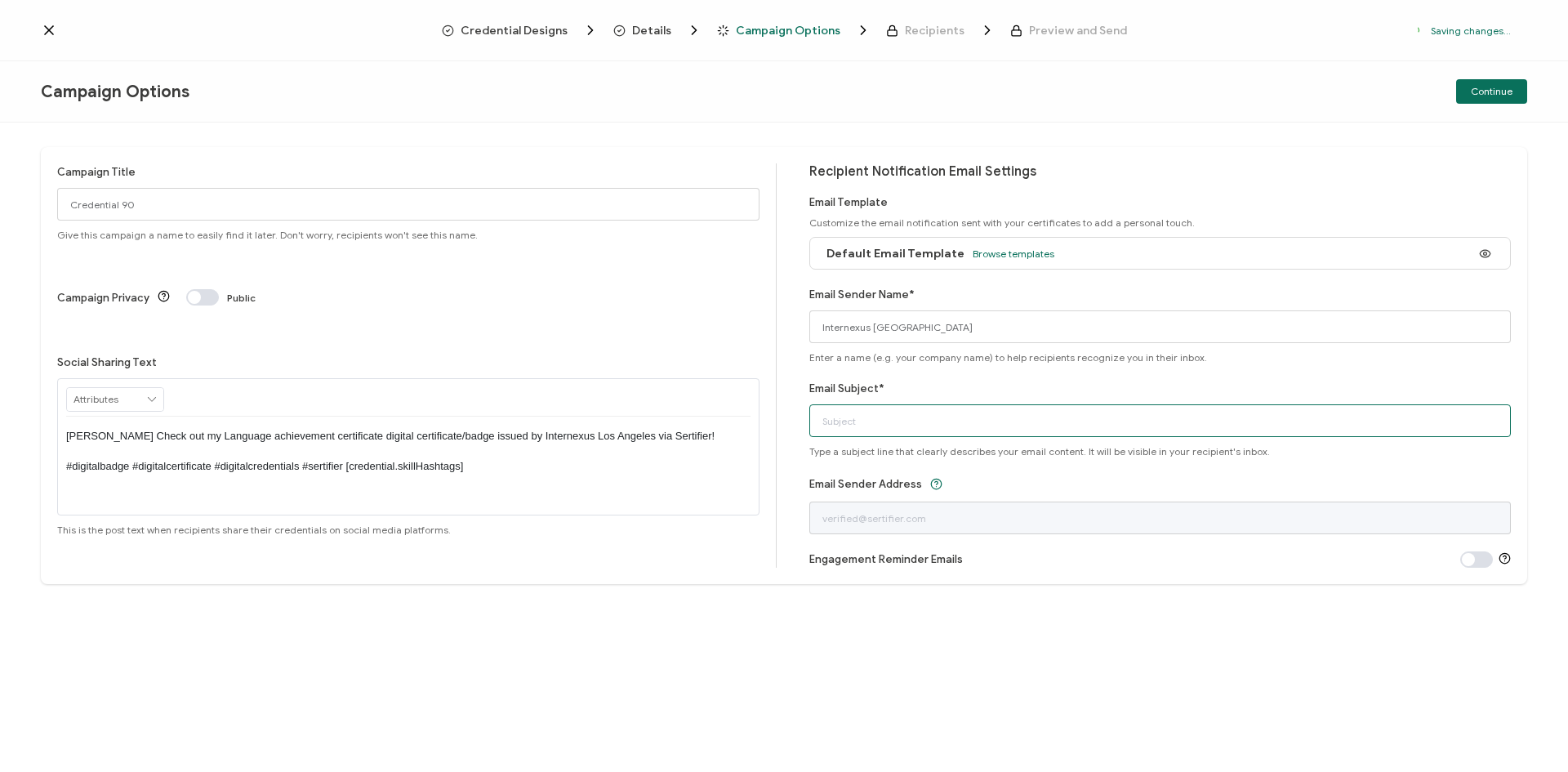
click at [1014, 423] on input "Email Subject*" at bounding box center [1160, 421] width 702 height 33
click at [1011, 417] on input "Email Subject*" at bounding box center [1160, 421] width 702 height 33
click at [908, 426] on input "red" at bounding box center [1160, 421] width 702 height 33
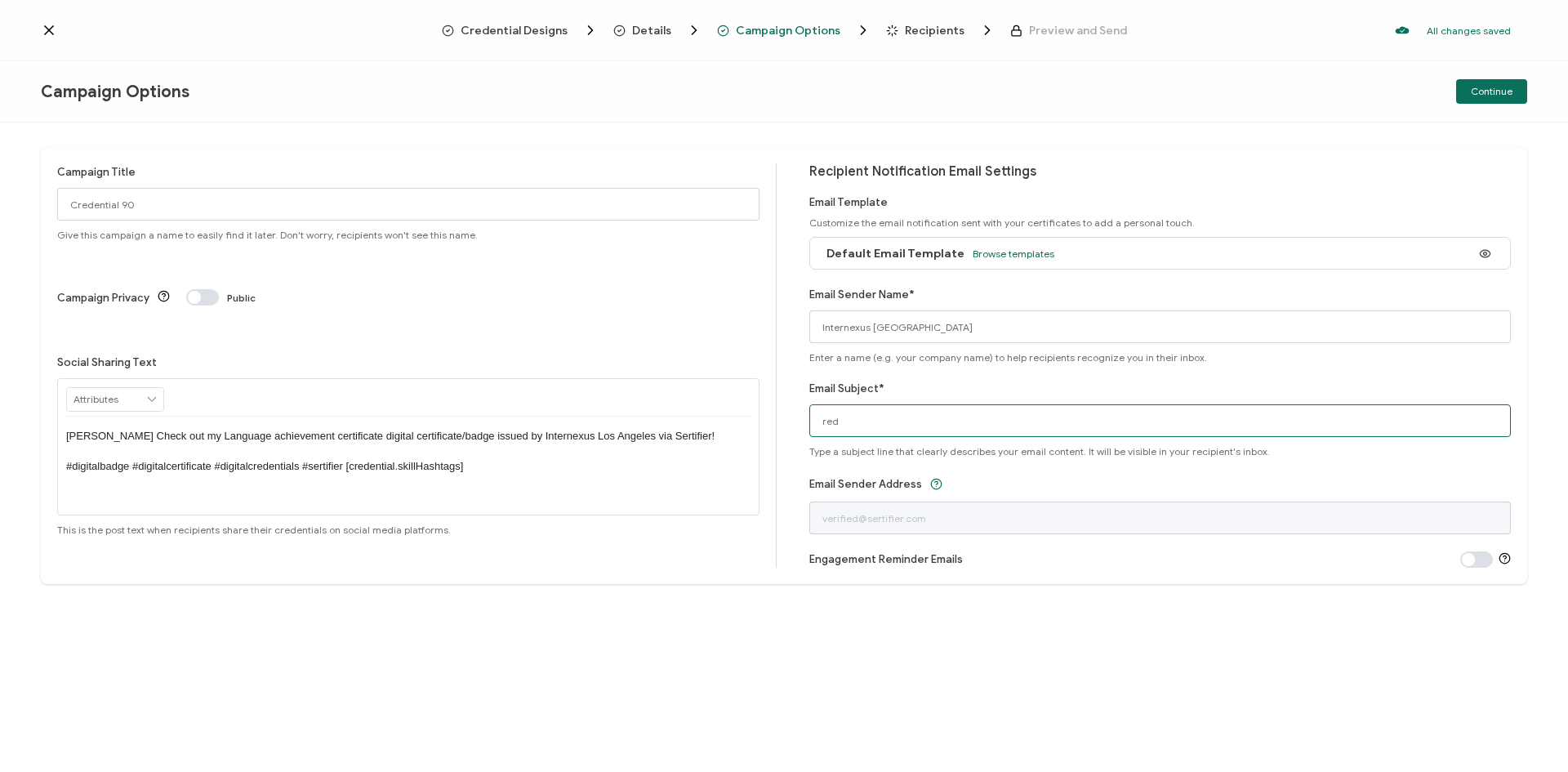
paste input "[EMAIL_ADDRESS][DOMAIN_NAME]"
type input "[EMAIL_ADDRESS][DOMAIN_NAME]"
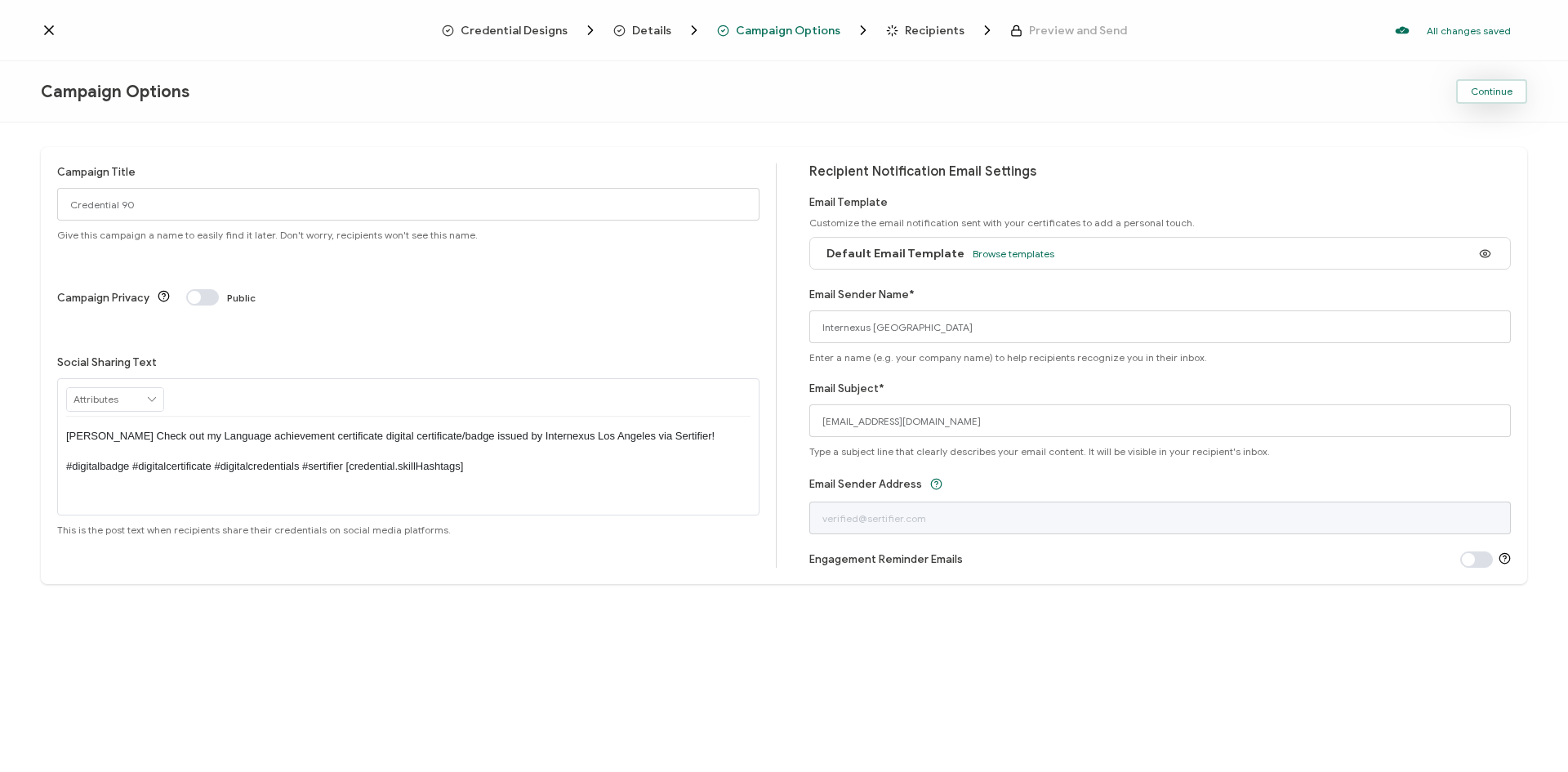
click at [1478, 86] on span "Continue" at bounding box center [1491, 91] width 42 height 10
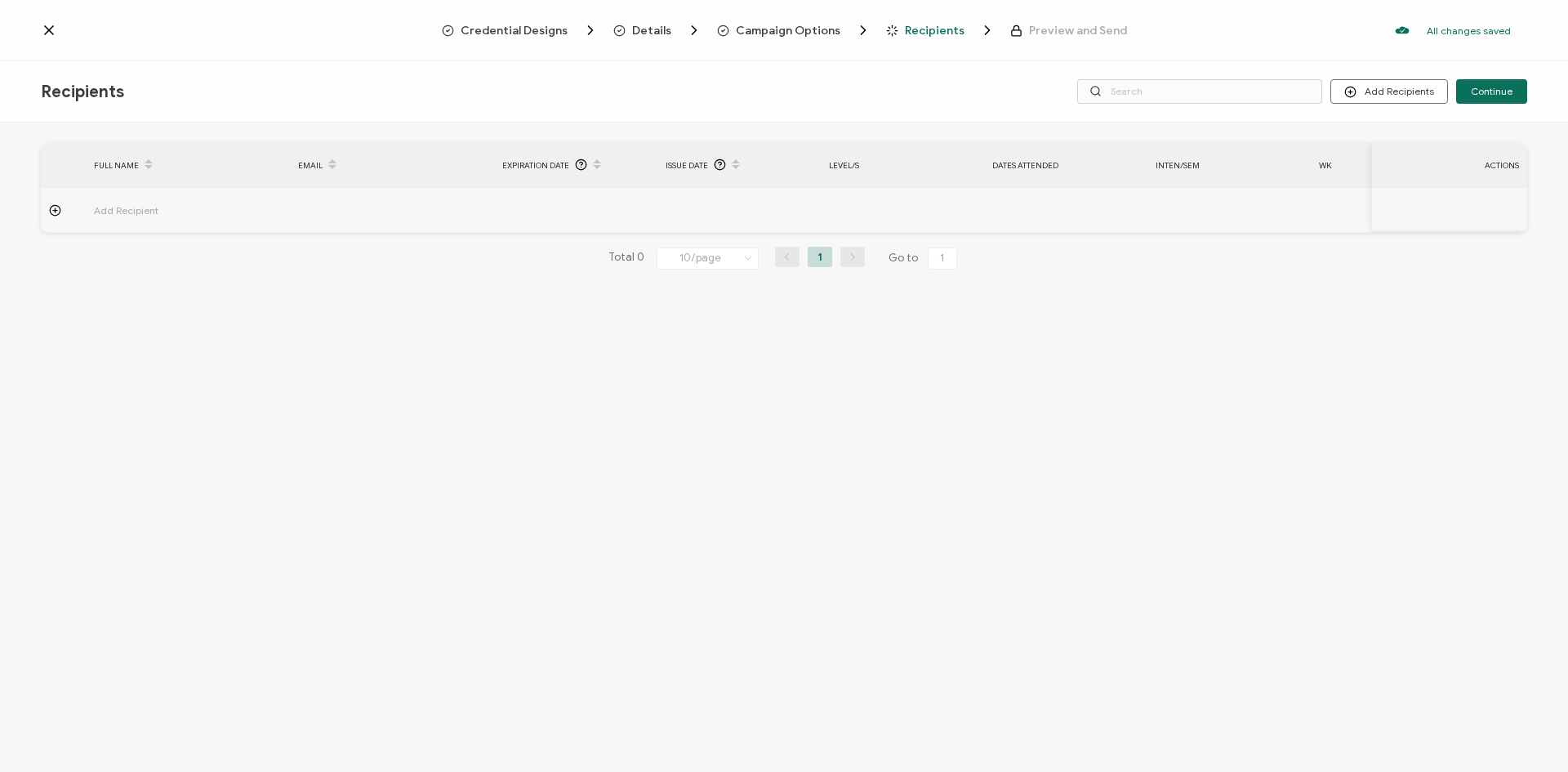
click at [57, 212] on icon at bounding box center [55, 211] width 12 height 12
click at [186, 255] on input "text" at bounding box center [165, 256] width 143 height 26
click at [204, 249] on input "text" at bounding box center [165, 256] width 143 height 26
paste input "[PERSON_NAME]"
type input "[PERSON_NAME]"
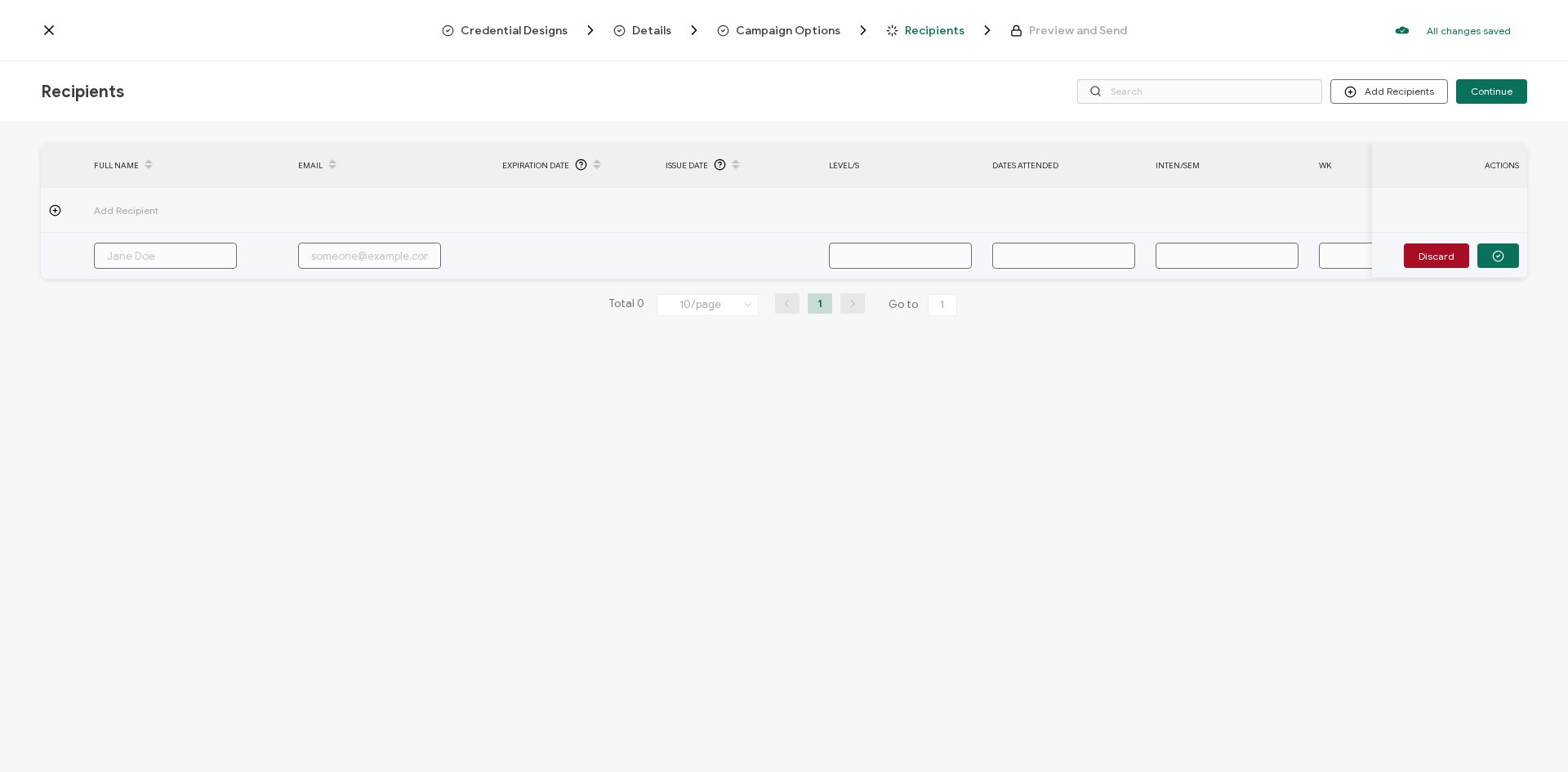
type input "[PERSON_NAME]"
drag, startPoint x: 147, startPoint y: 258, endPoint x: 133, endPoint y: 258, distance: 14.0
click at [133, 258] on input "[PERSON_NAME]" at bounding box center [165, 256] width 143 height 26
type input "[PERSON_NAME]"
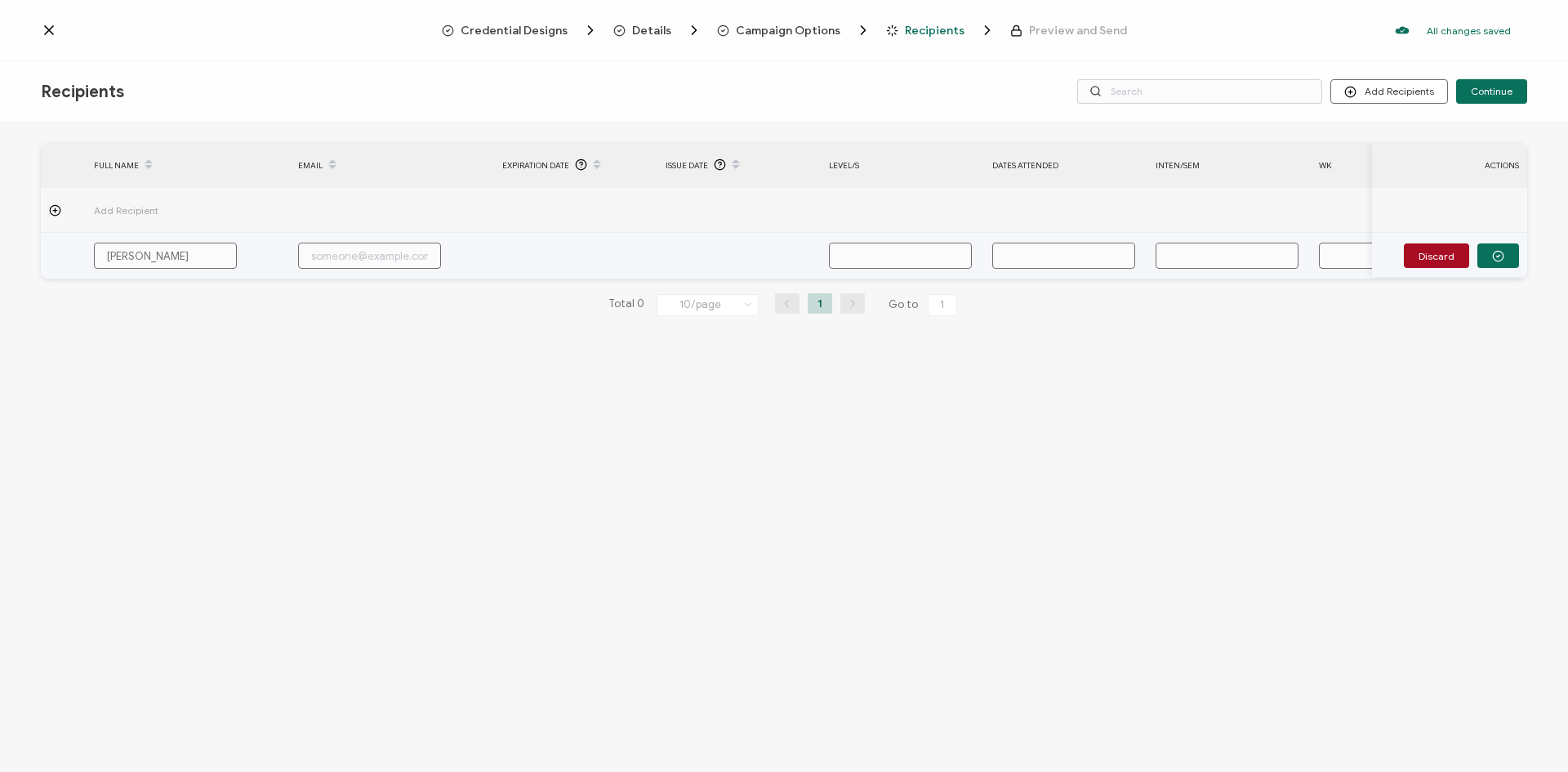
type input "[PERSON_NAME]"
click at [329, 258] on input "text" at bounding box center [370, 256] width 143 height 26
click at [325, 256] on input "text" at bounding box center [370, 256] width 143 height 26
paste input "[EMAIL_ADDRESS][DOMAIN_NAME]"
type input "[EMAIL_ADDRESS][DOMAIN_NAME]"
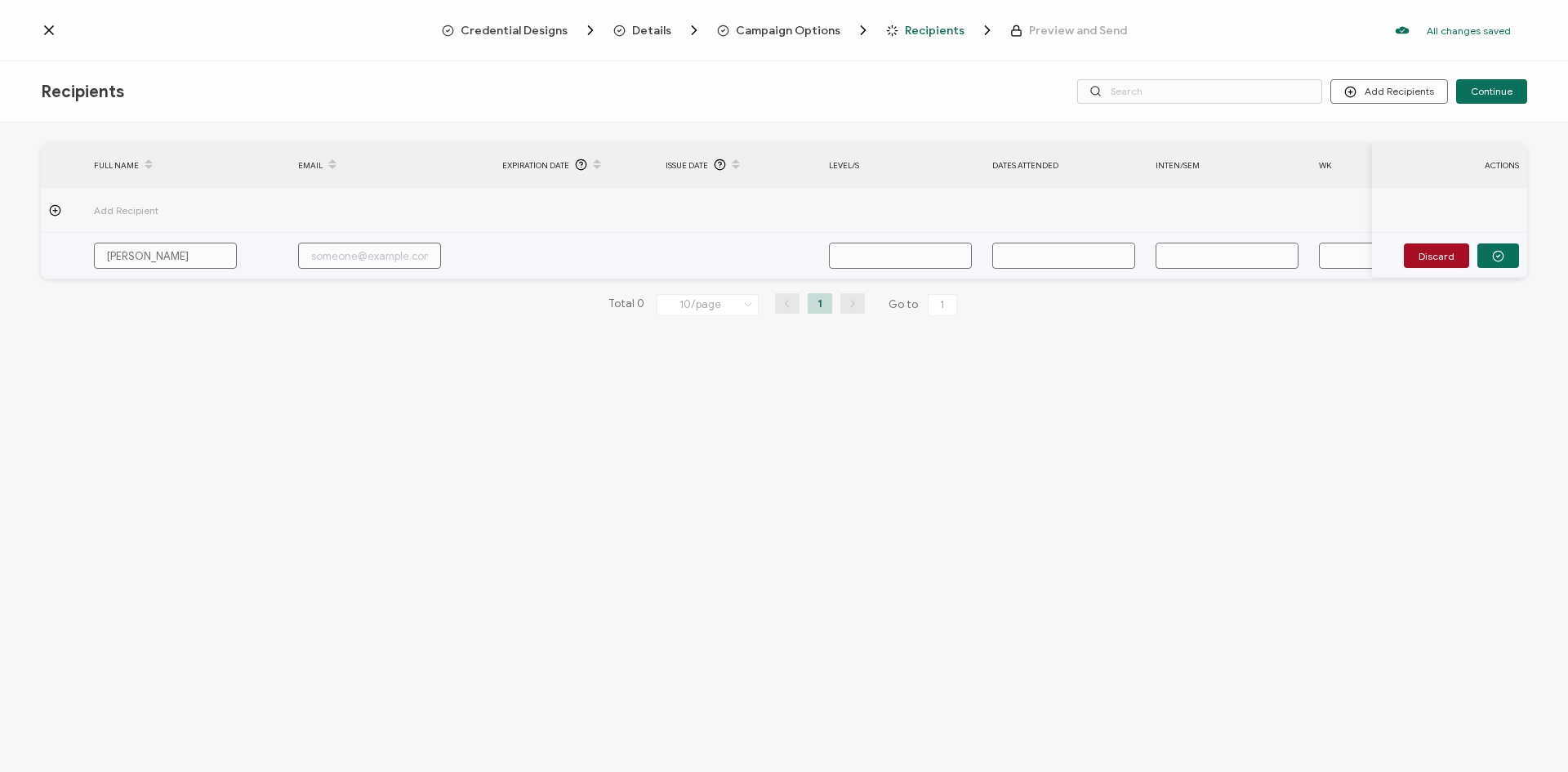
type input "[EMAIL_ADDRESS][DOMAIN_NAME]"
click at [881, 245] on input "text" at bounding box center [900, 256] width 143 height 26
click at [908, 253] on input "text" at bounding box center [900, 256] width 143 height 26
paste input "Intermediate GSE: 49 - 58 CEFR:B1+"
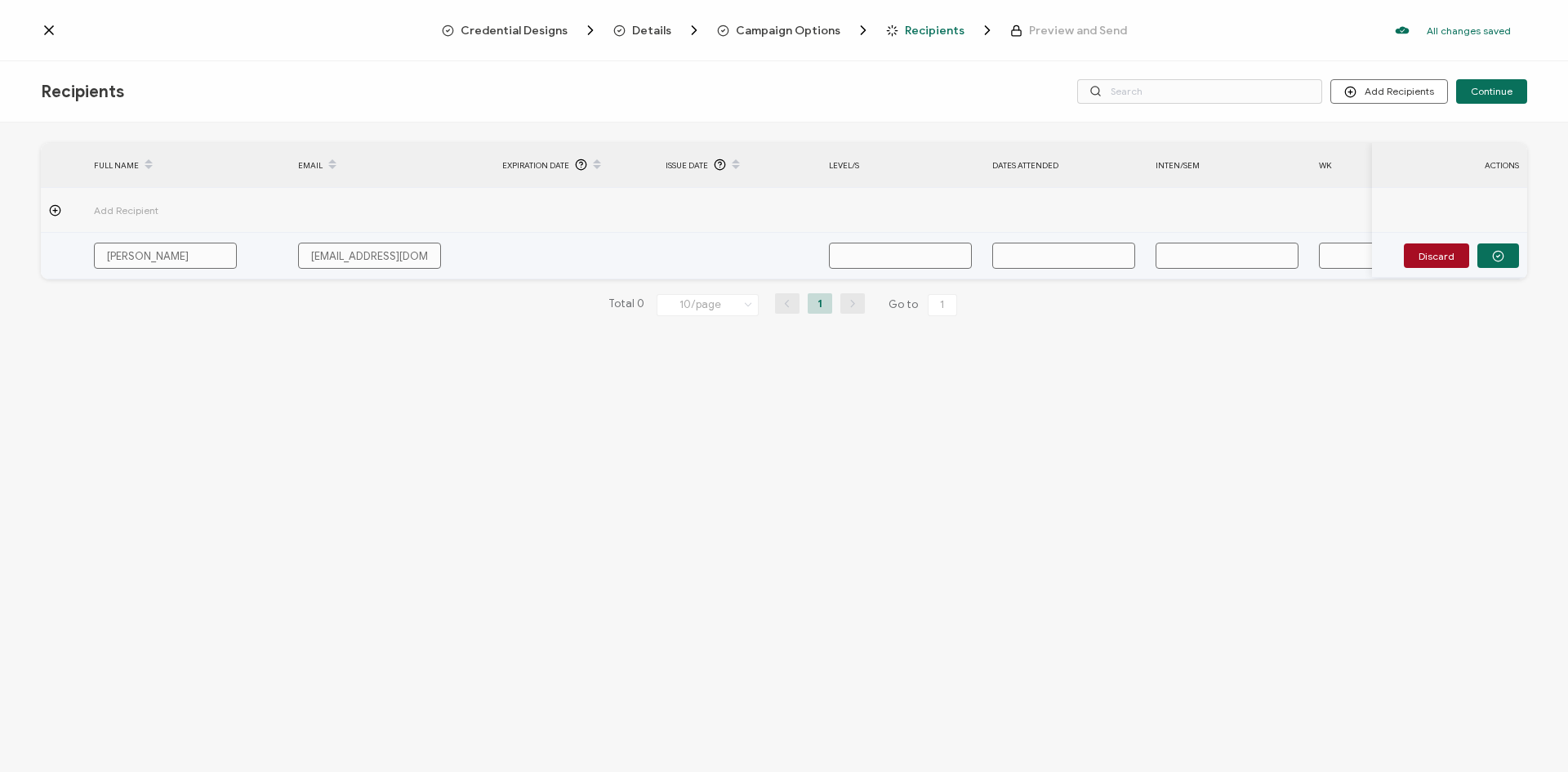
type input "Intermediate GSE: 49 - 58 CEFR:B1+"
click at [1069, 265] on input "text" at bounding box center [1063, 256] width 143 height 26
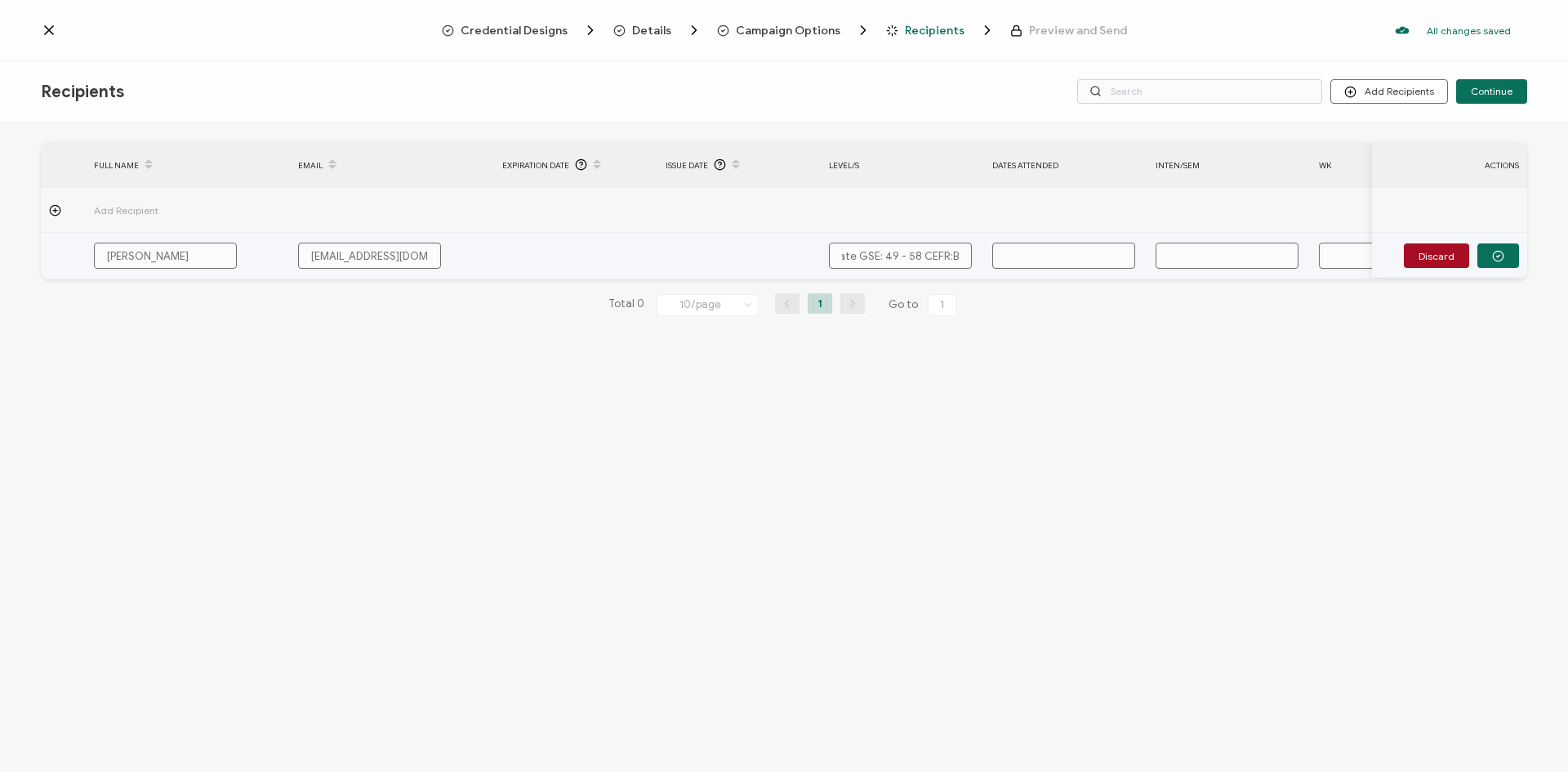
scroll to position [0, 0]
click at [1043, 251] on input "text" at bounding box center [1063, 256] width 143 height 26
paste input "[DATE] - [DATE]"
type input "[DATE] - [DATE]"
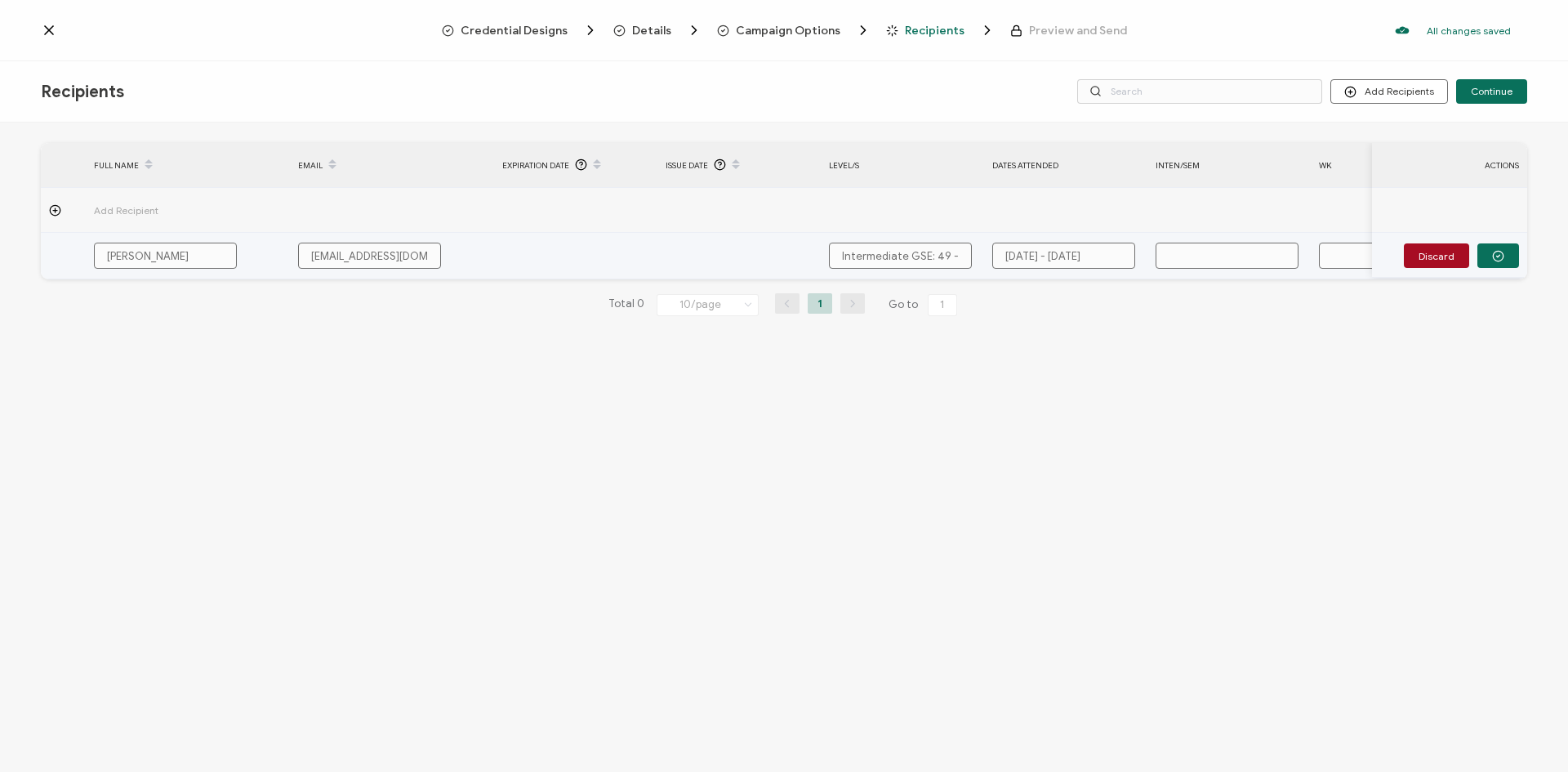
scroll to position [0, 46]
type input "[DATE] - [DATE]"
click at [1189, 255] on input "text" at bounding box center [1227, 256] width 143 height 26
click at [1199, 264] on input "text" at bounding box center [1227, 256] width 143 height 26
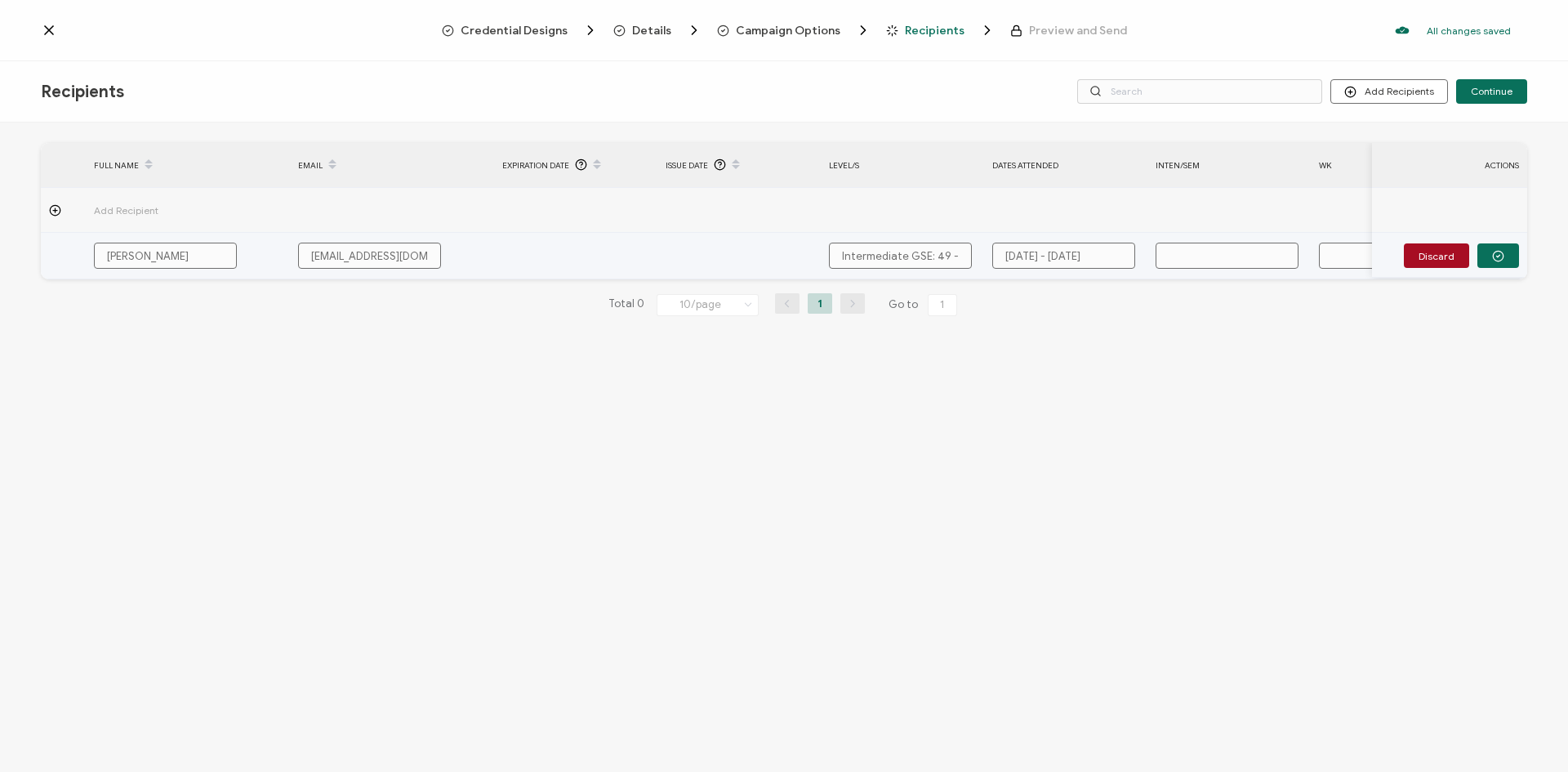
paste input "INTENSIVE ENGLISH"
type input "INTENSIVE ENGLISH"
click at [1341, 262] on input "text" at bounding box center [1390, 256] width 143 height 26
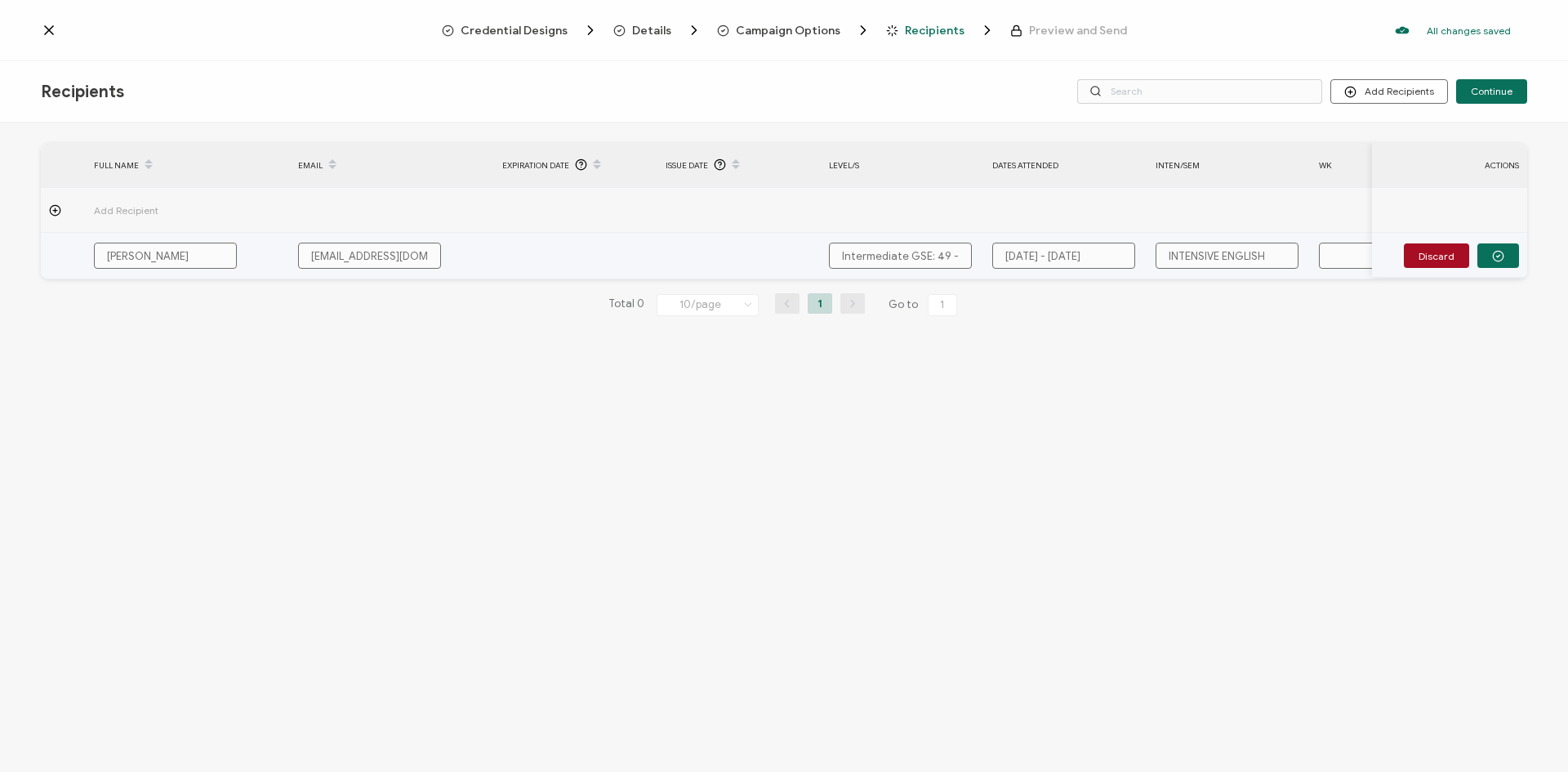
type input "1"
type input "12"
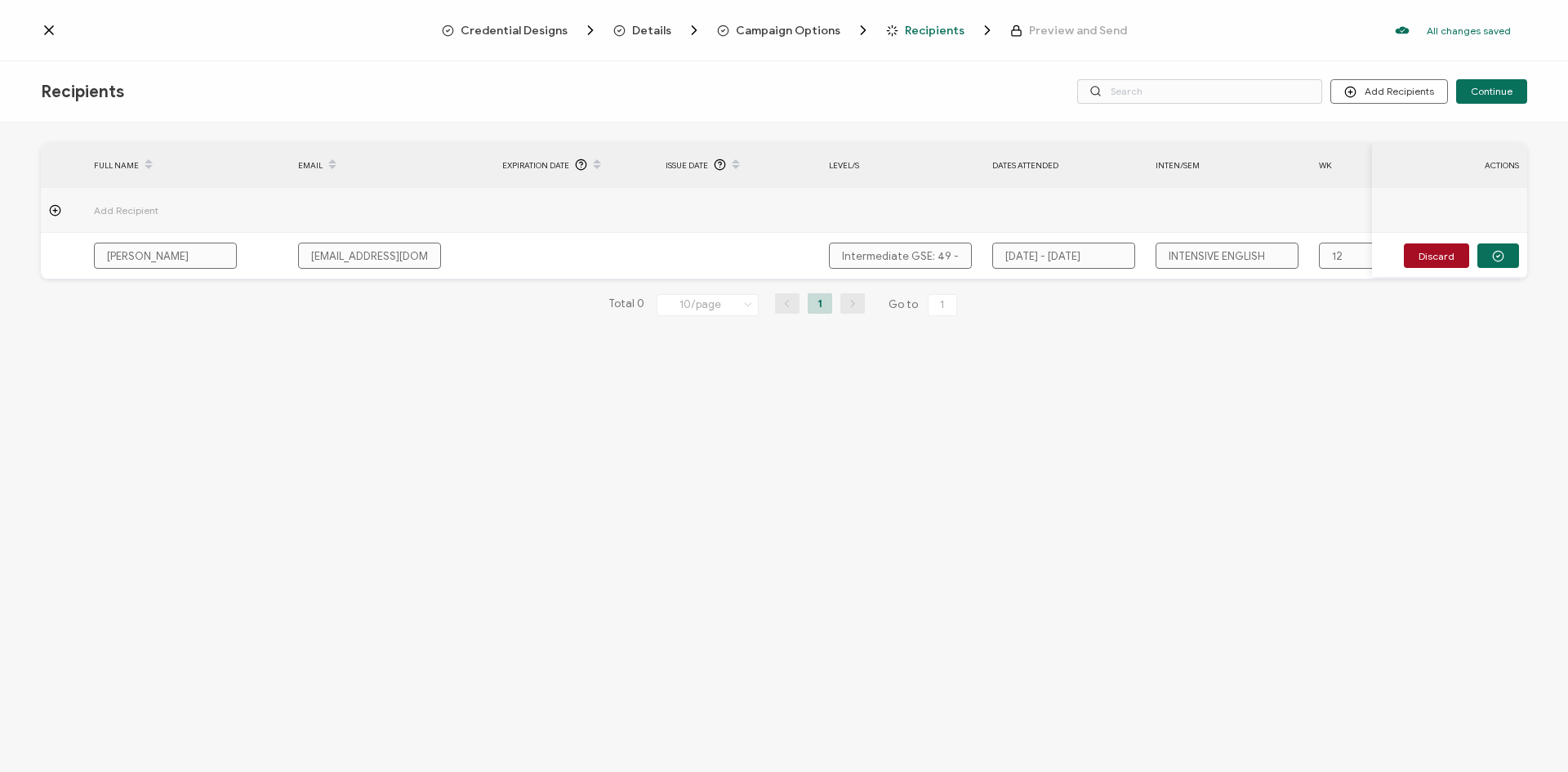
click at [1484, 449] on div "FULL NAME EMAIL Expiration Date Issue Date LEVEL/S DATES ATTENDED Inten/Sem WK …" at bounding box center [784, 449] width 1568 height 654
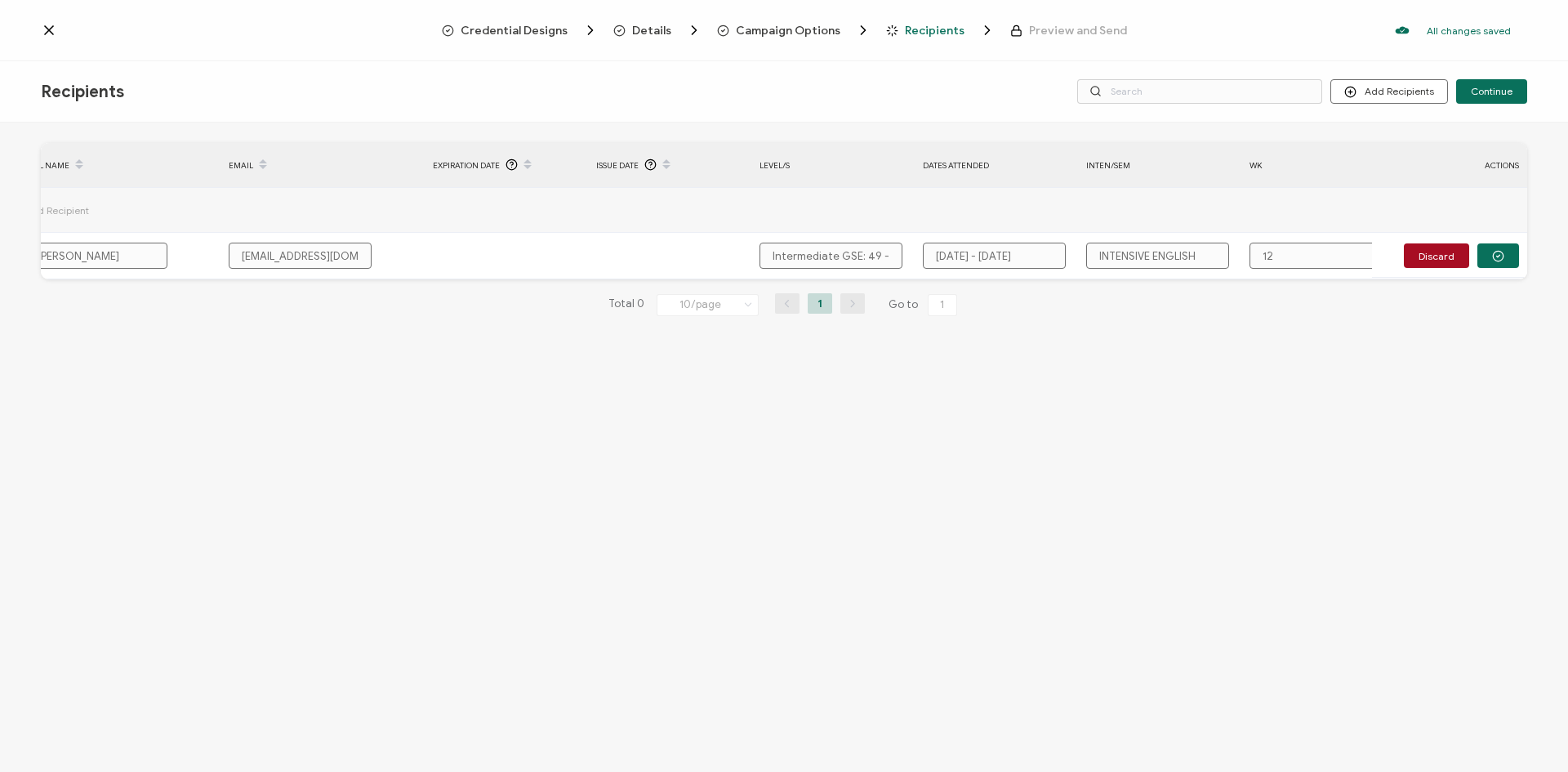
scroll to position [0, 102]
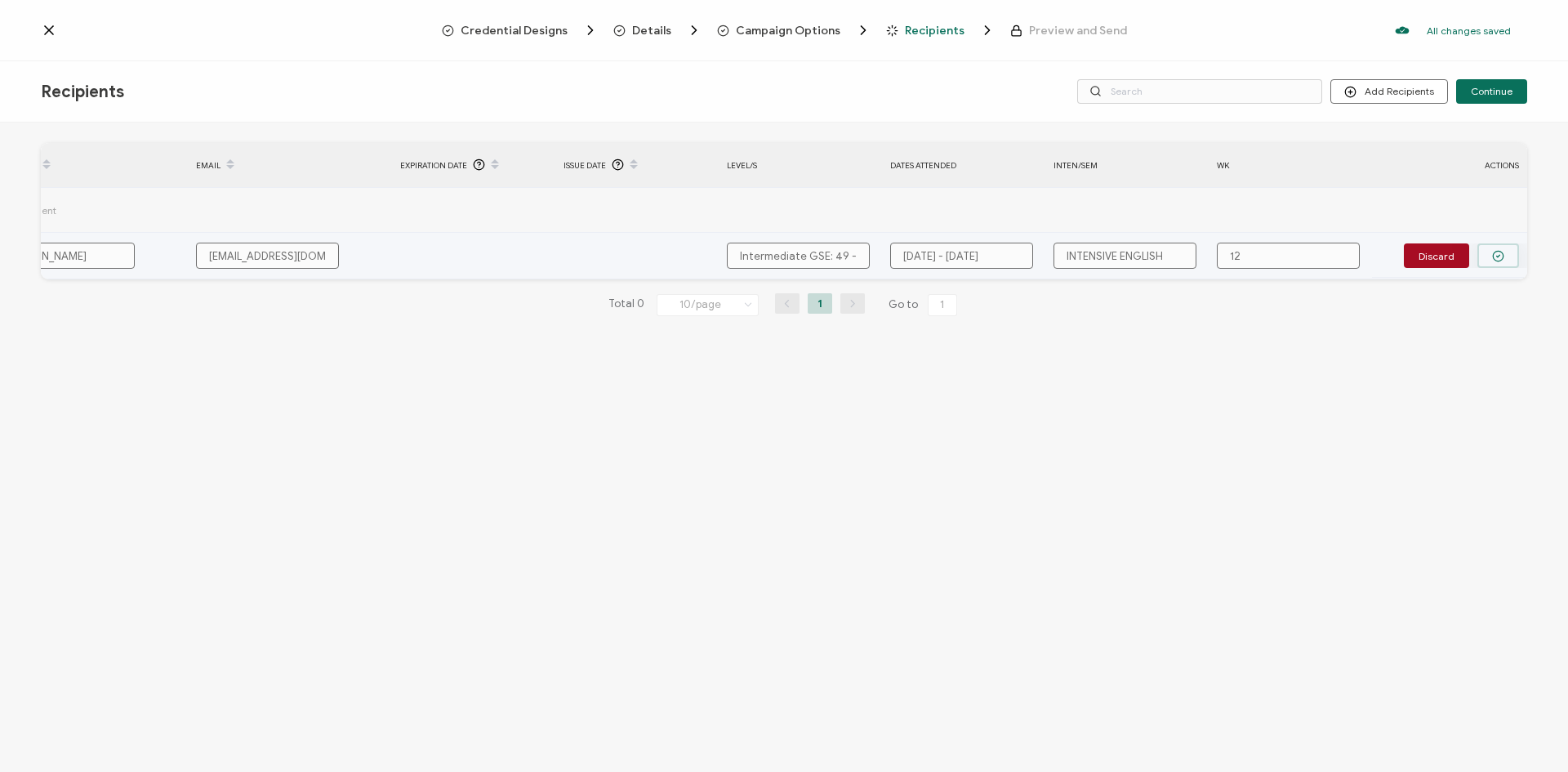
click at [1500, 264] on button "button" at bounding box center [1498, 256] width 42 height 24
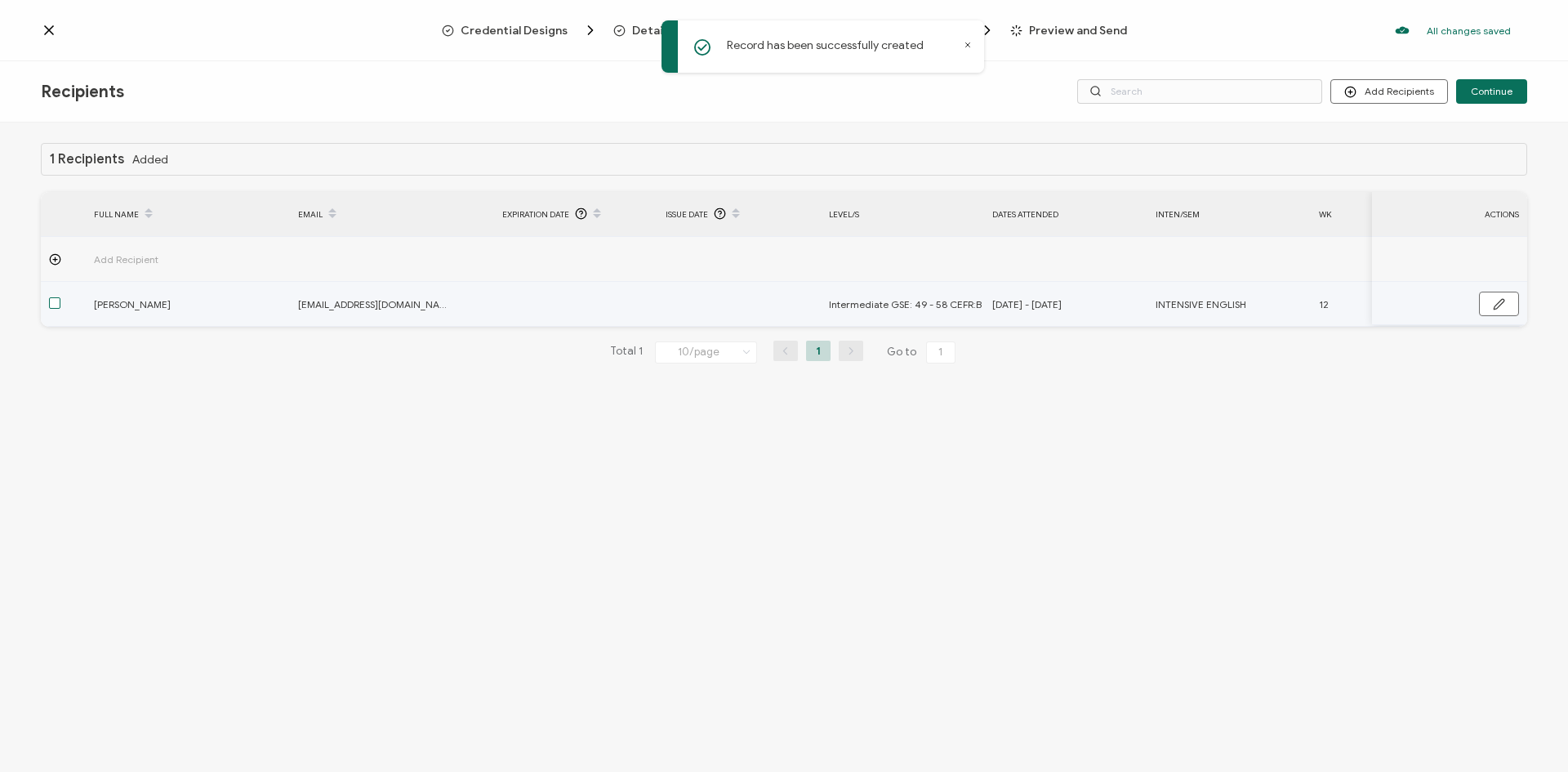
click at [52, 305] on span at bounding box center [54, 303] width 11 height 11
click at [60, 298] on input "checkbox" at bounding box center [60, 298] width 0 height 0
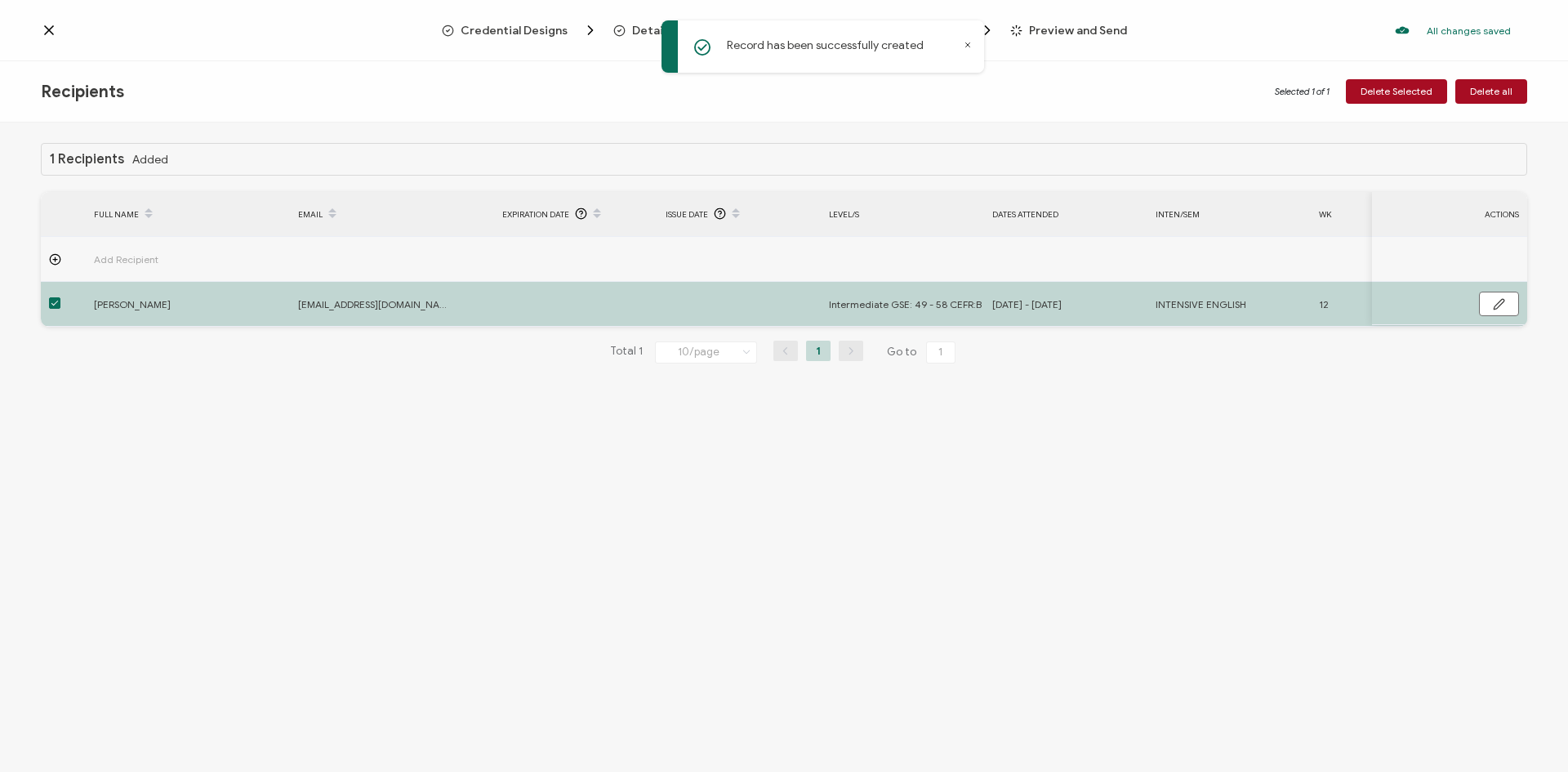
click at [1330, 493] on div "1 Recipients Added FULL NAME EMAIL Expiration Date Issue Date LEVEL/S DATES ATT…" at bounding box center [784, 449] width 1568 height 654
click at [1286, 473] on div "1 Recipients Added FULL NAME EMAIL Expiration Date Issue Date LEVEL/S DATES ATT…" at bounding box center [784, 449] width 1568 height 654
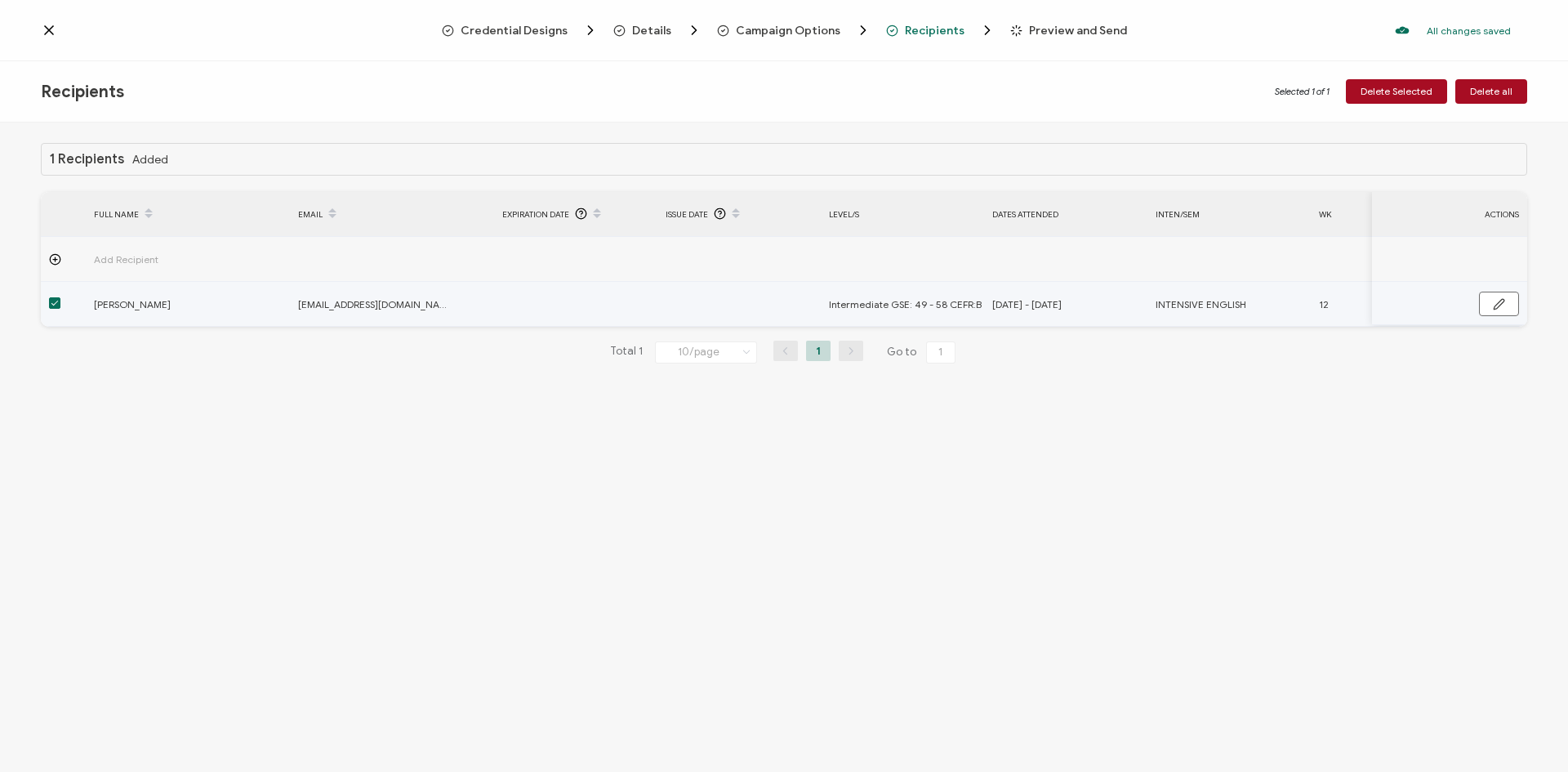
click at [52, 302] on span at bounding box center [54, 303] width 11 height 11
click at [60, 298] on input "checkbox" at bounding box center [60, 298] width 0 height 0
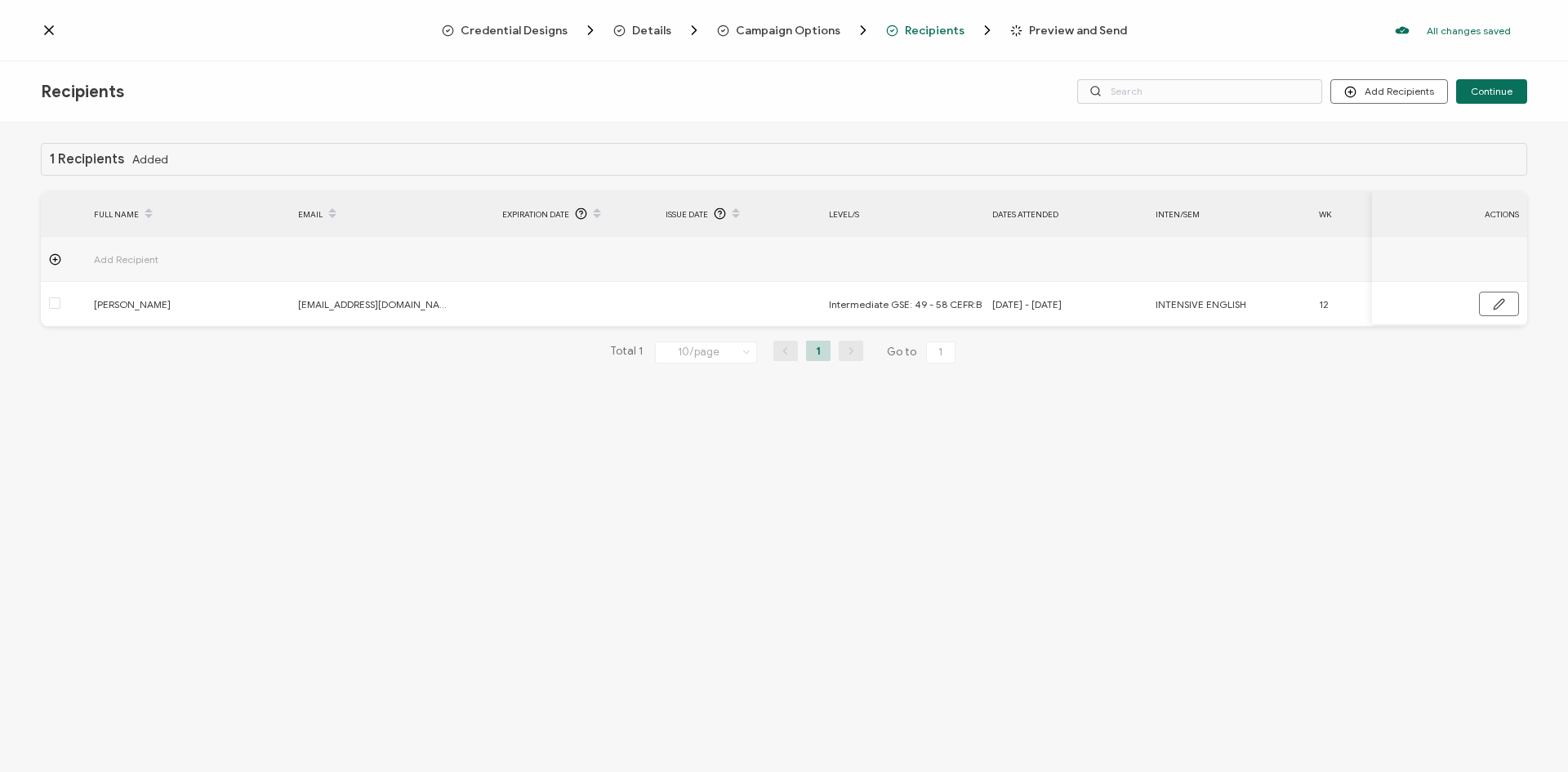
click at [382, 481] on div "1 Recipients Added FULL NAME EMAIL Expiration Date Issue Date LEVEL/S DATES ATT…" at bounding box center [784, 449] width 1568 height 654
click at [1478, 84] on button "Continue" at bounding box center [1491, 91] width 71 height 24
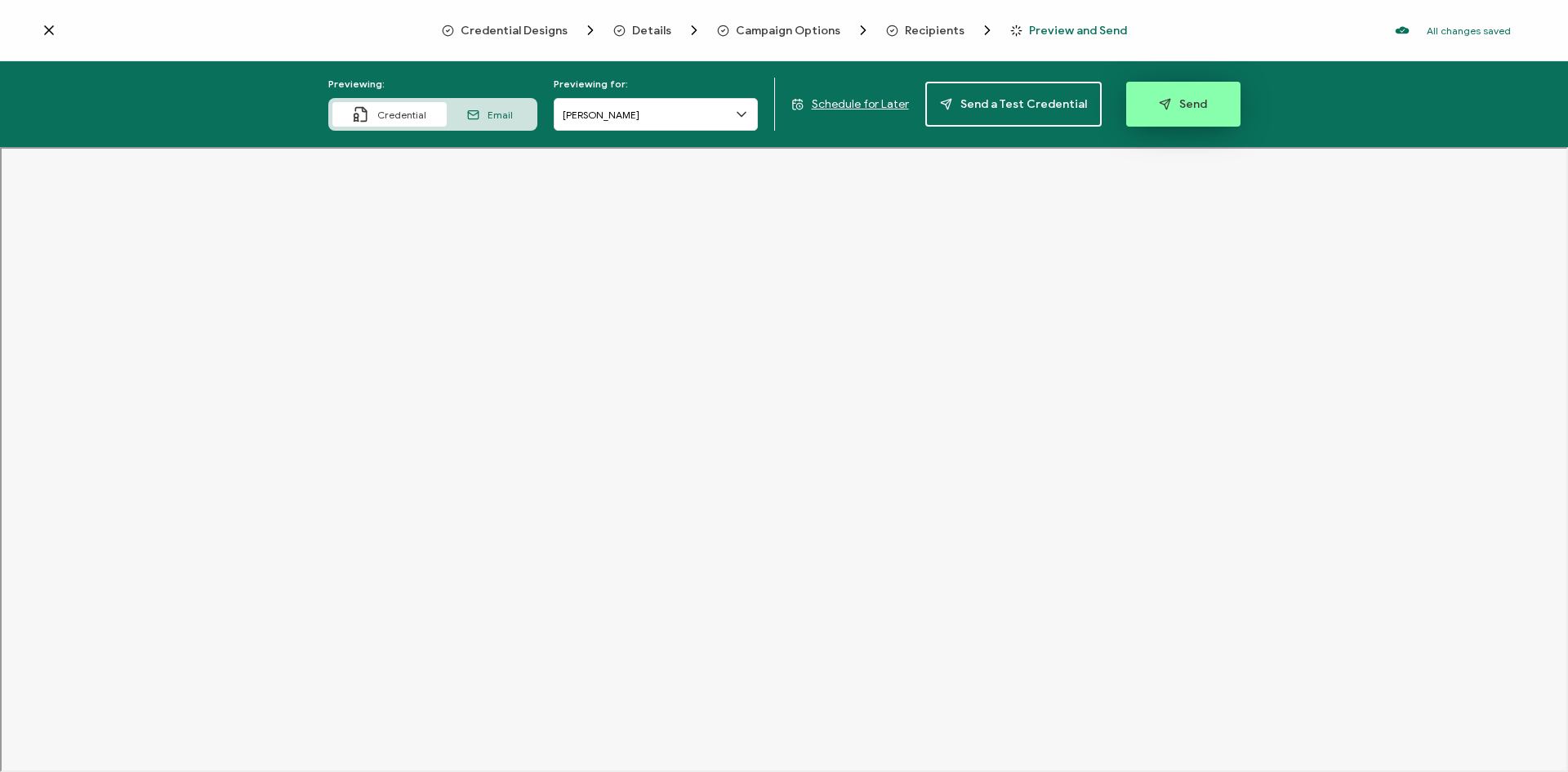
click at [1203, 112] on button "Send" at bounding box center [1183, 104] width 114 height 45
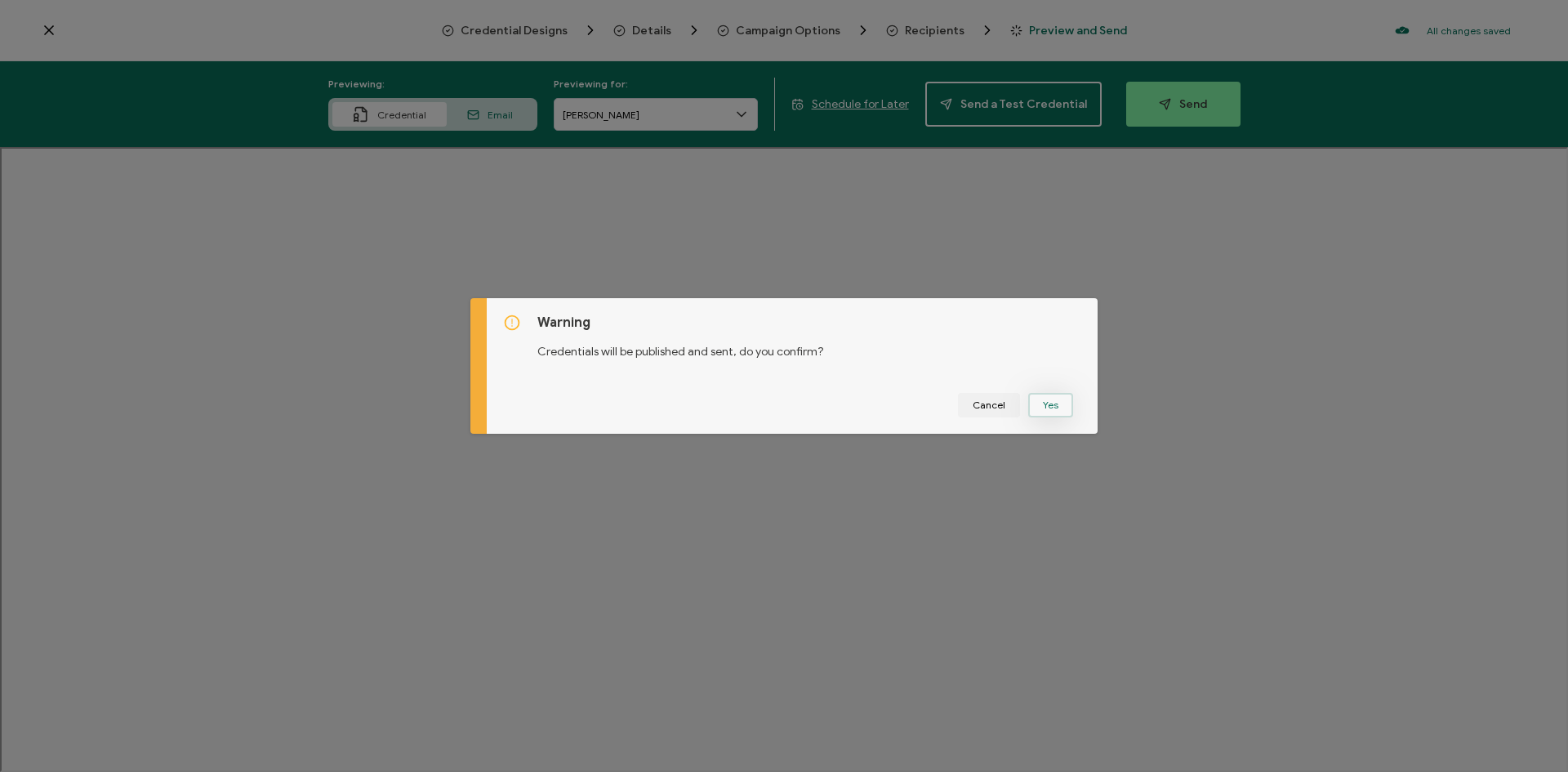
click at [1057, 406] on button "Yes" at bounding box center [1050, 405] width 45 height 24
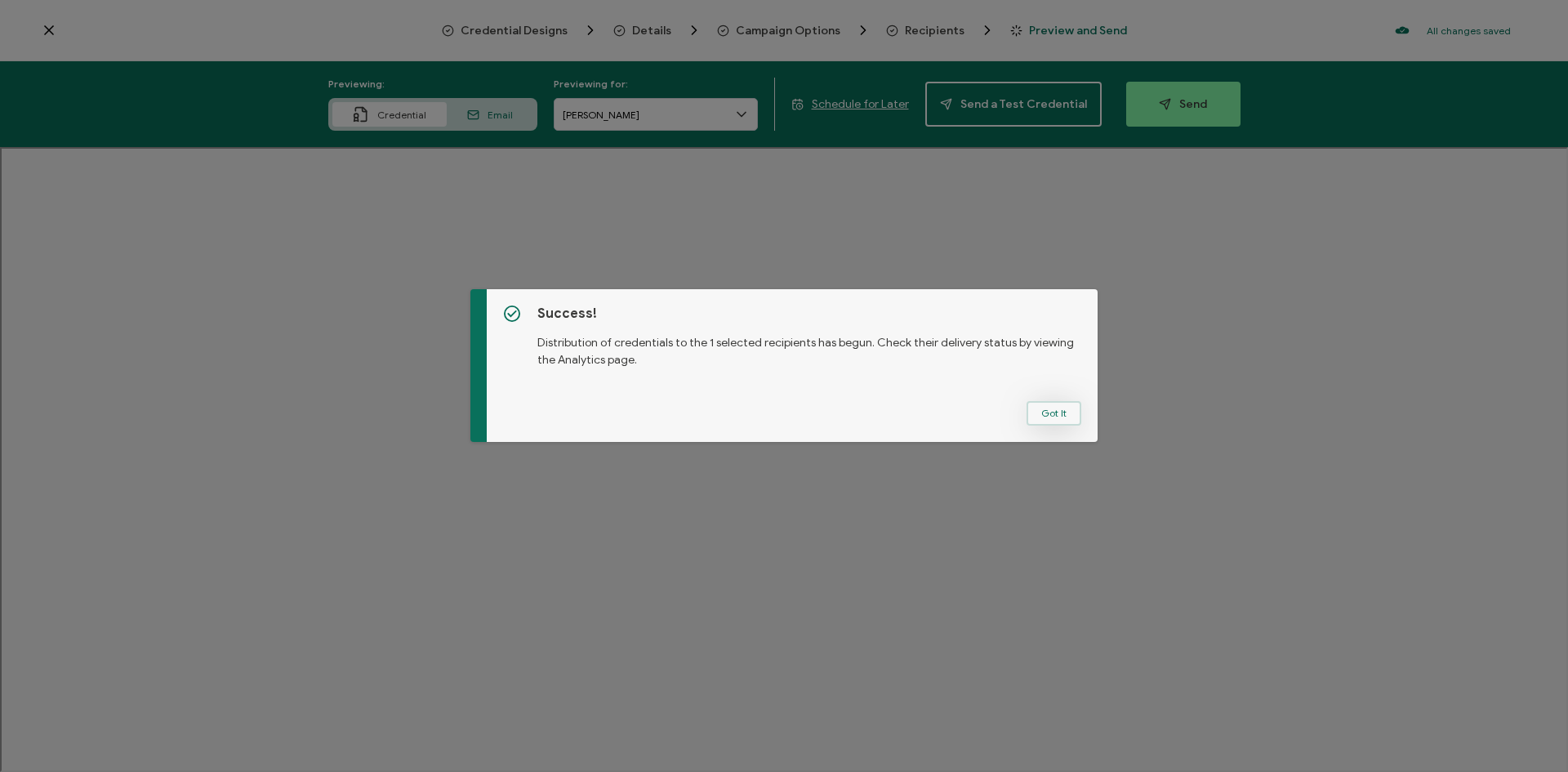
click at [1045, 420] on button "Got It" at bounding box center [1054, 413] width 55 height 24
